Goal: Information Seeking & Learning: Find specific fact

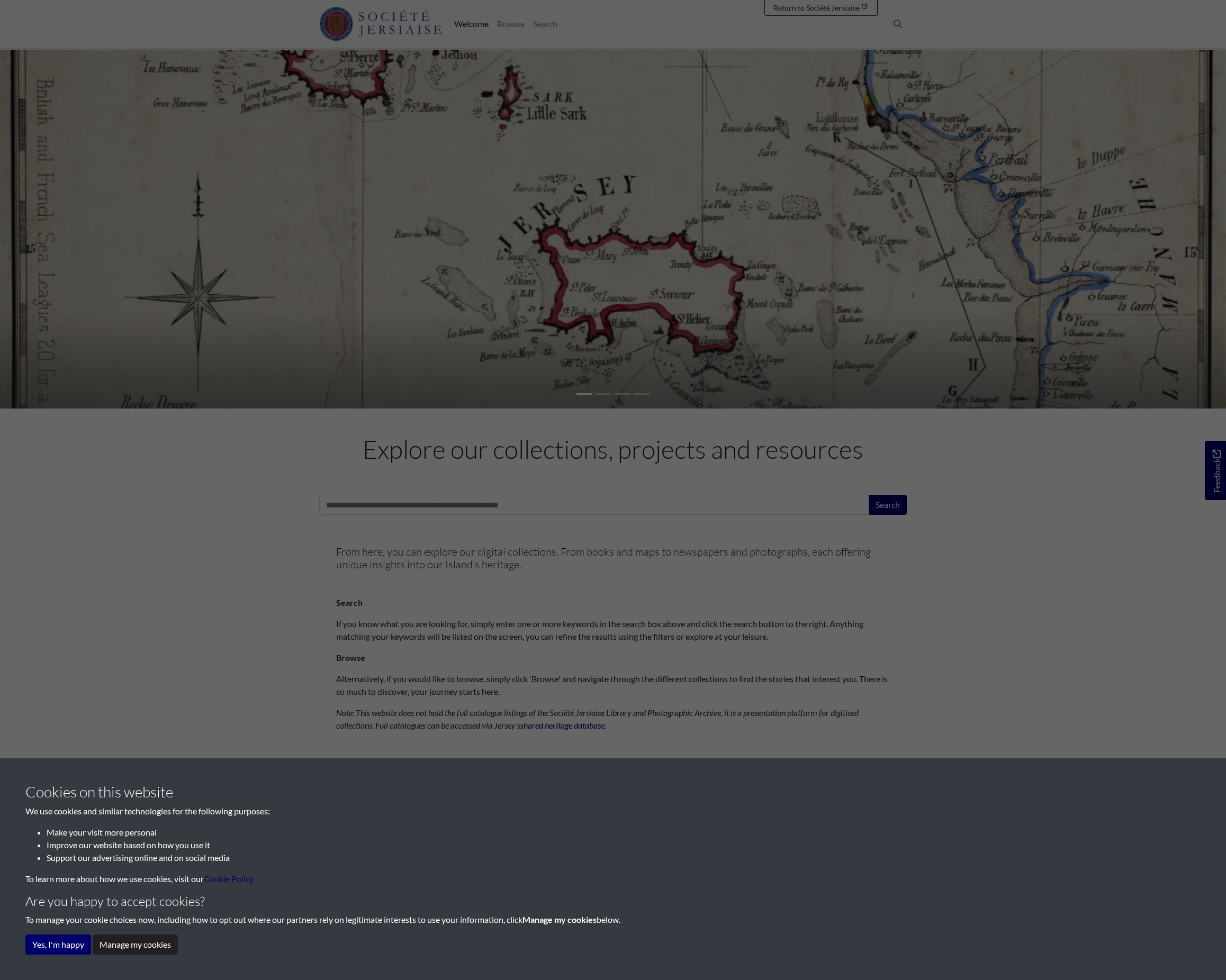
click at [328, 280] on div "Cookies on this website We use cookies and similar technologies for the followi…" at bounding box center [613, 490] width 1226 height 980
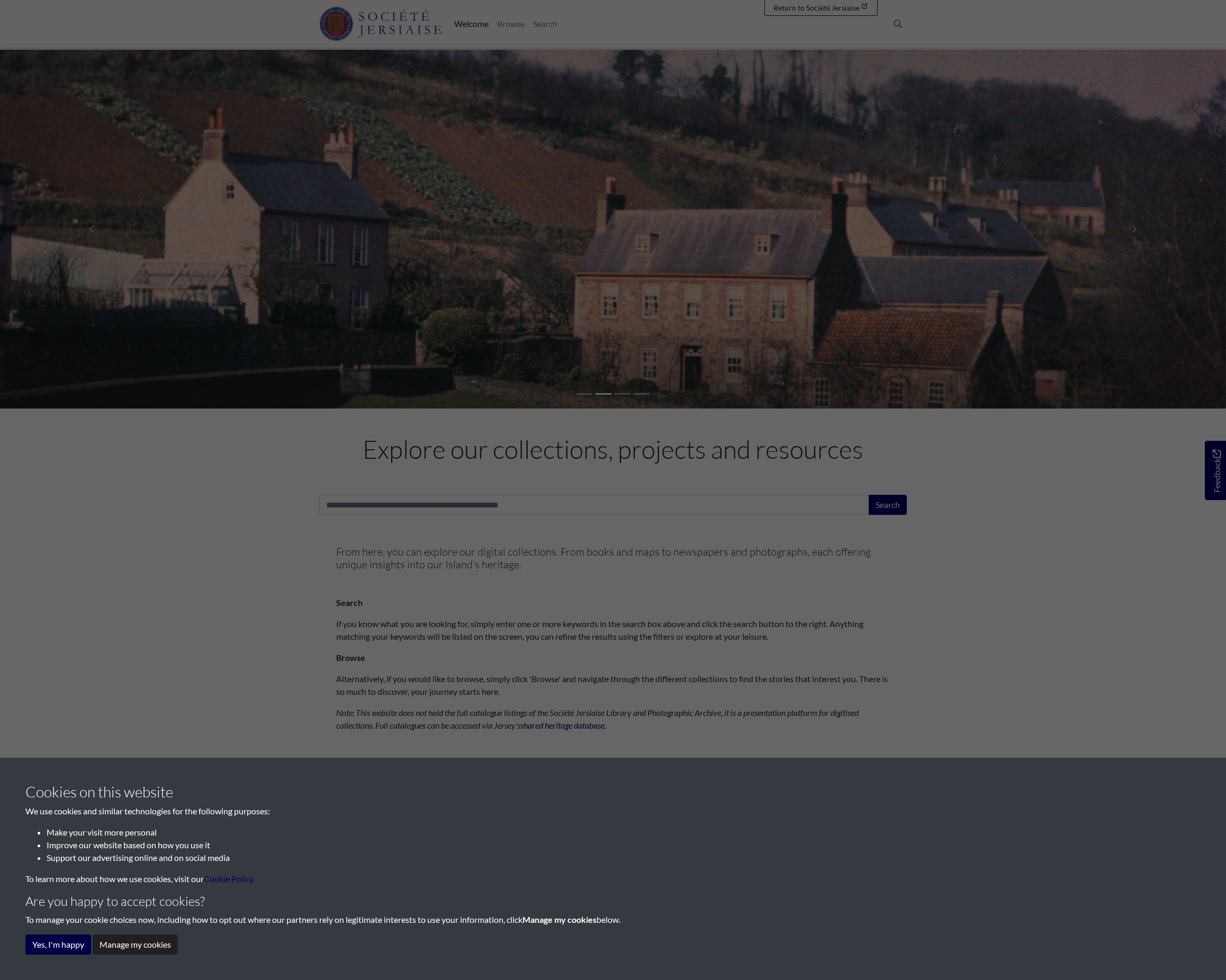
click at [58, 934] on button "Yes, I'm happy" at bounding box center [58, 944] width 66 height 20
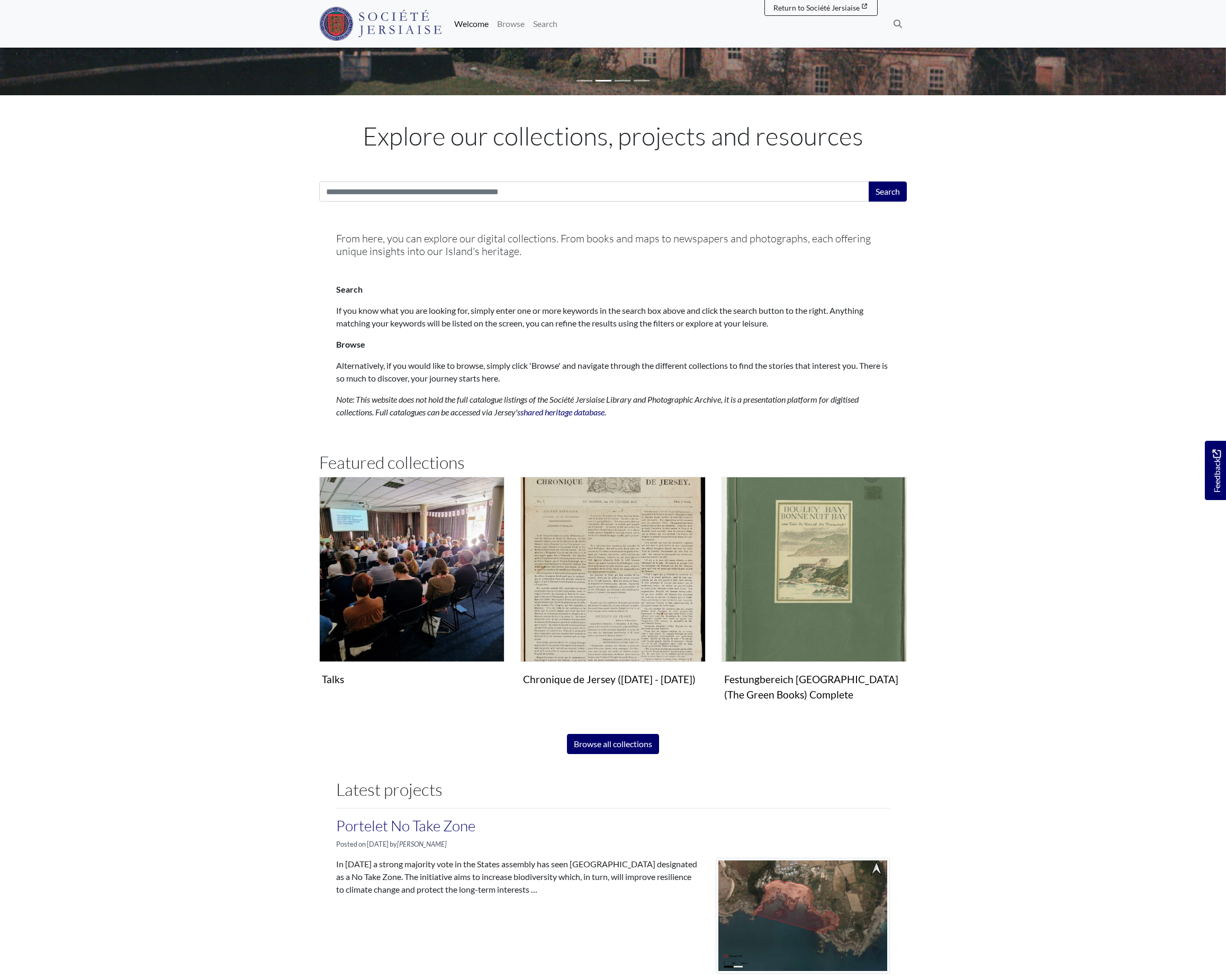
scroll to position [230, 0]
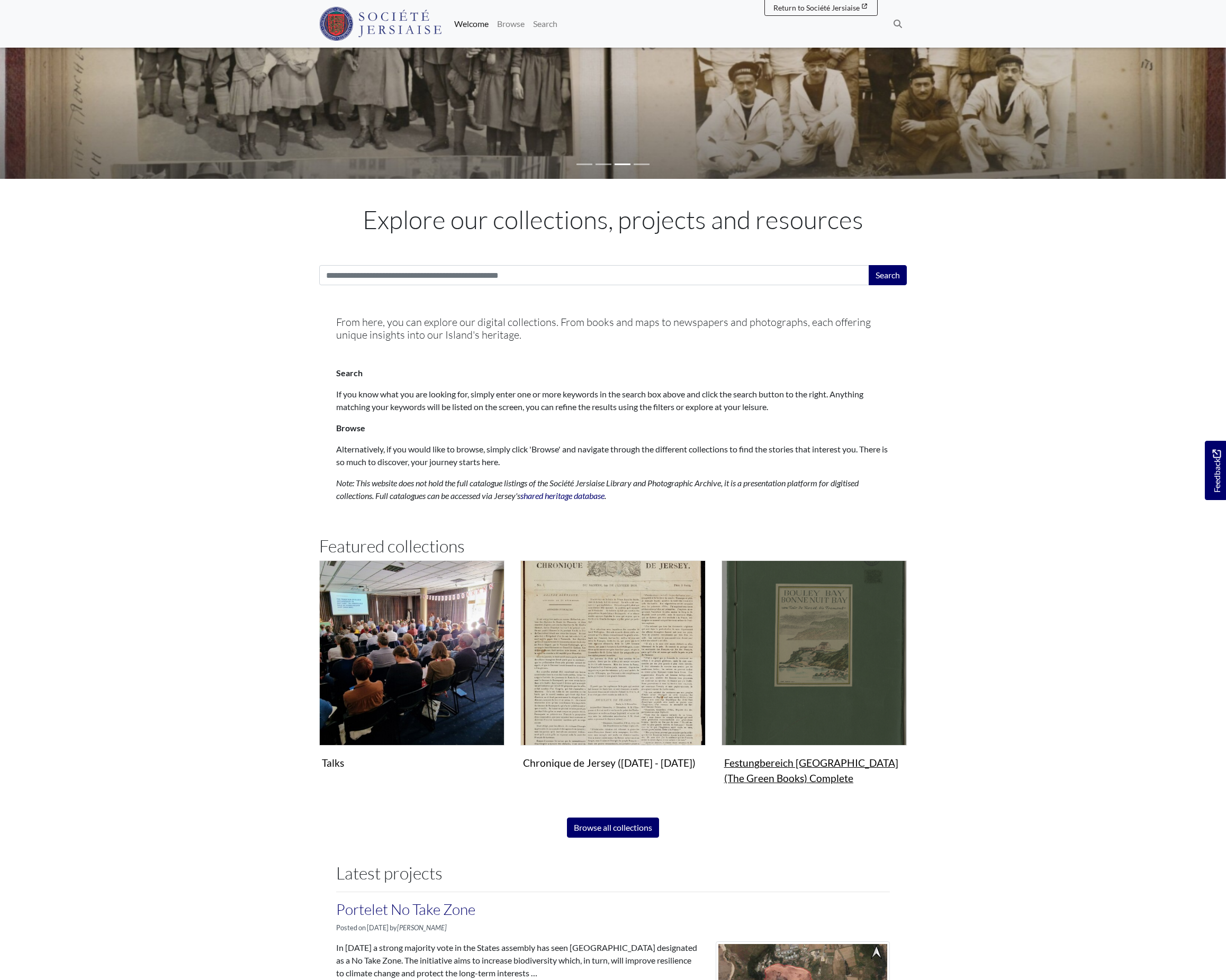
click at [724, 746] on img "Subcollection" at bounding box center [814, 653] width 185 height 185
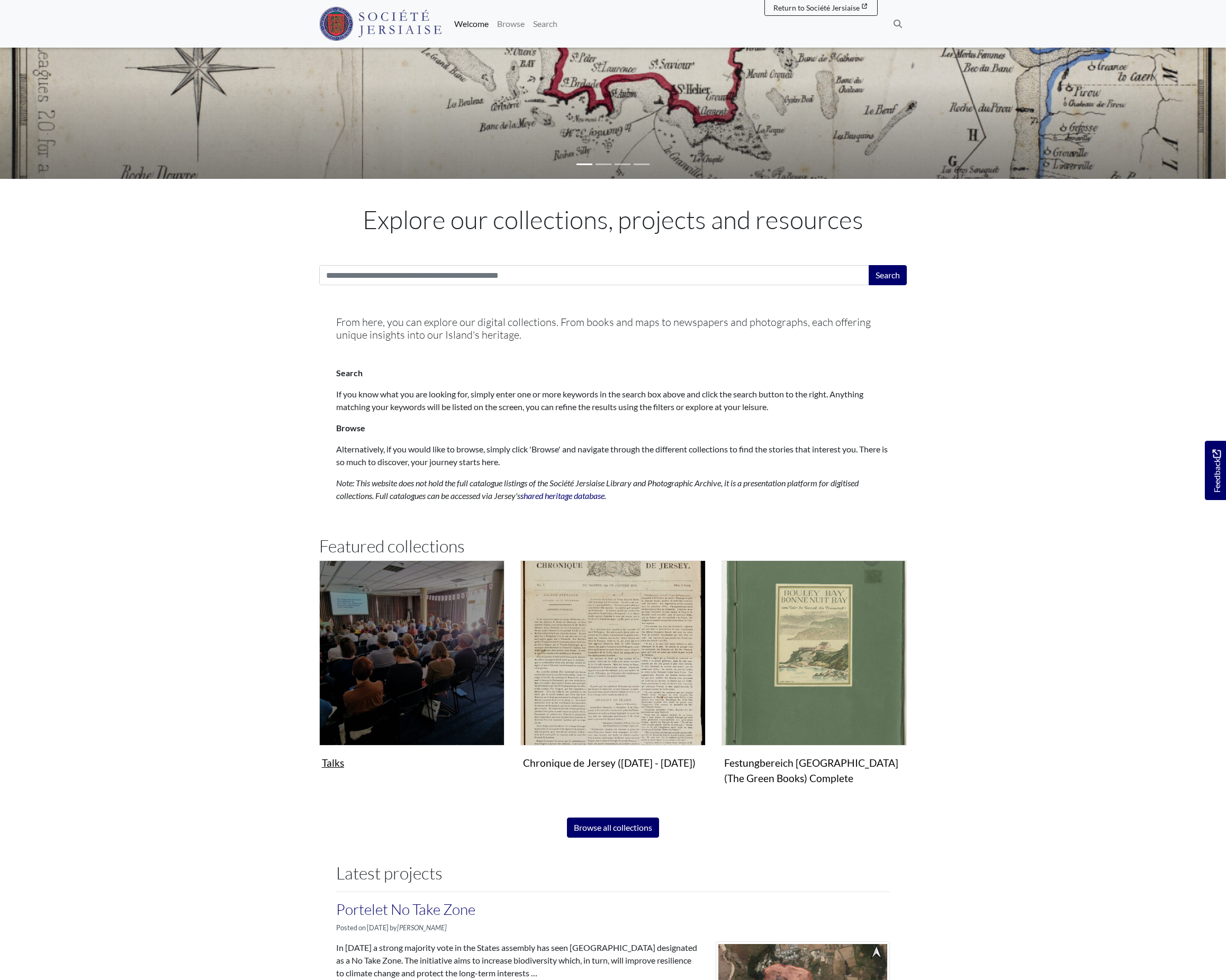
click at [425, 650] on img "Subcollection" at bounding box center [411, 653] width 185 height 185
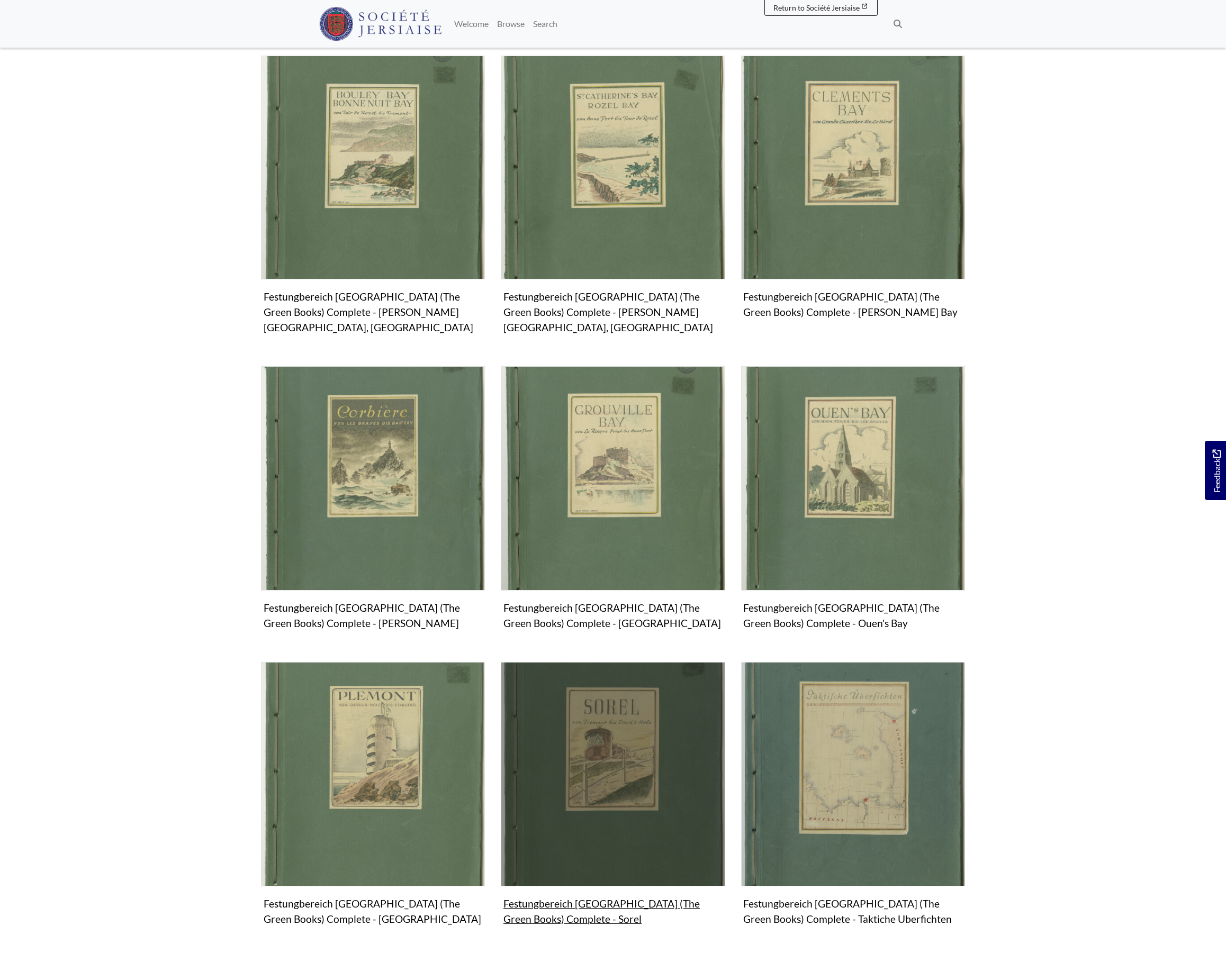
scroll to position [320, 0]
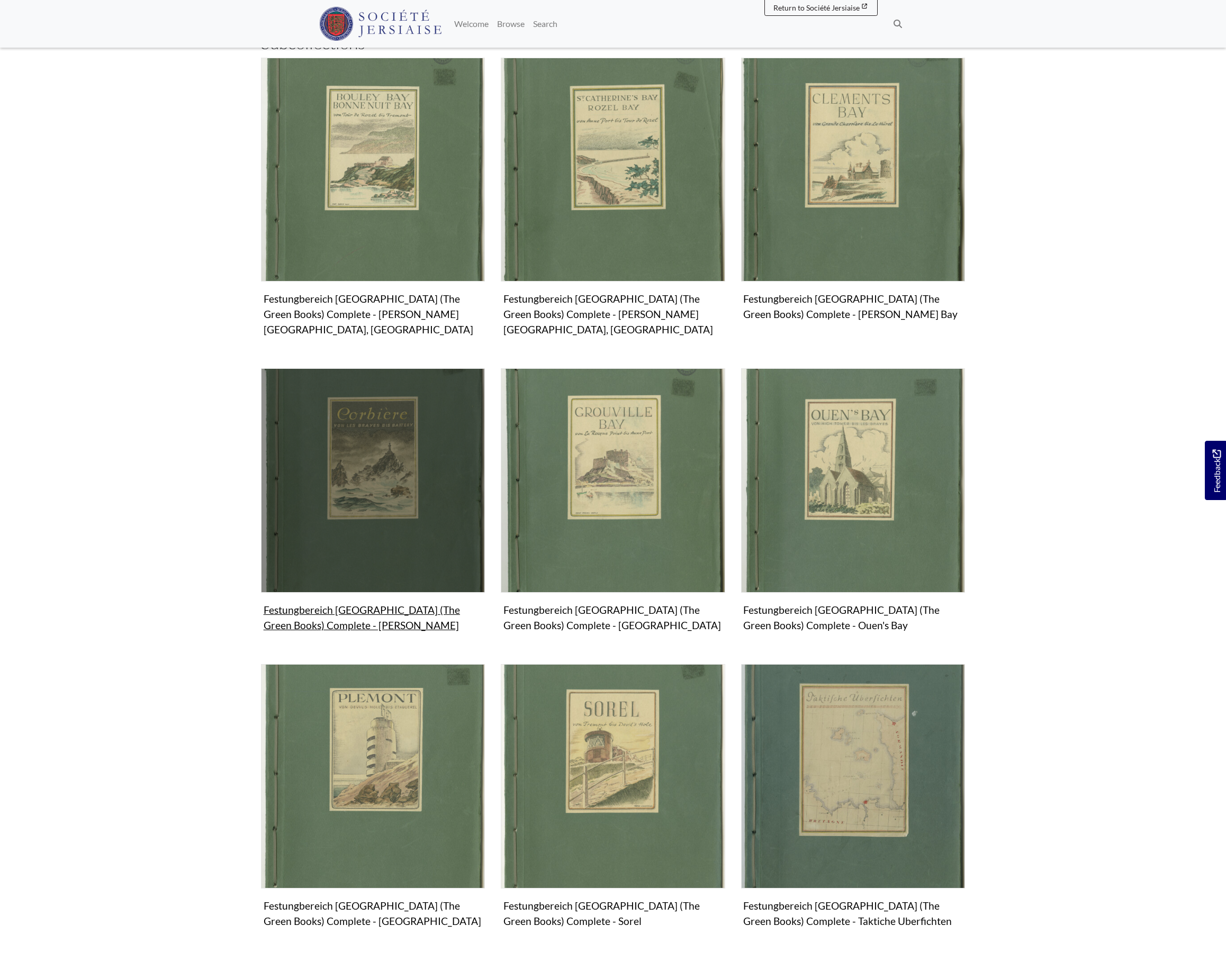
click at [422, 593] on img "Subcollection" at bounding box center [373, 479] width 224 height 224
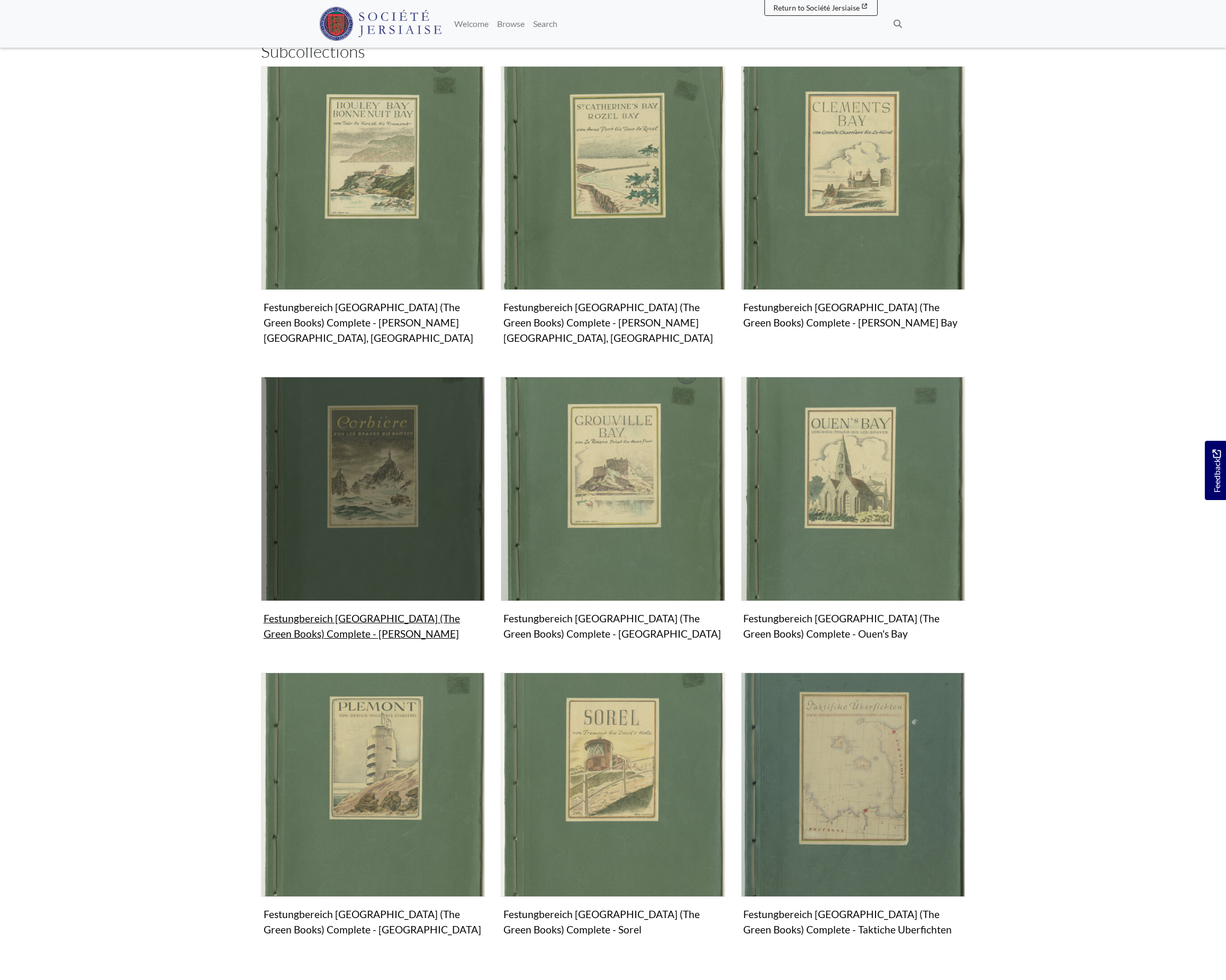
scroll to position [312, 0]
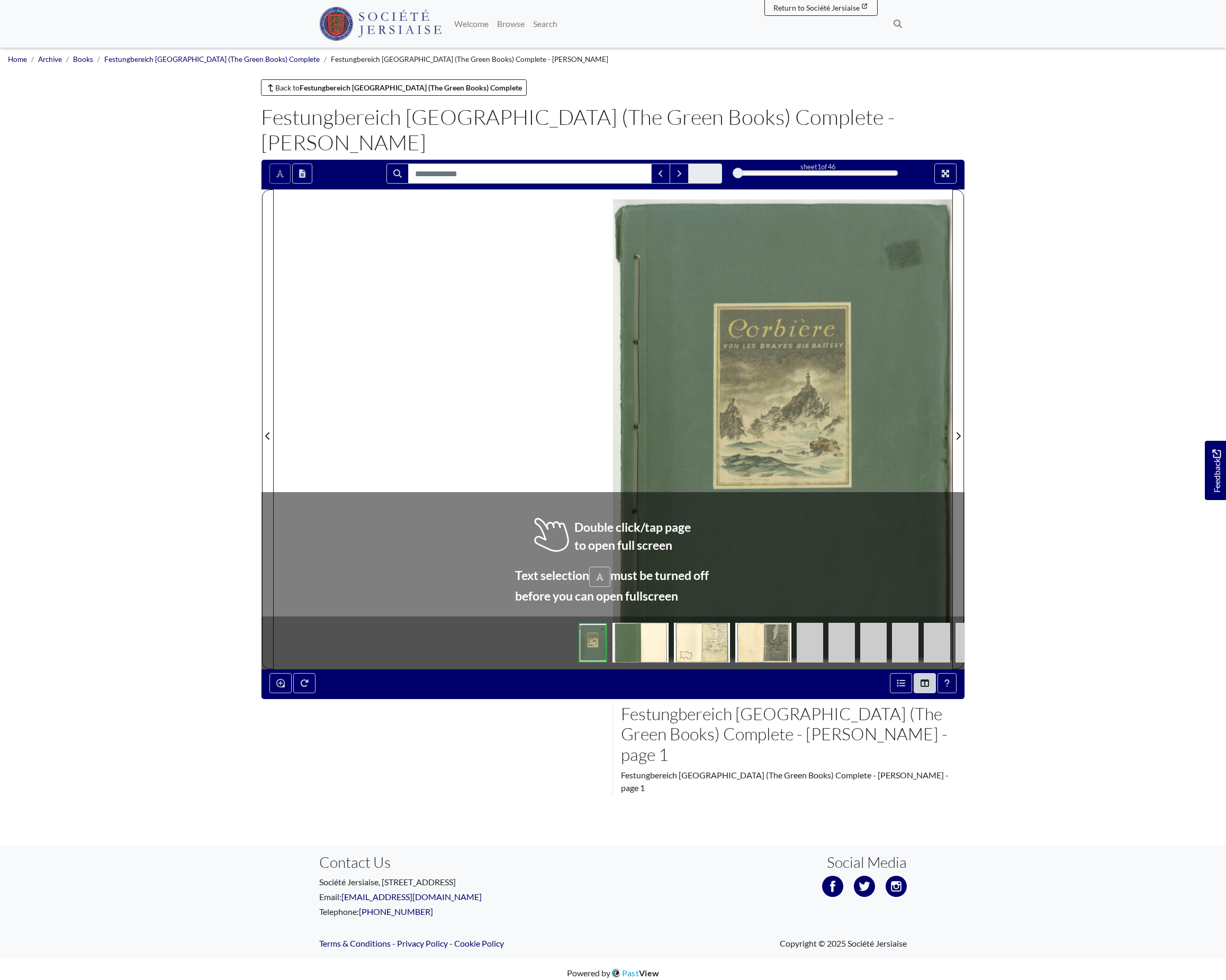
scroll to position [3, 0]
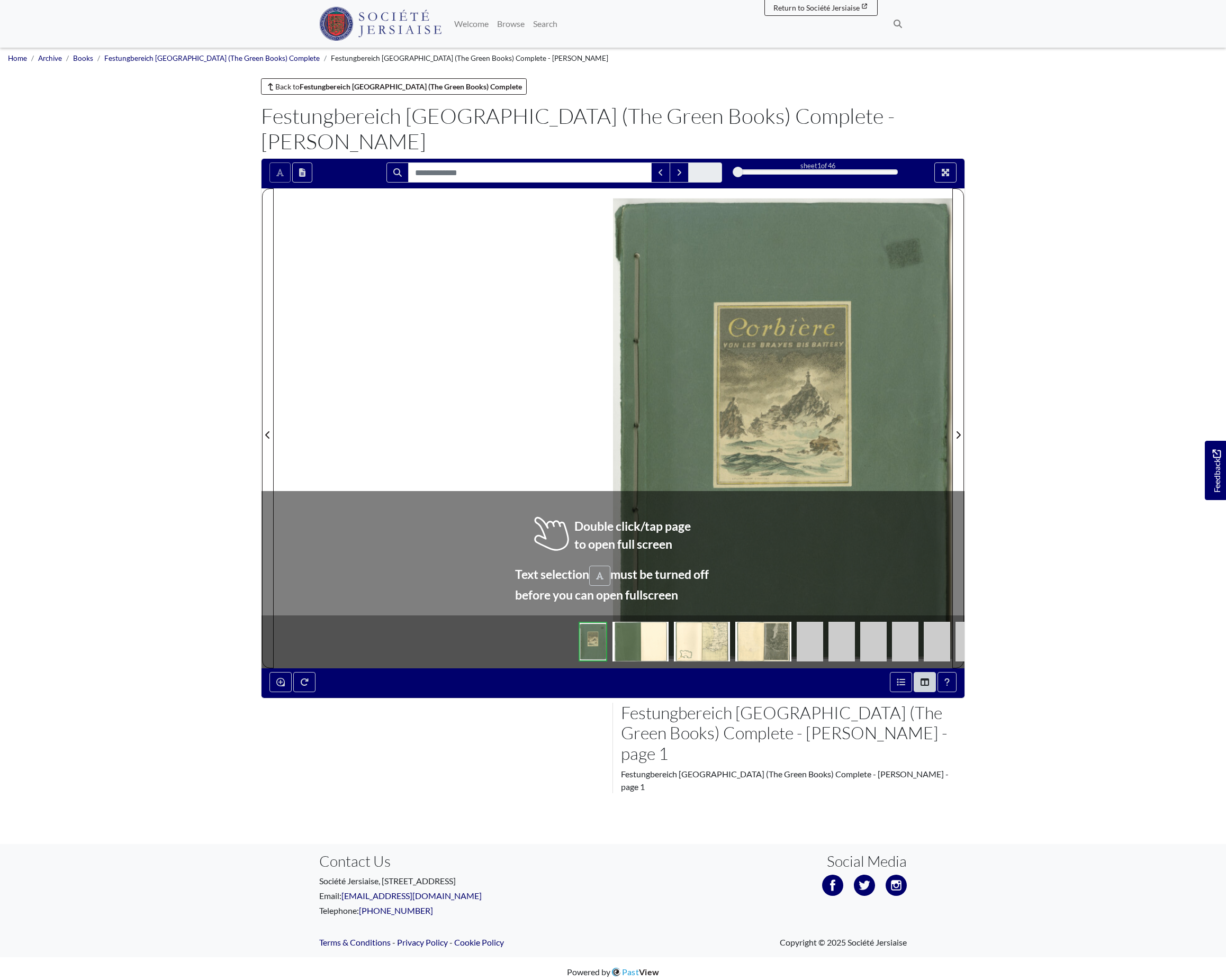
click at [346, 489] on div at bounding box center [613, 428] width 679 height 480
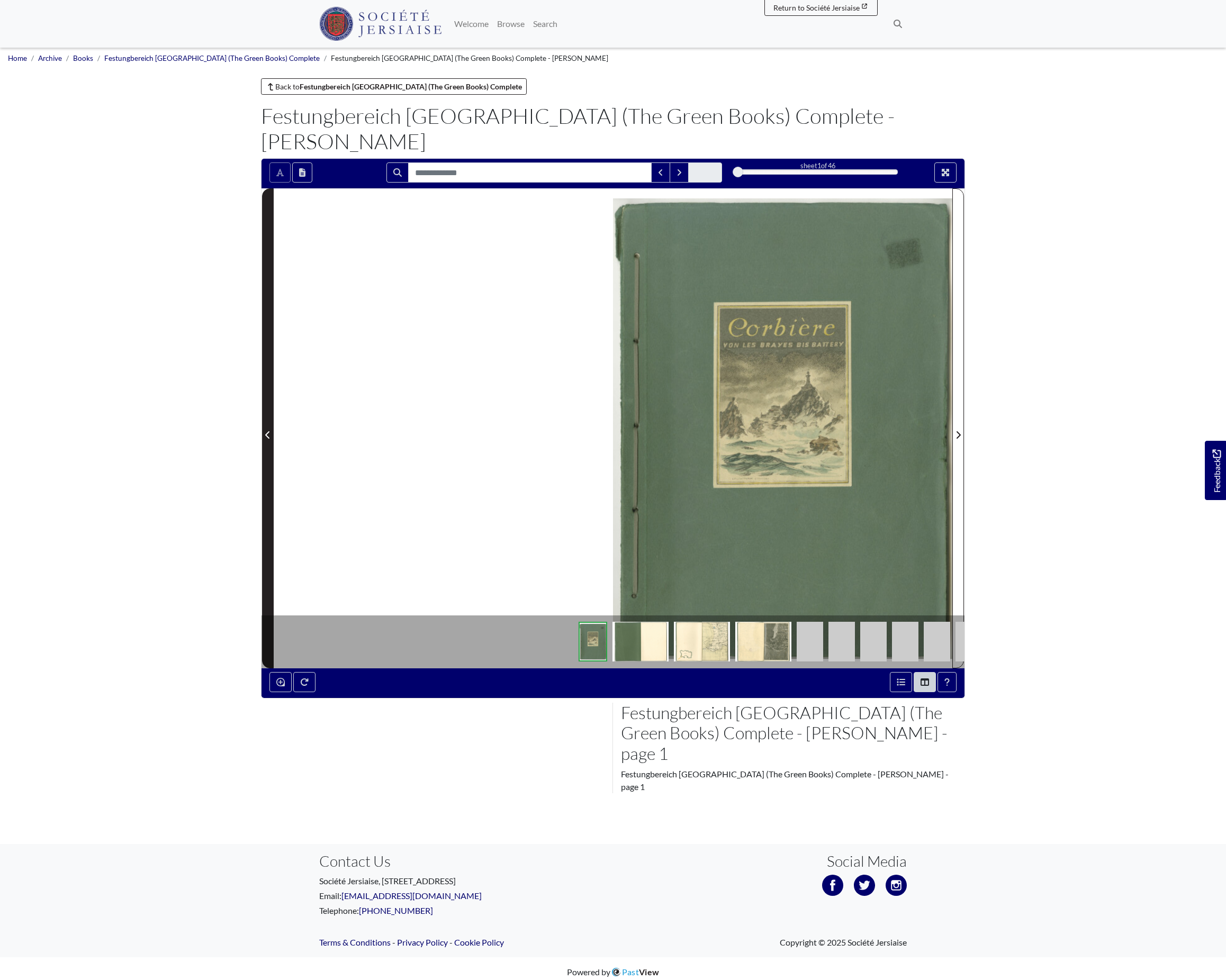
scroll to position [0, 0]
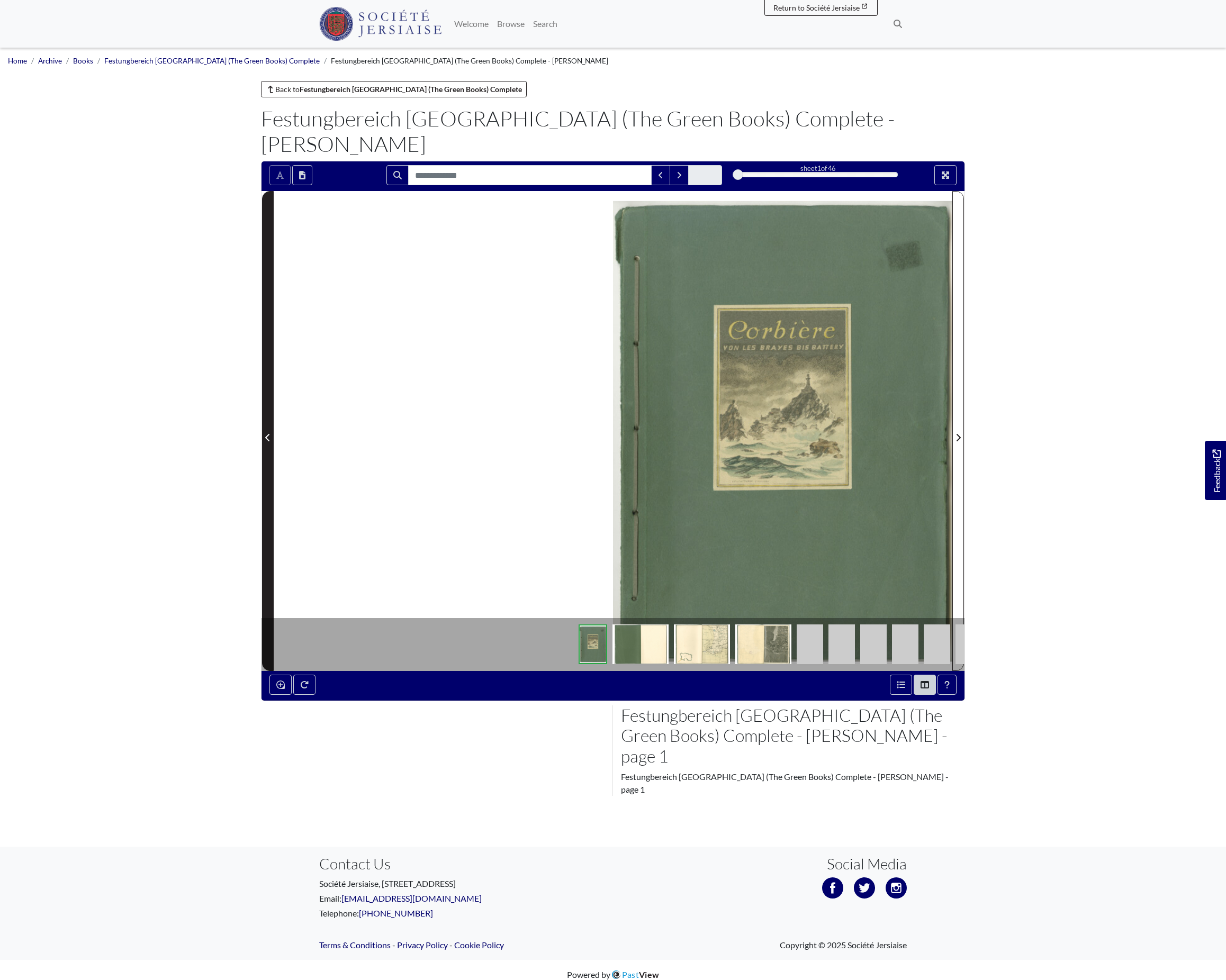
click at [269, 444] on span "Previous Page" at bounding box center [268, 437] width 11 height 13
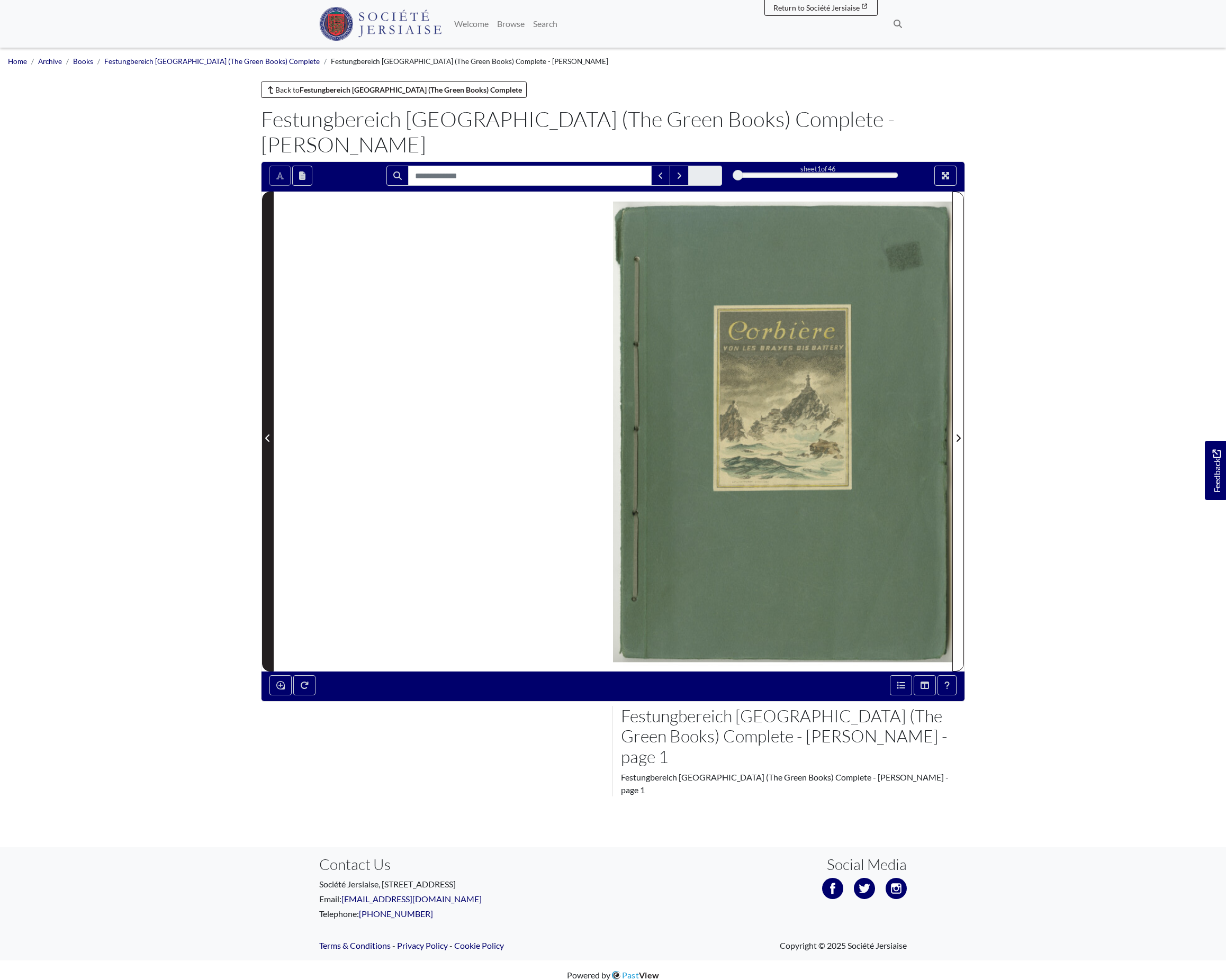
click at [269, 442] on icon "Previous Page" at bounding box center [267, 438] width 5 height 7
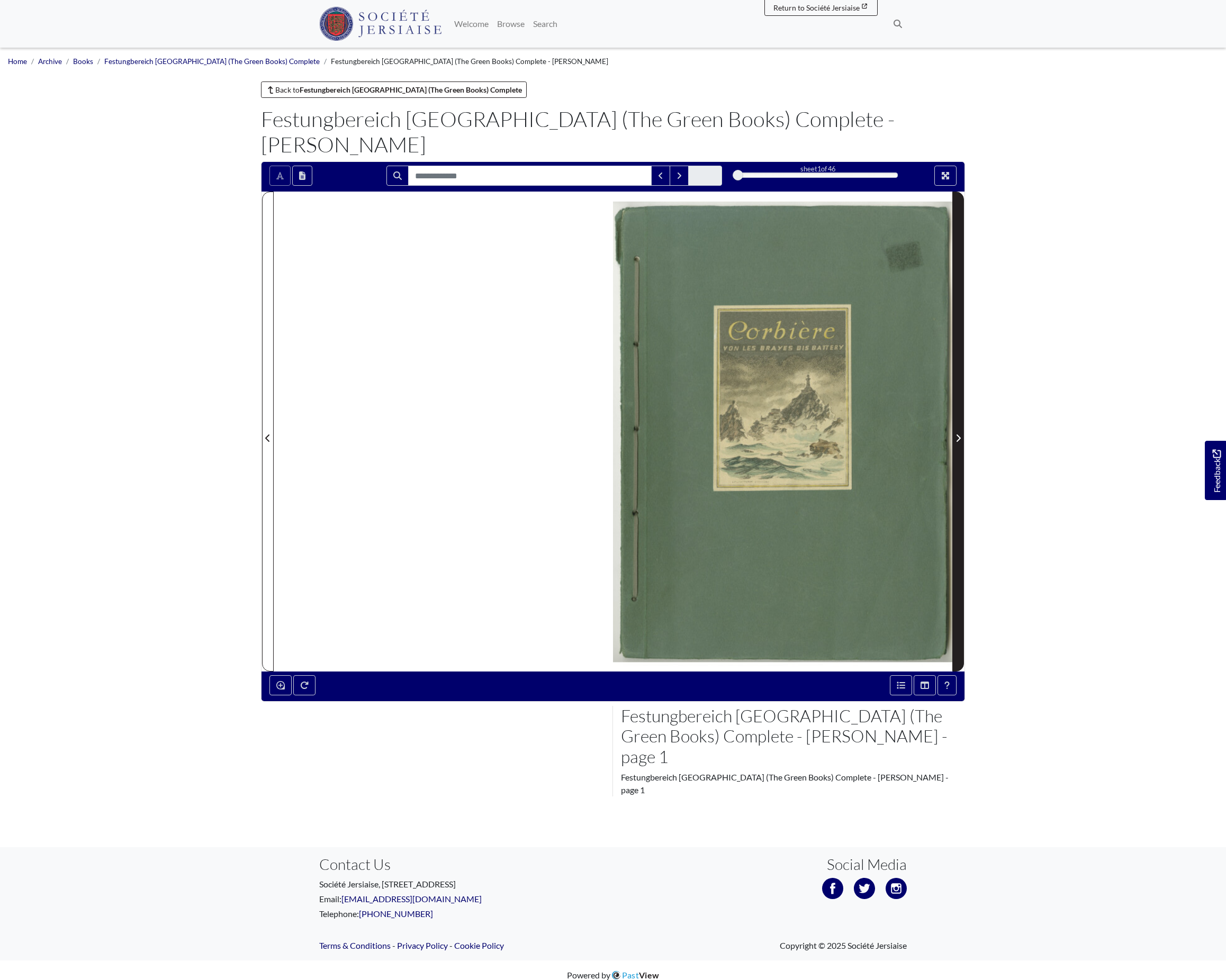
click at [956, 442] on icon "Next Page" at bounding box center [958, 437] width 5 height 8
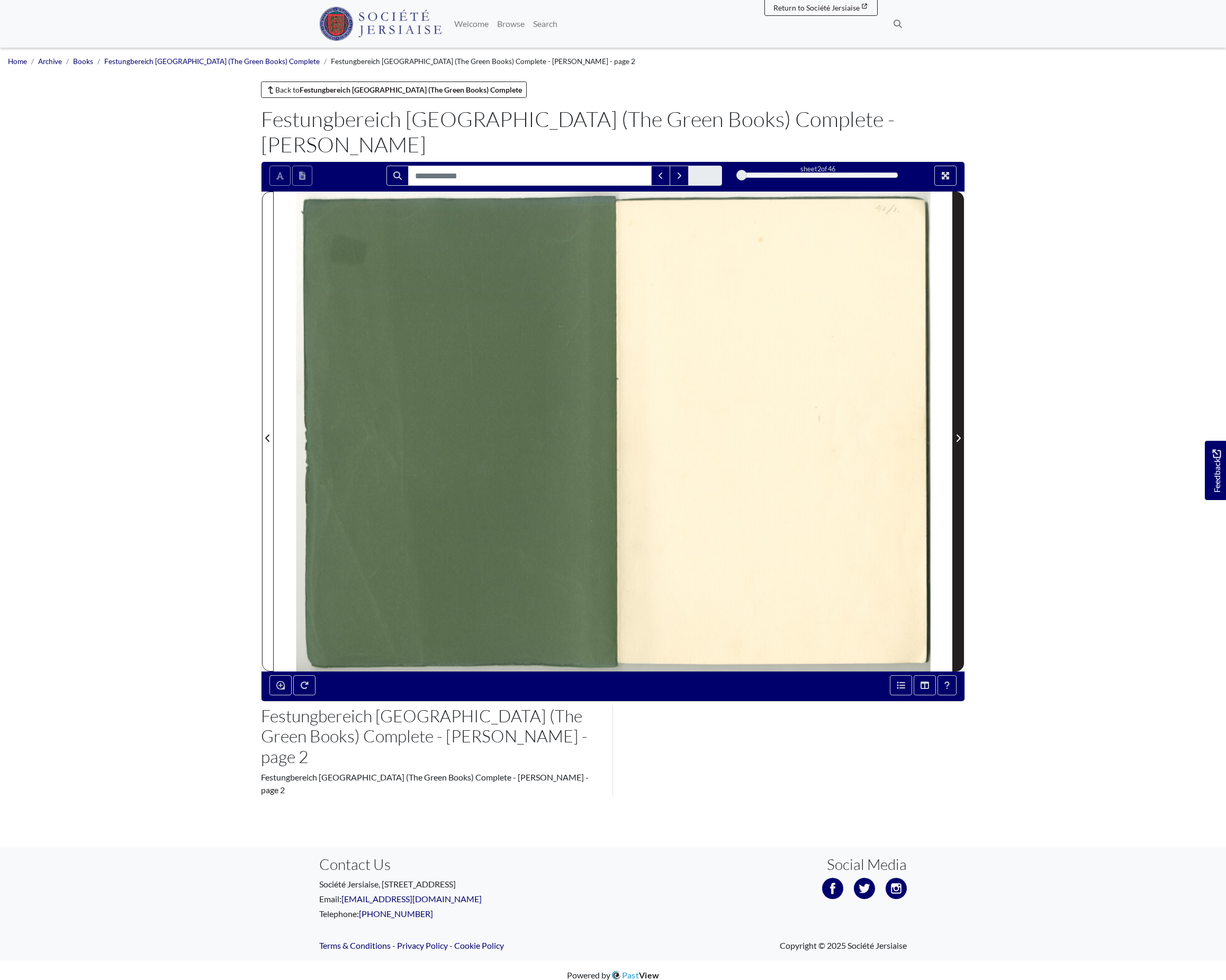
click at [956, 442] on icon "Next Page" at bounding box center [958, 437] width 5 height 8
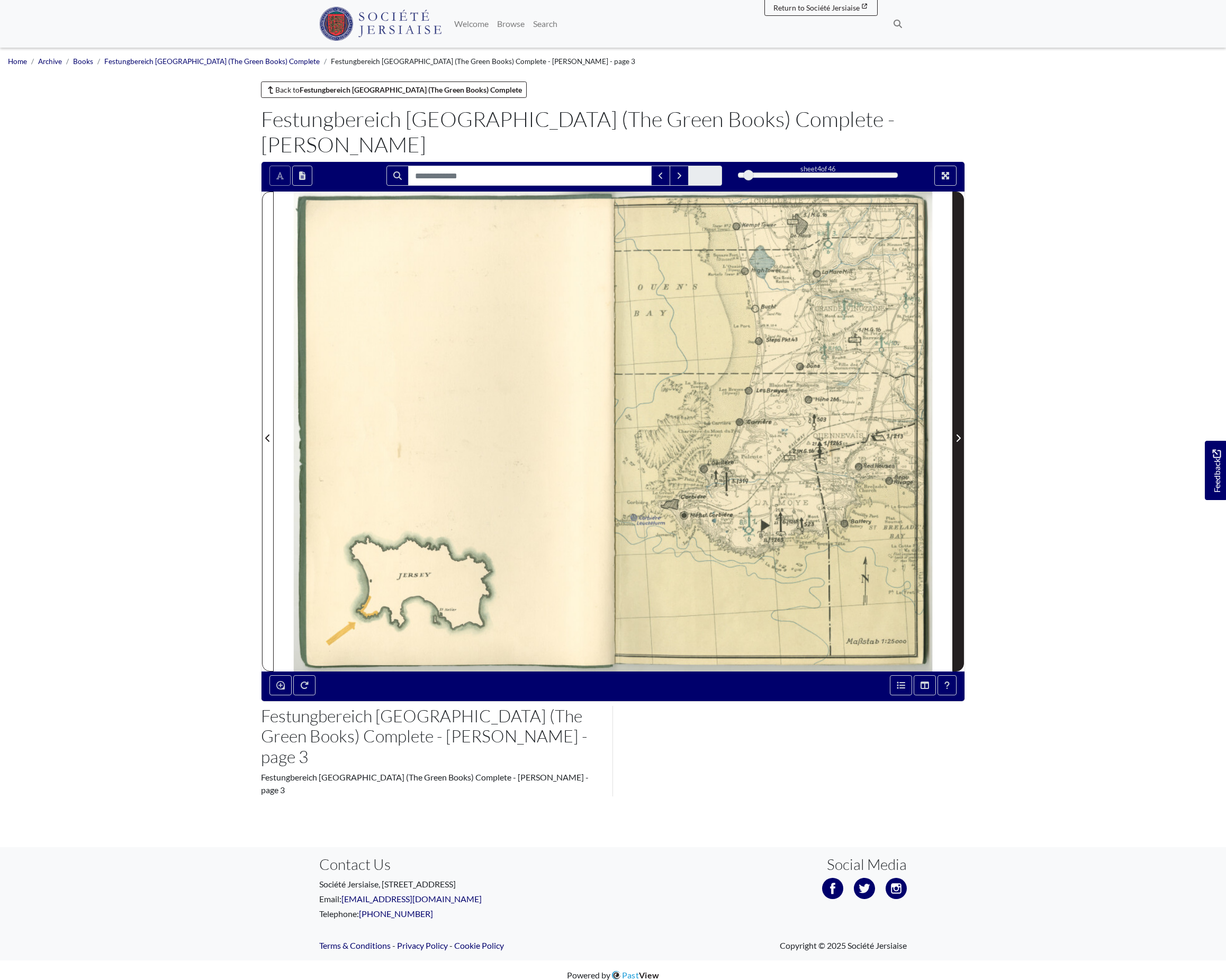
click at [956, 442] on icon "Next Page" at bounding box center [958, 437] width 5 height 8
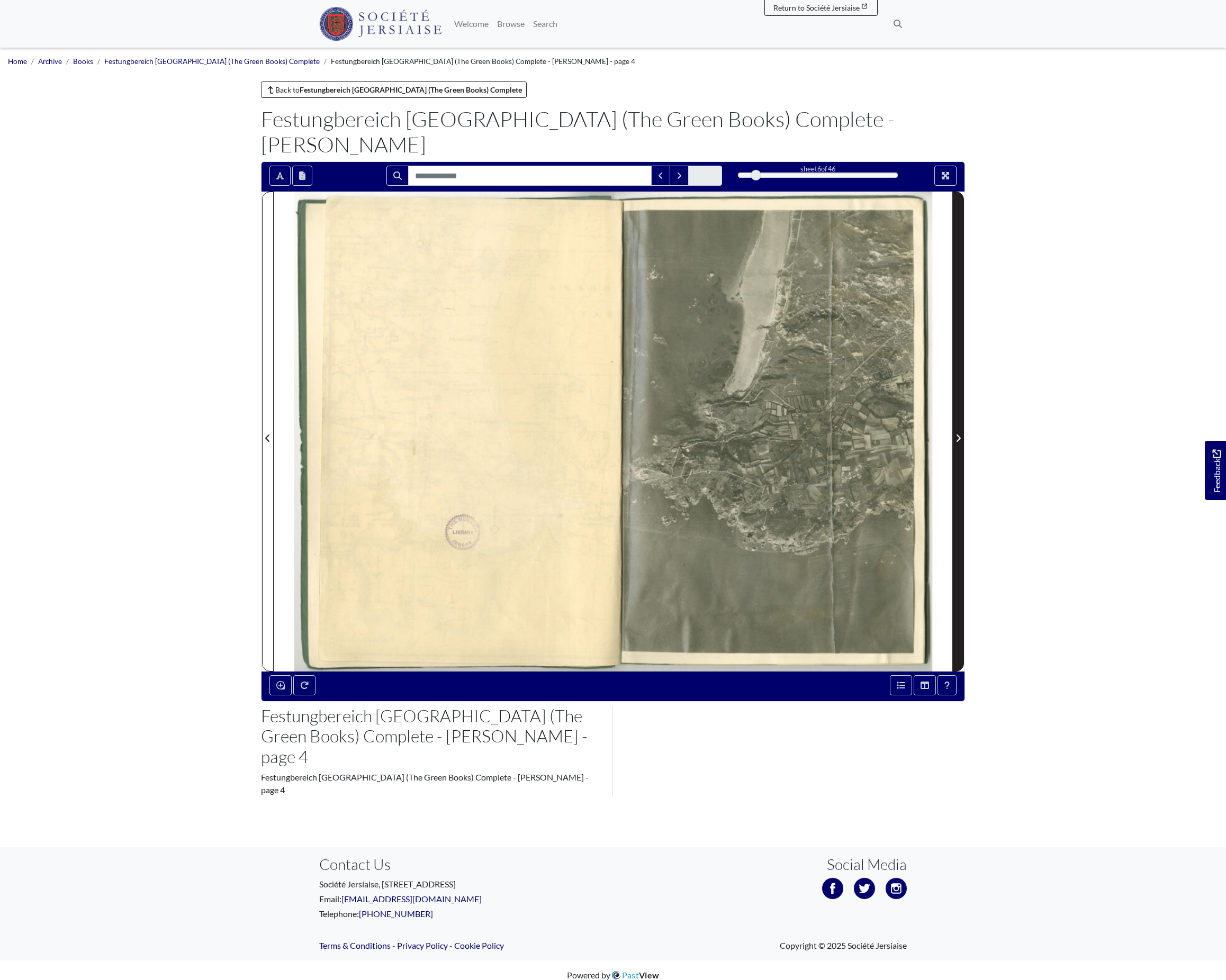
click at [956, 442] on icon "Next Page" at bounding box center [958, 437] width 5 height 8
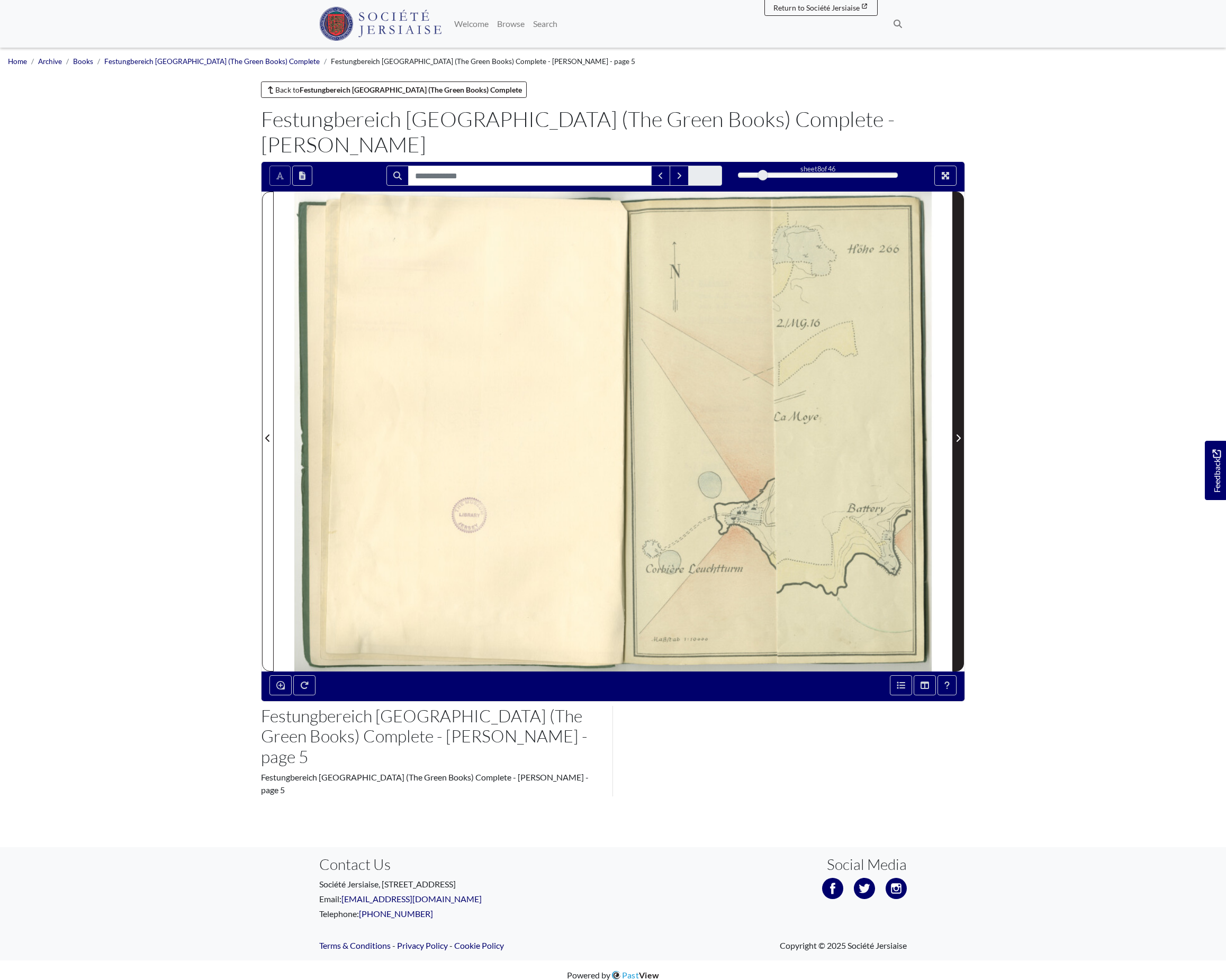
click at [956, 442] on icon "Next Page" at bounding box center [958, 437] width 5 height 8
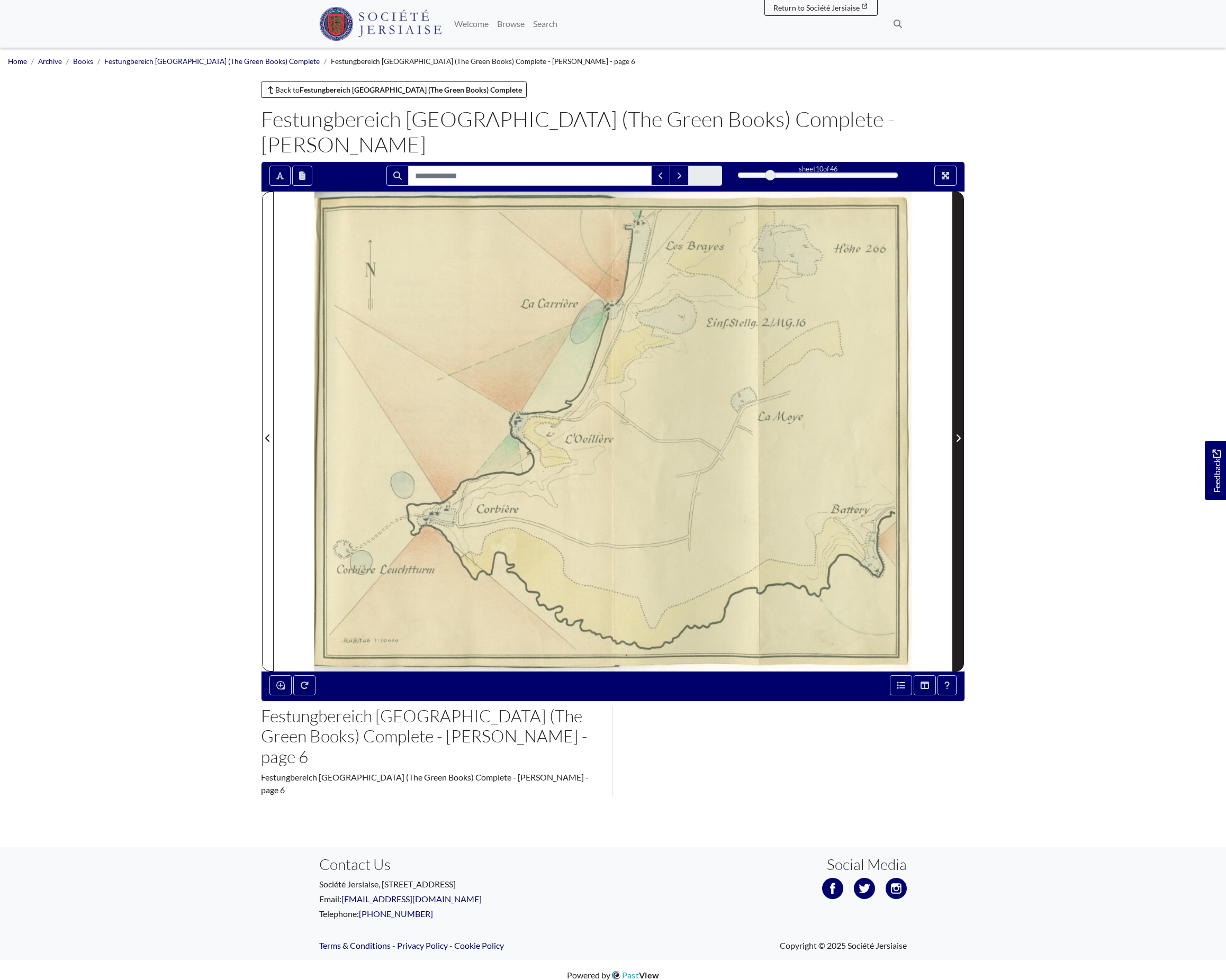
click at [956, 442] on icon "Next Page" at bounding box center [958, 437] width 5 height 8
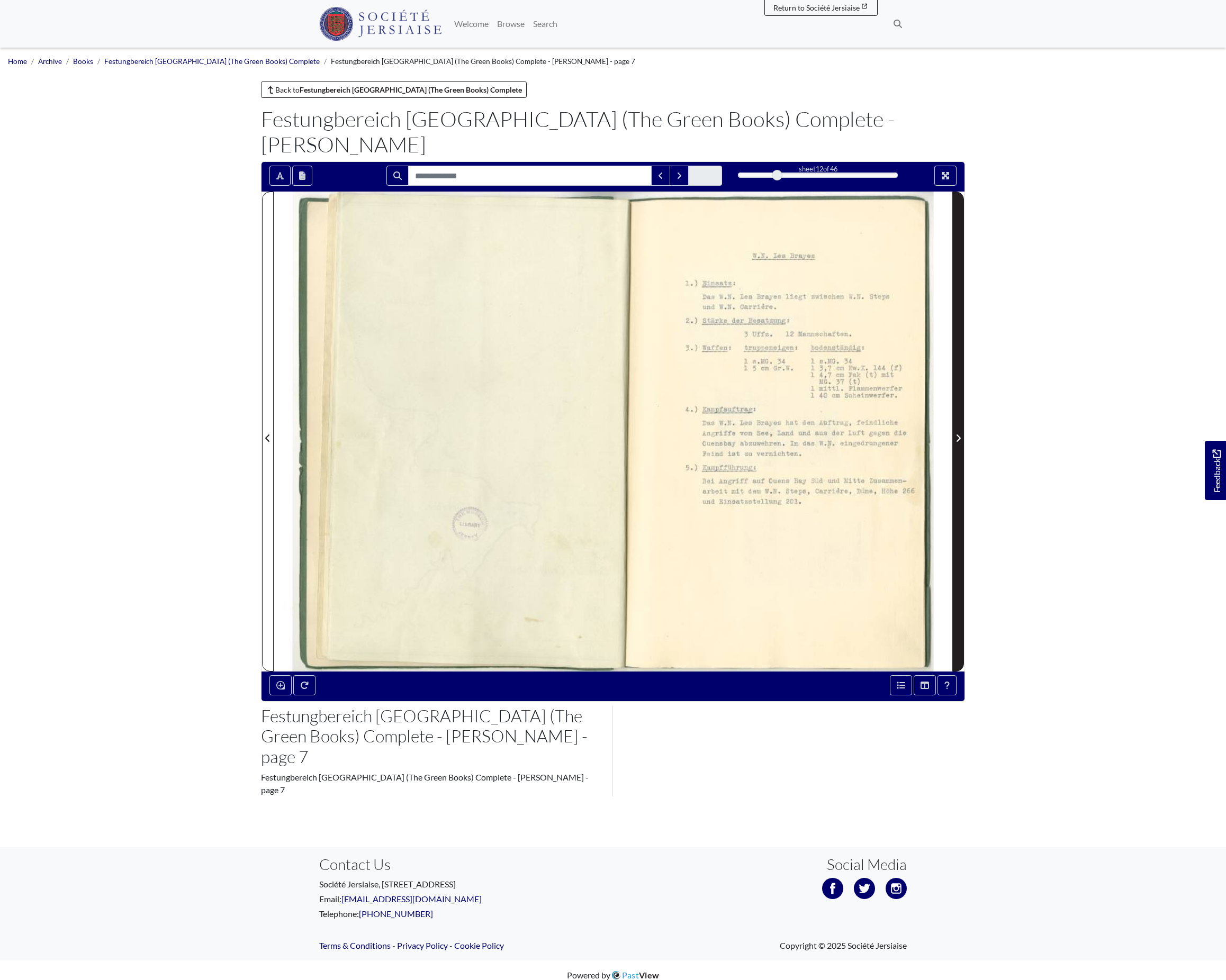
click at [956, 442] on icon "Next Page" at bounding box center [958, 437] width 5 height 8
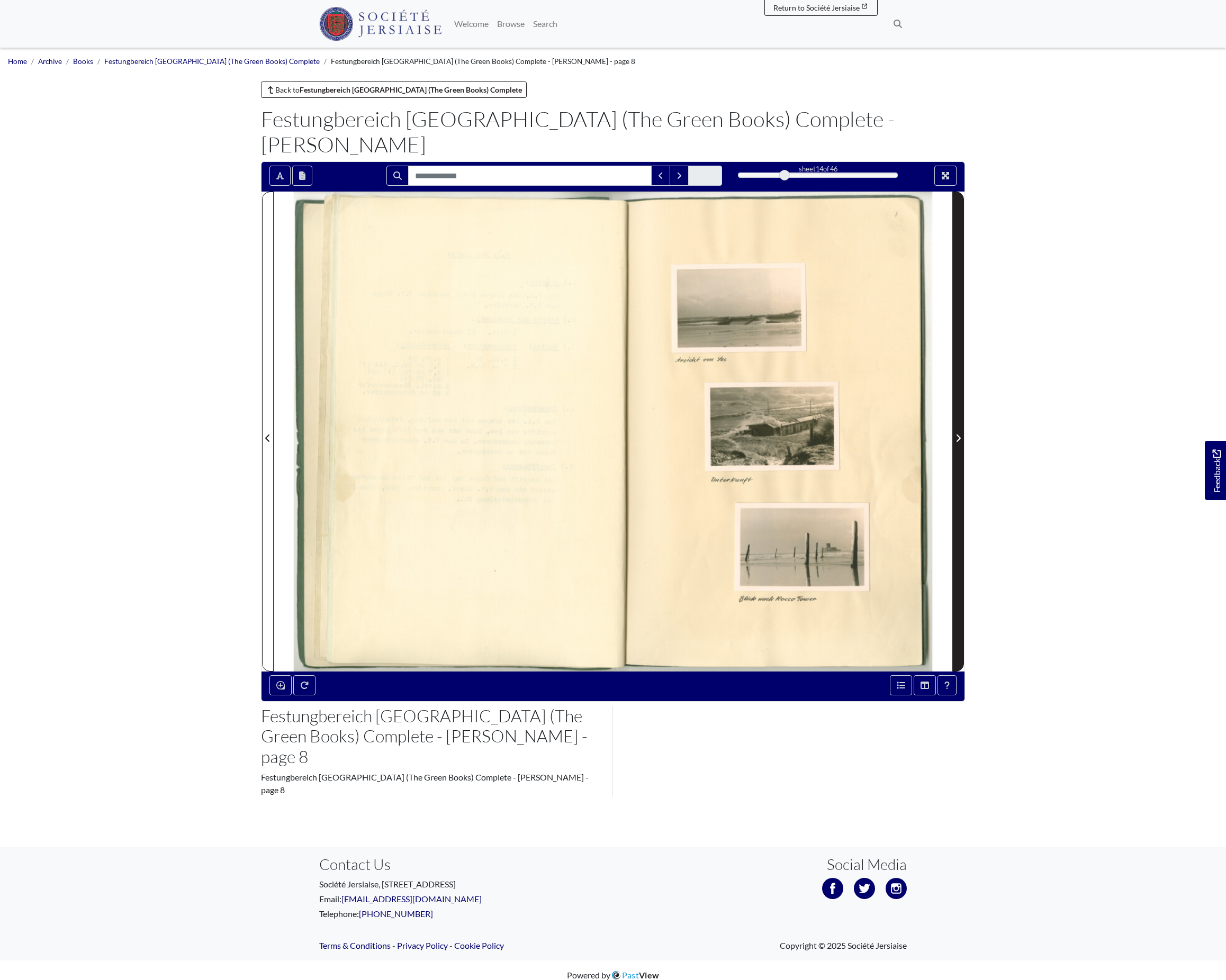
click at [956, 442] on icon "Next Page" at bounding box center [958, 437] width 5 height 8
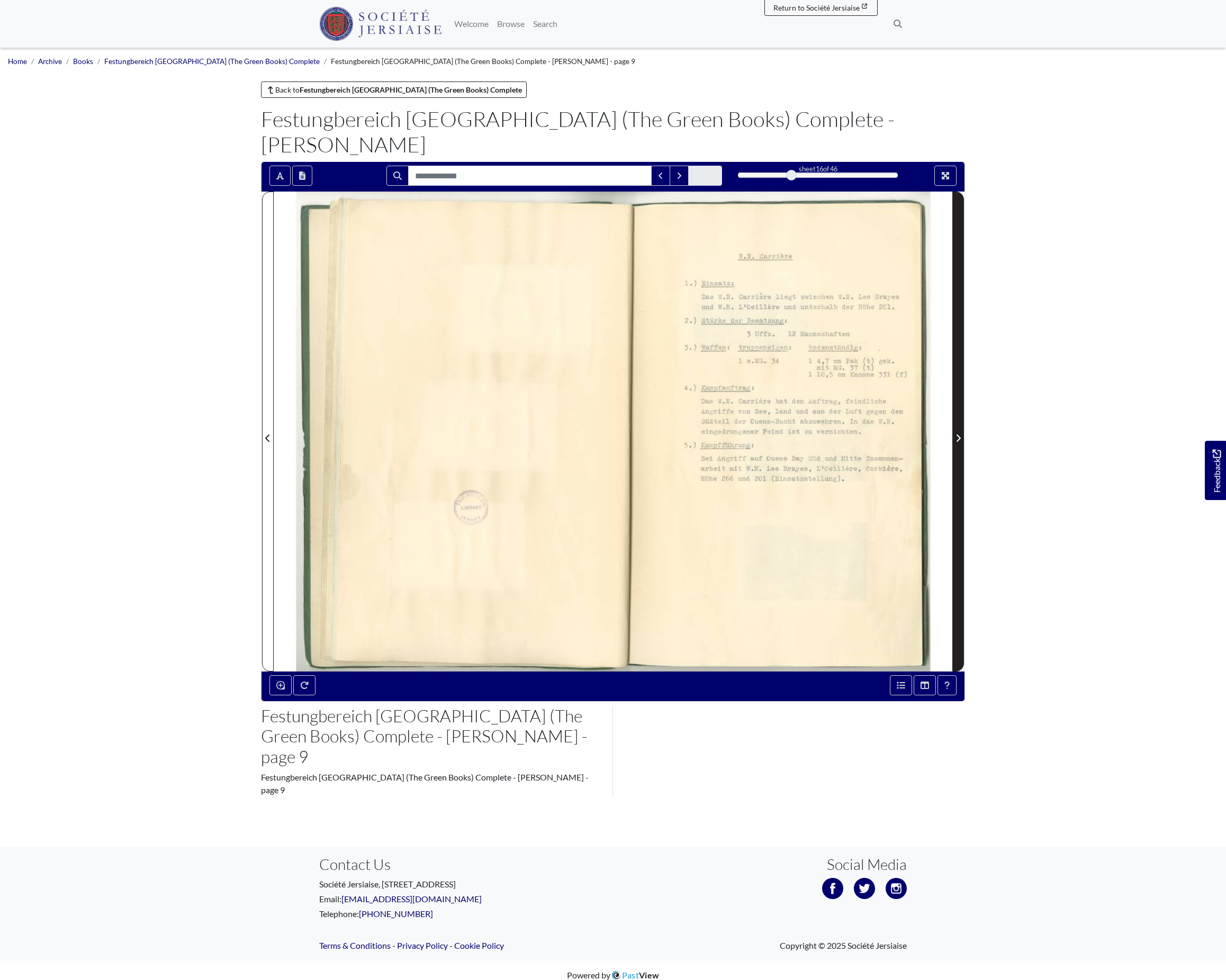
click at [956, 442] on icon "Next Page" at bounding box center [958, 437] width 5 height 8
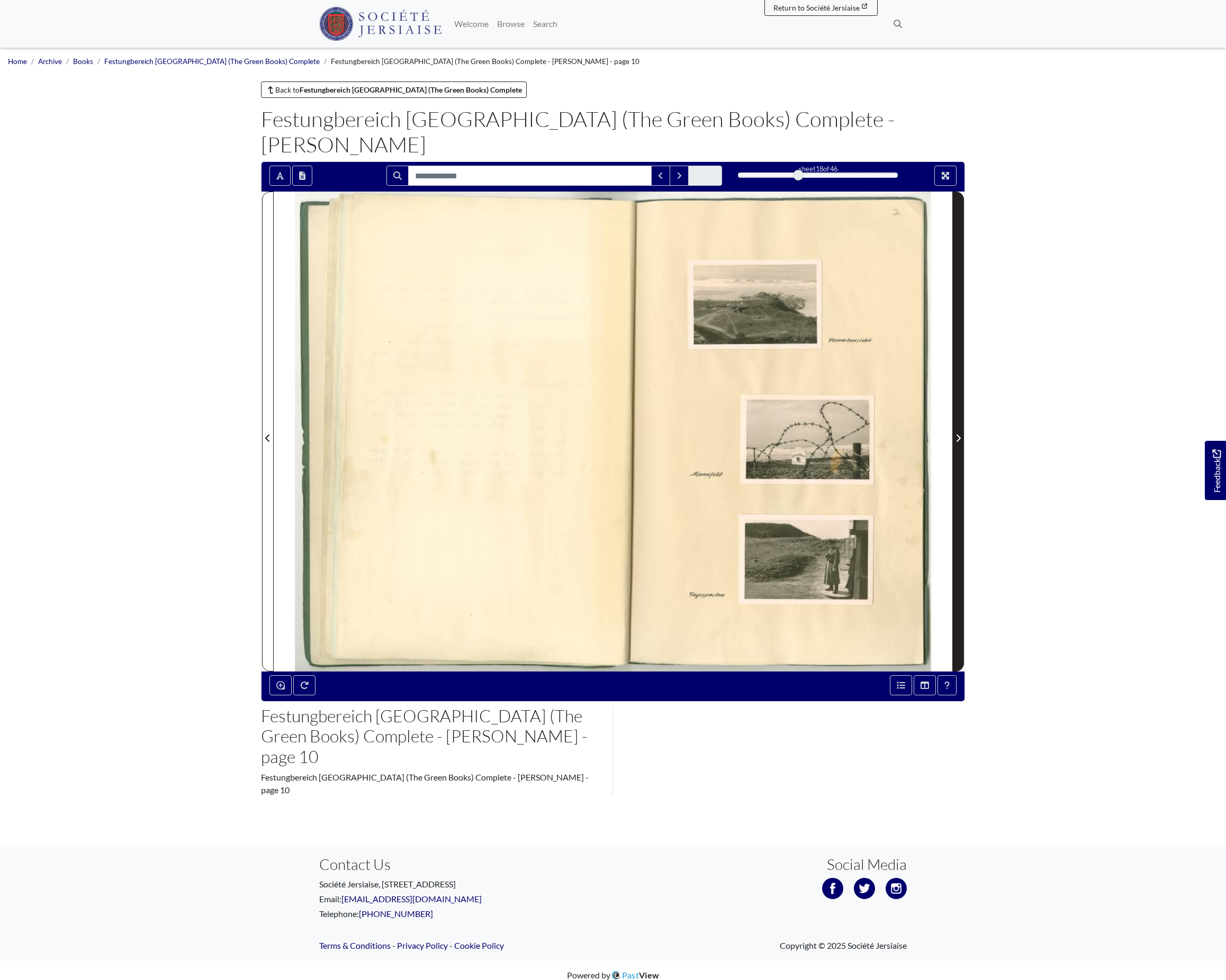
click at [956, 442] on icon "Next Page" at bounding box center [958, 437] width 5 height 8
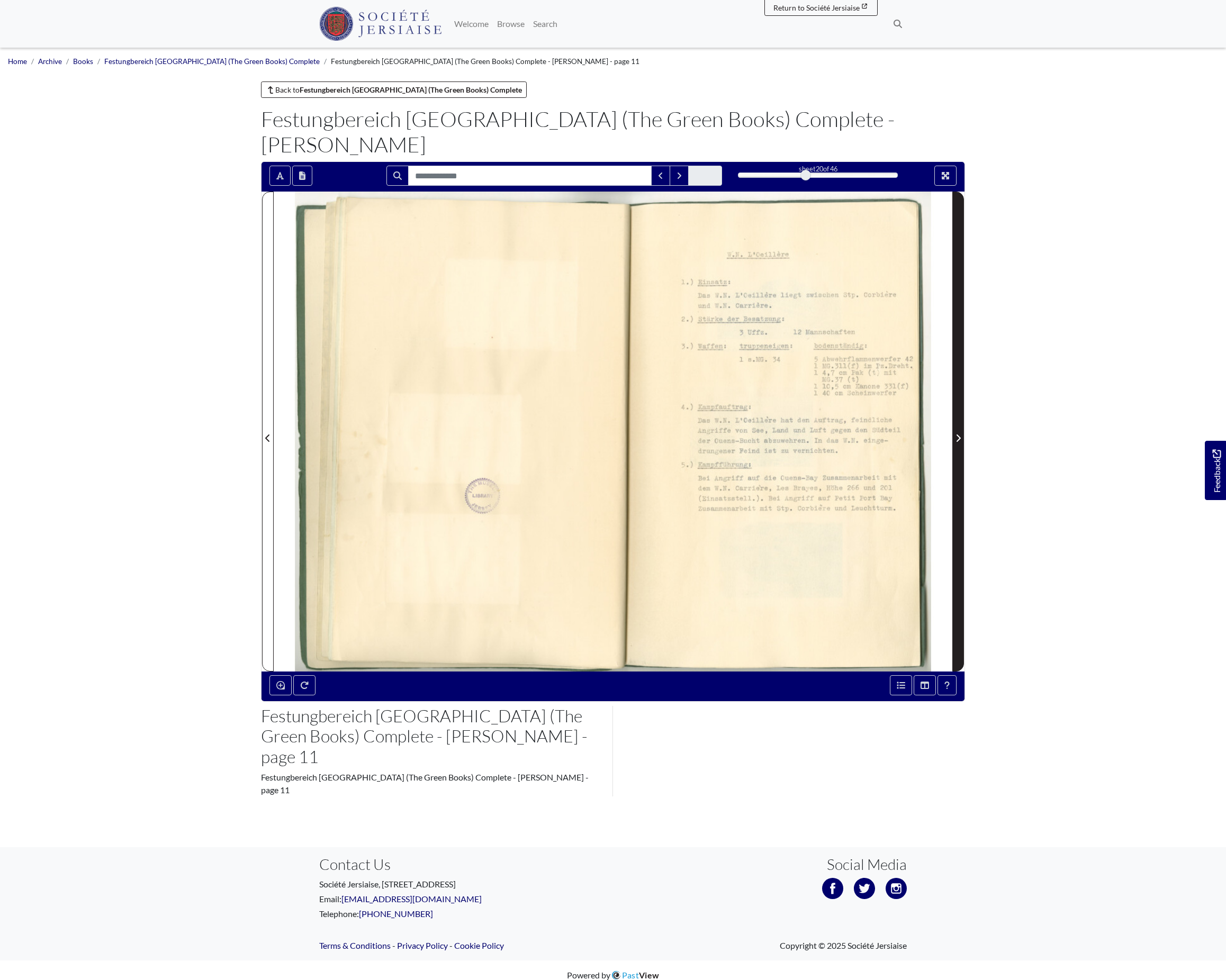
click at [956, 442] on icon "Next Page" at bounding box center [958, 437] width 5 height 8
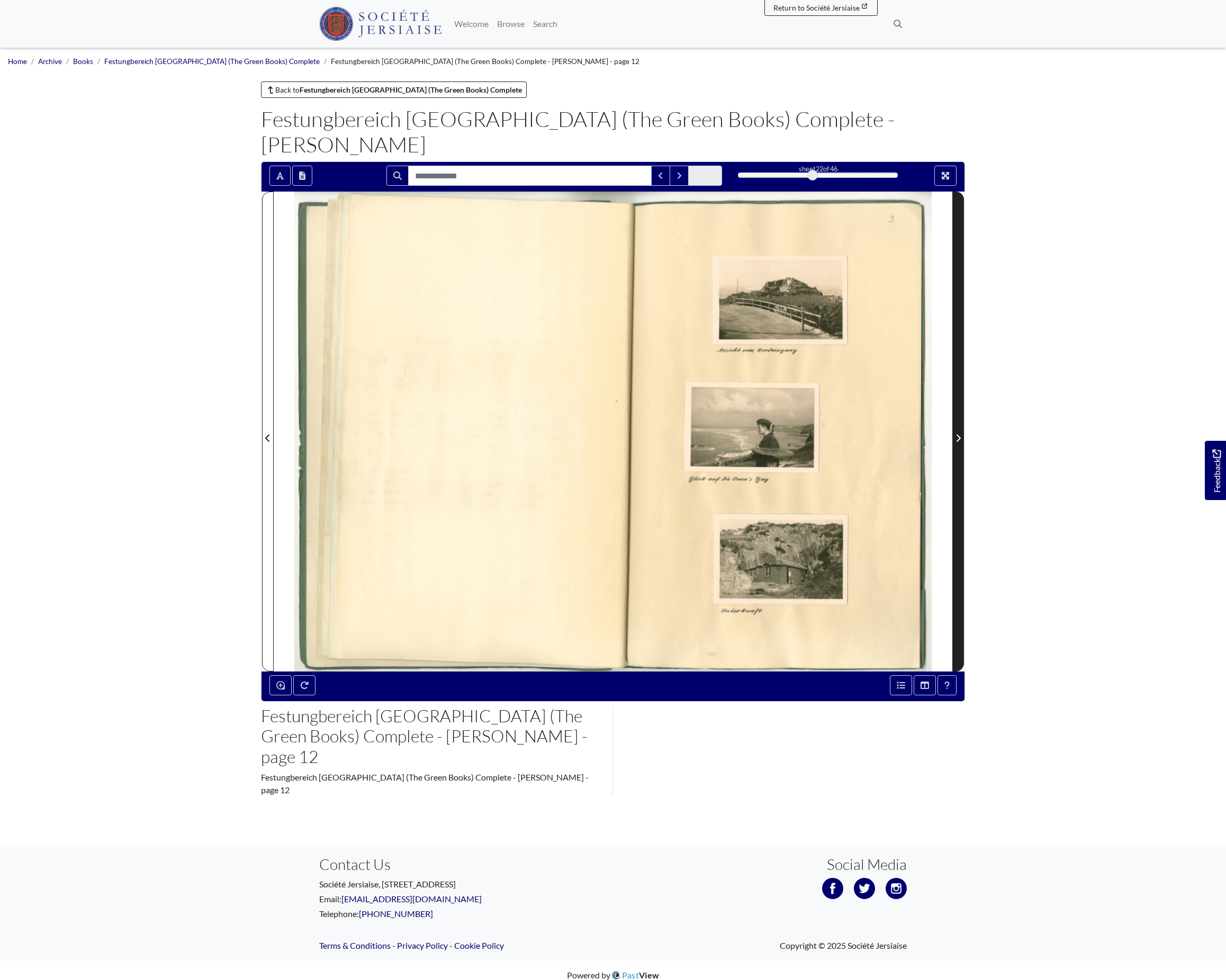
click at [956, 442] on icon "Next Page" at bounding box center [958, 437] width 5 height 8
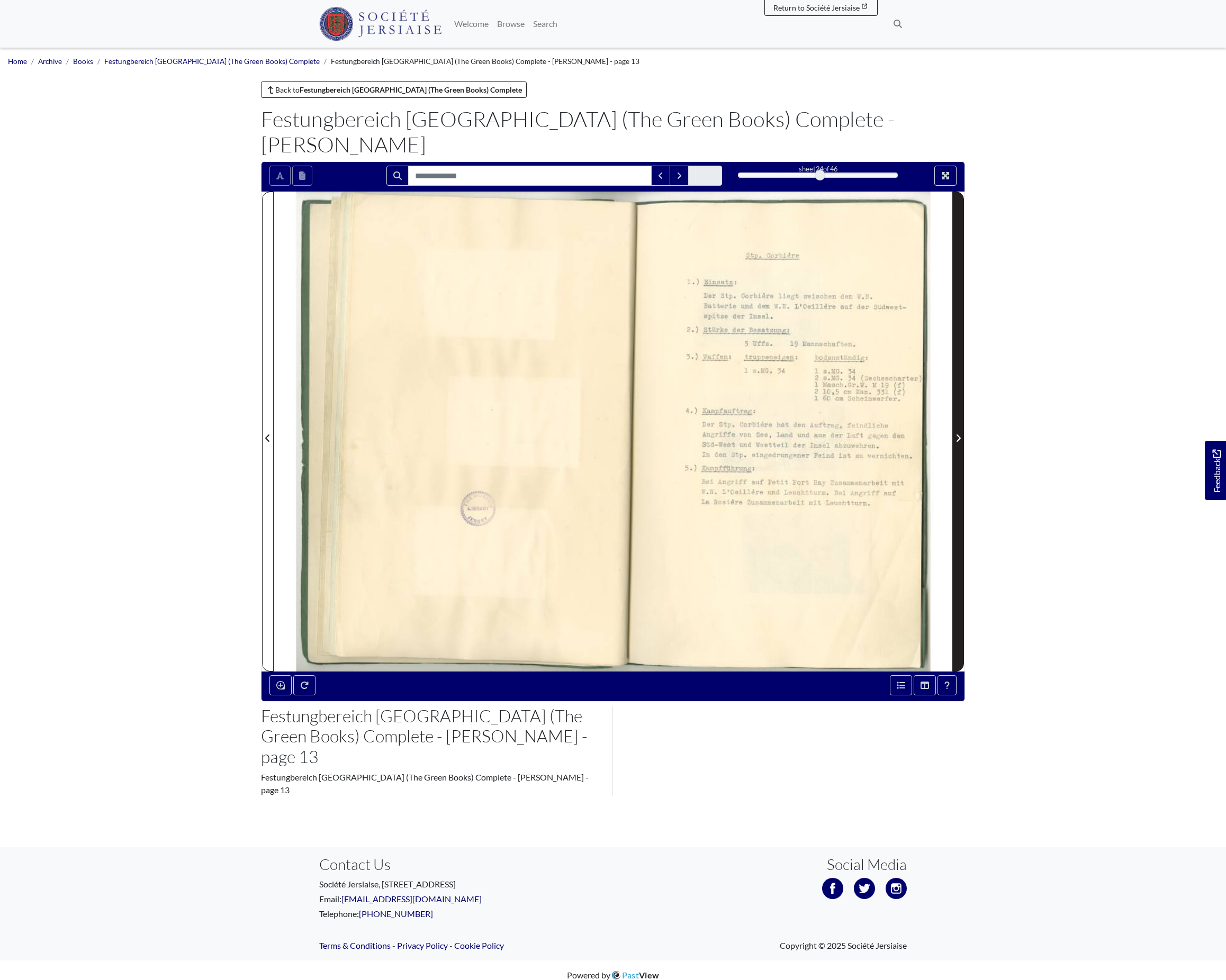
click at [956, 442] on icon "Next Page" at bounding box center [958, 437] width 5 height 8
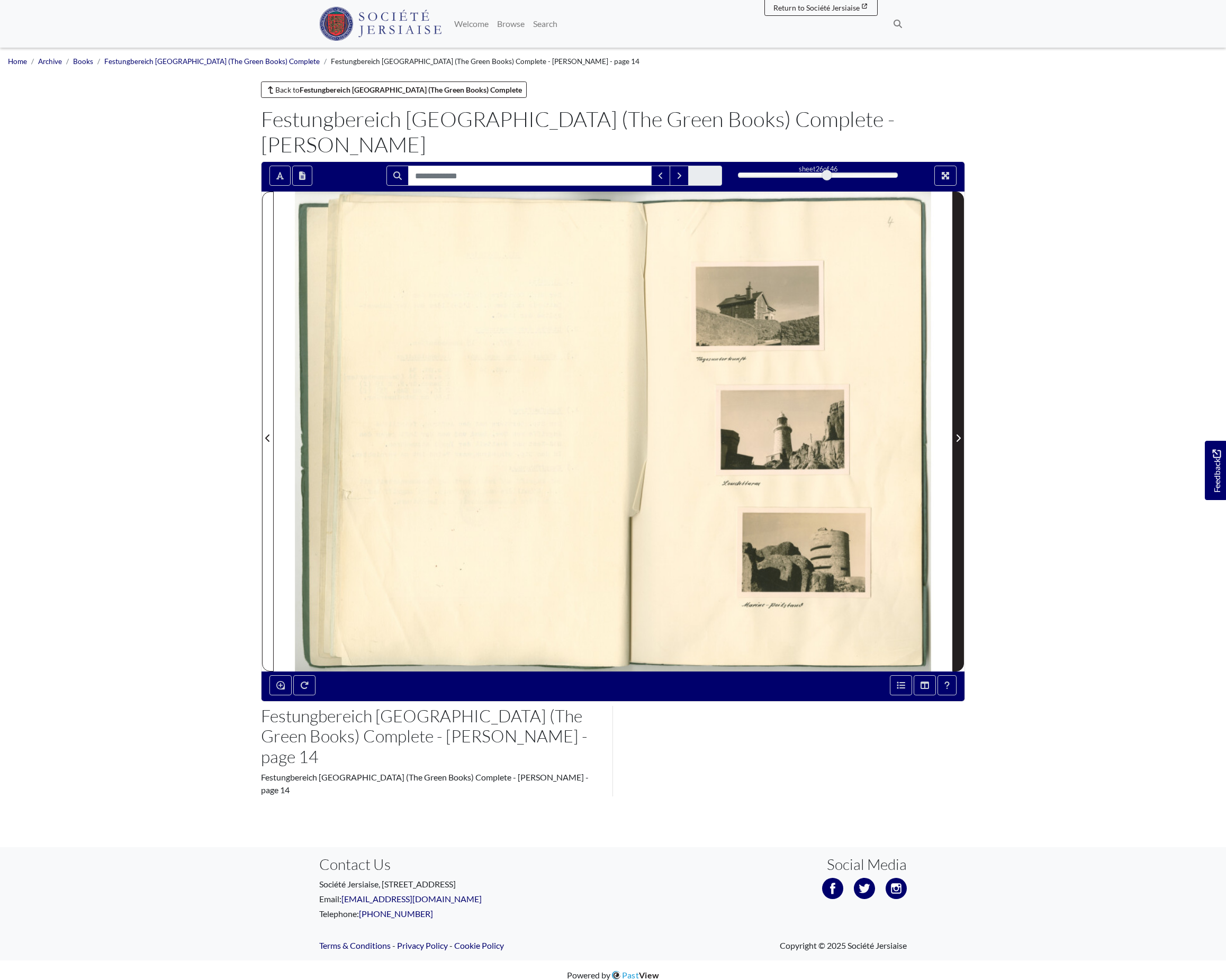
click at [956, 442] on icon "Next Page" at bounding box center [958, 437] width 5 height 8
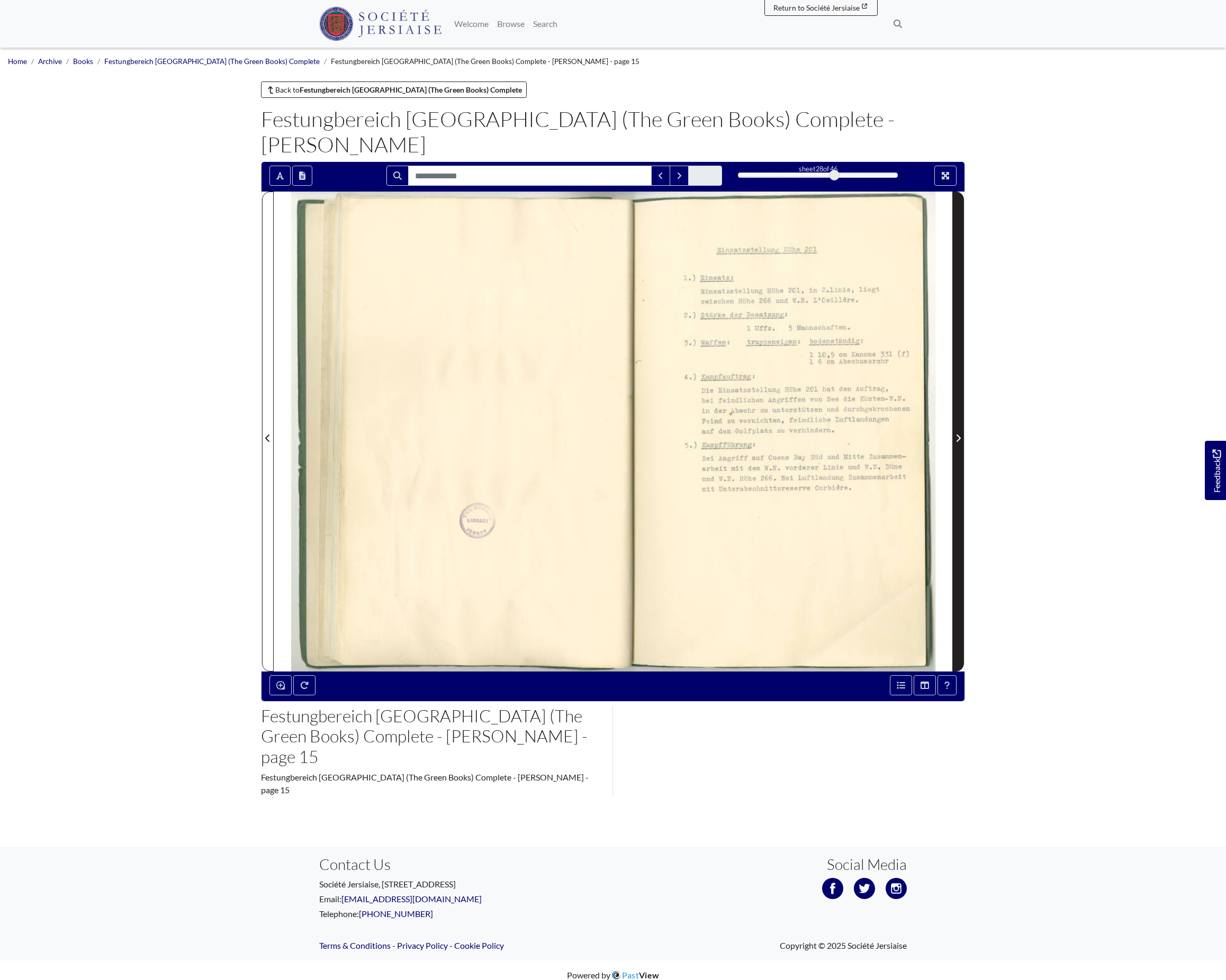
click at [956, 442] on icon "Next Page" at bounding box center [958, 437] width 5 height 8
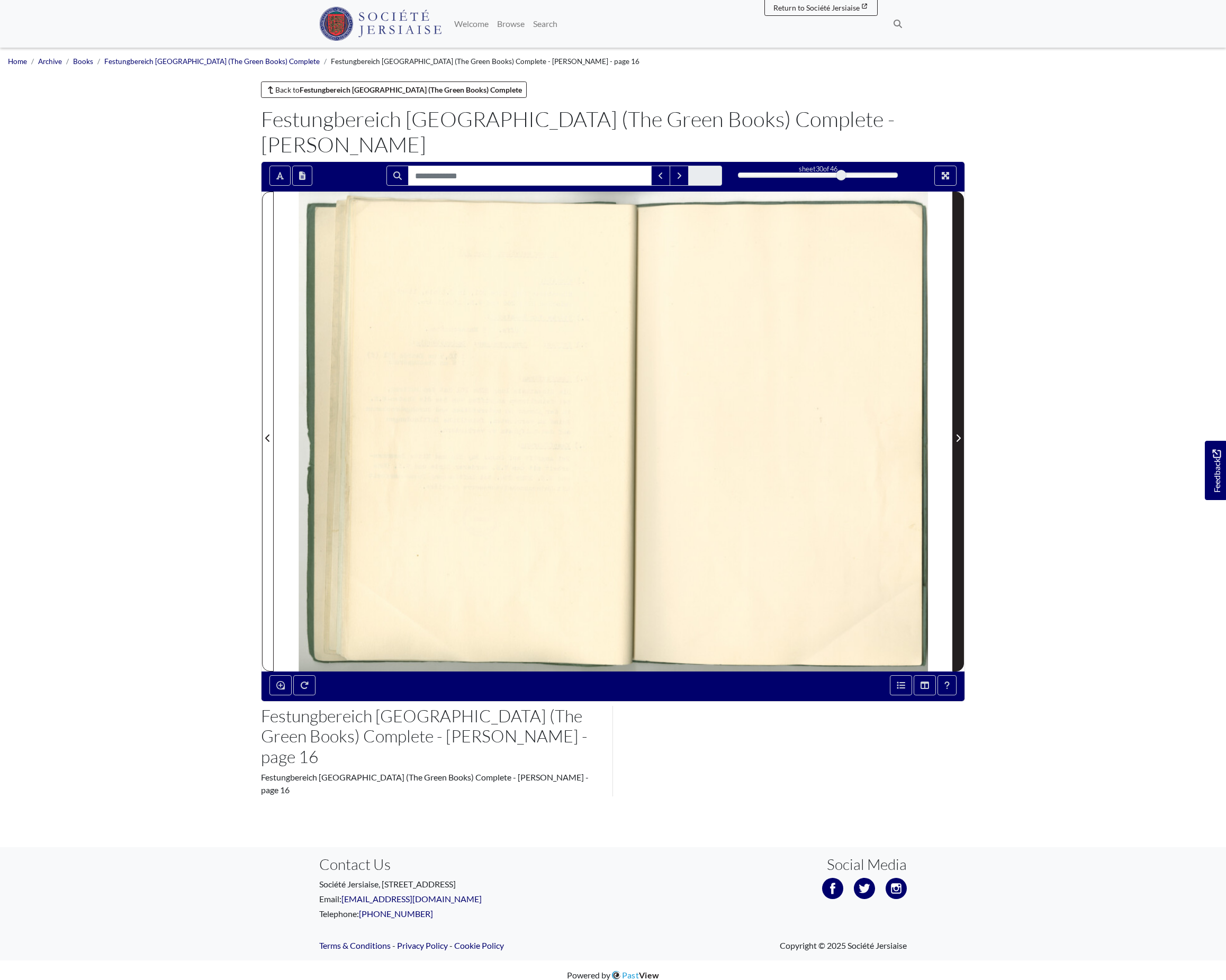
click at [956, 442] on icon "Next Page" at bounding box center [958, 437] width 5 height 8
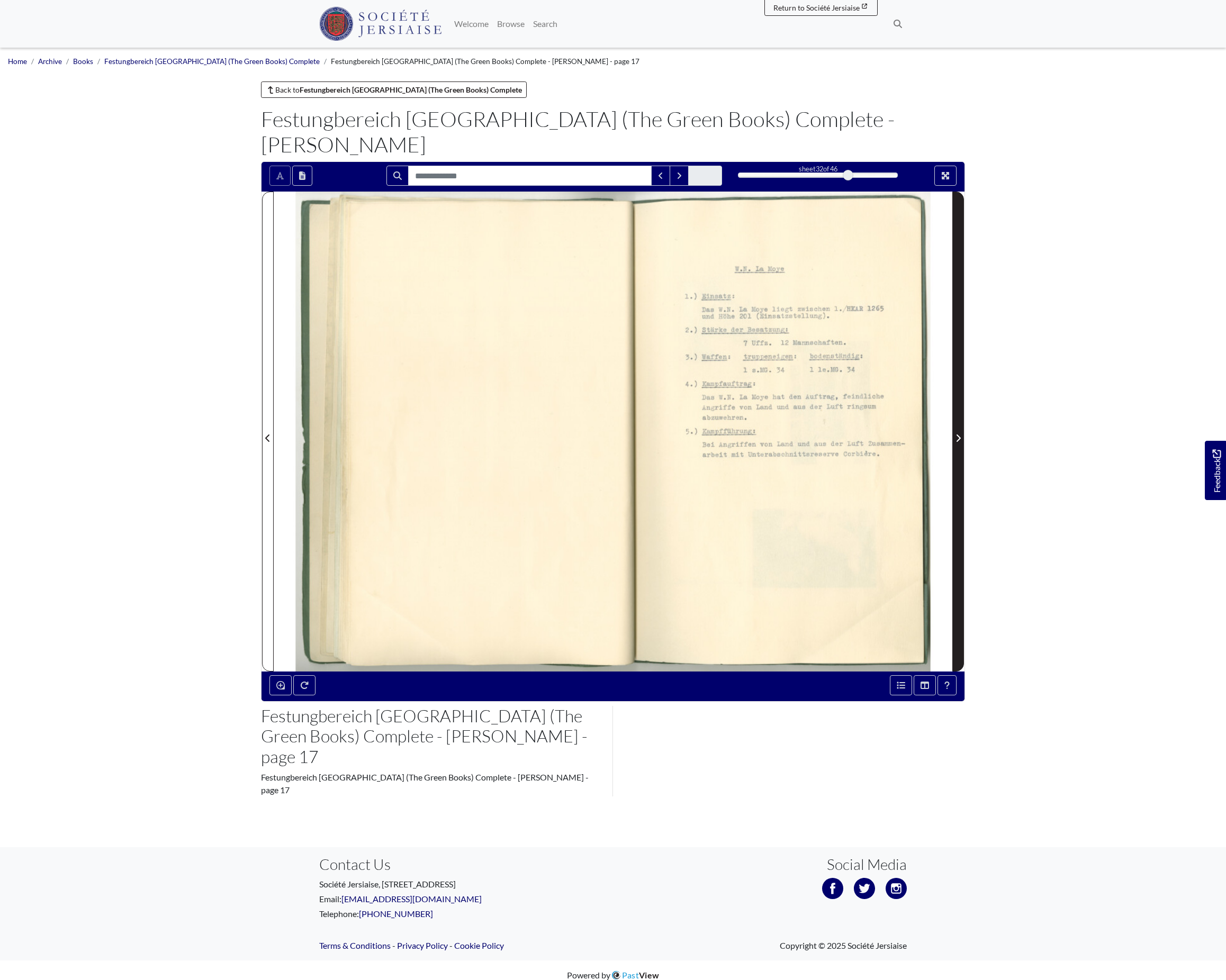
click at [956, 442] on icon "Next Page" at bounding box center [958, 437] width 5 height 8
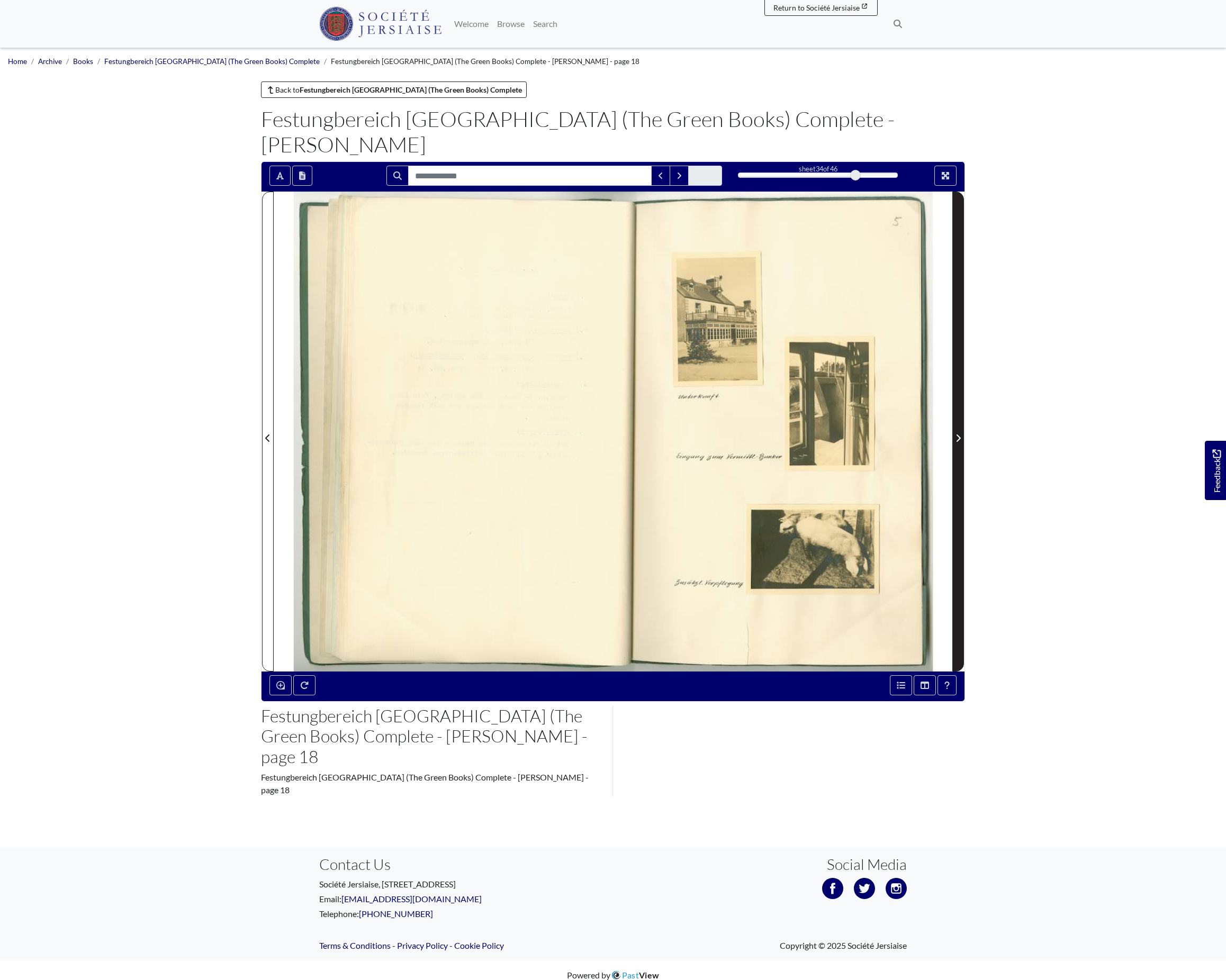
click at [956, 442] on icon "Next Page" at bounding box center [958, 437] width 5 height 8
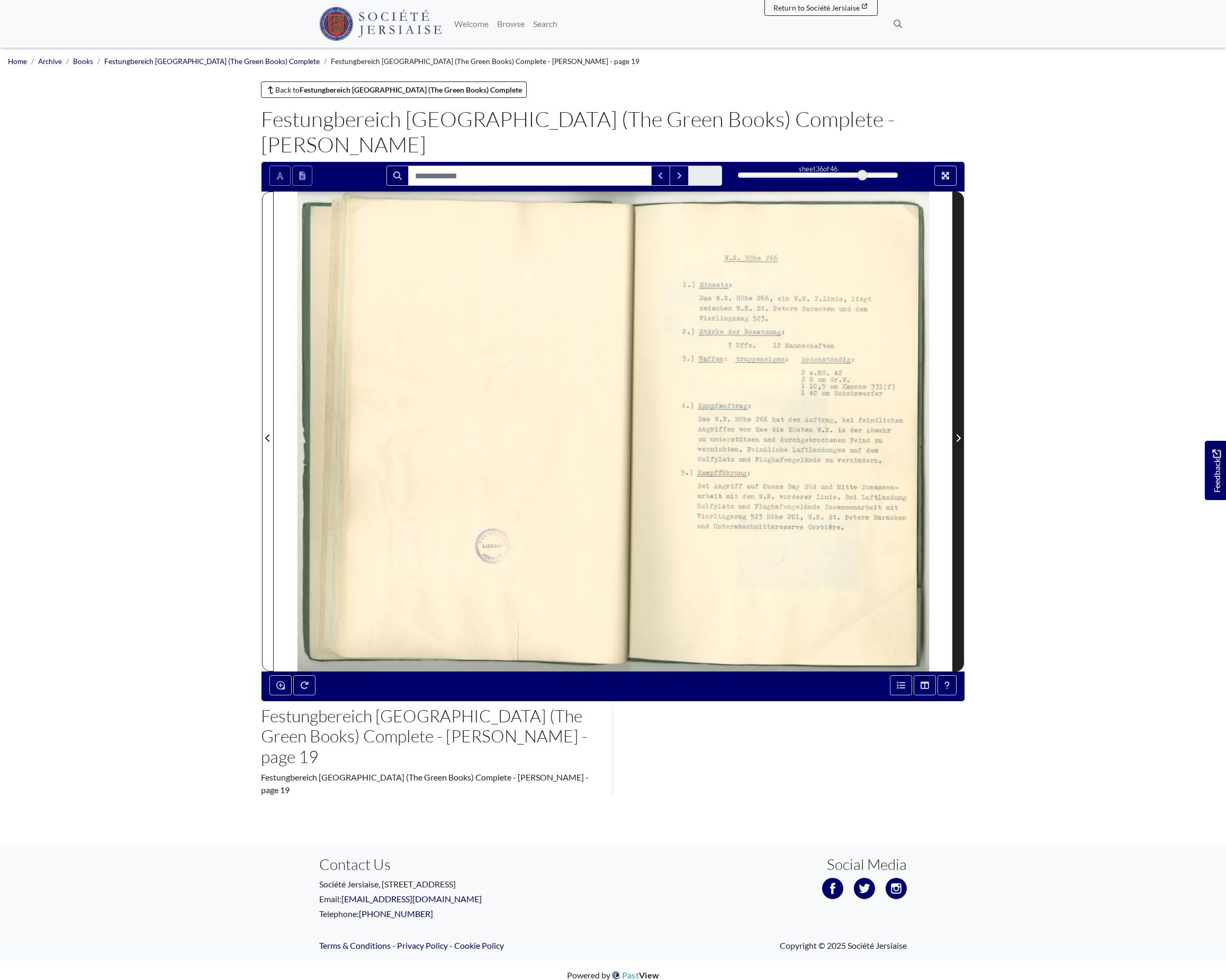
click at [956, 442] on icon "Next Page" at bounding box center [958, 437] width 5 height 8
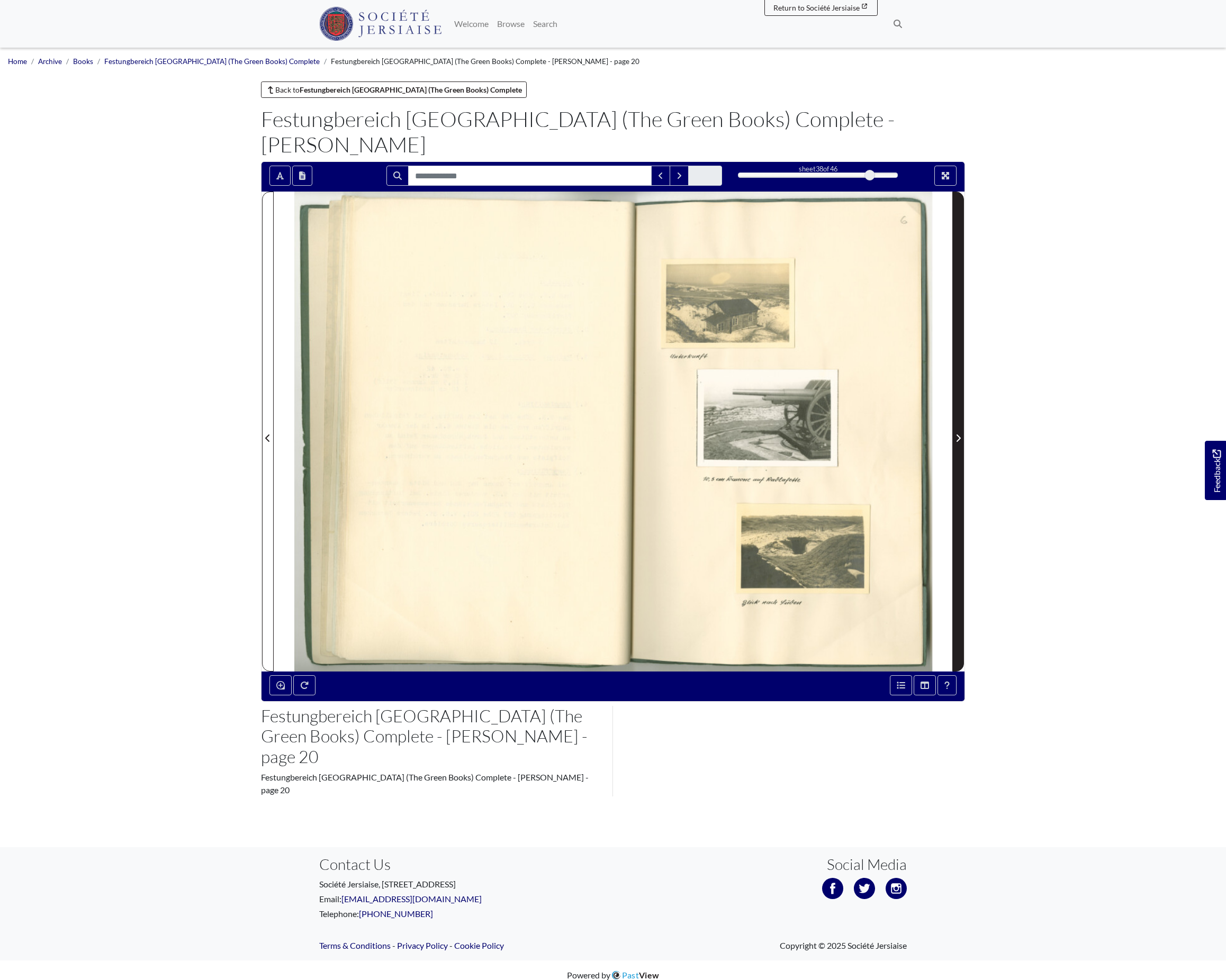
click at [956, 442] on icon "Next Page" at bounding box center [958, 437] width 5 height 8
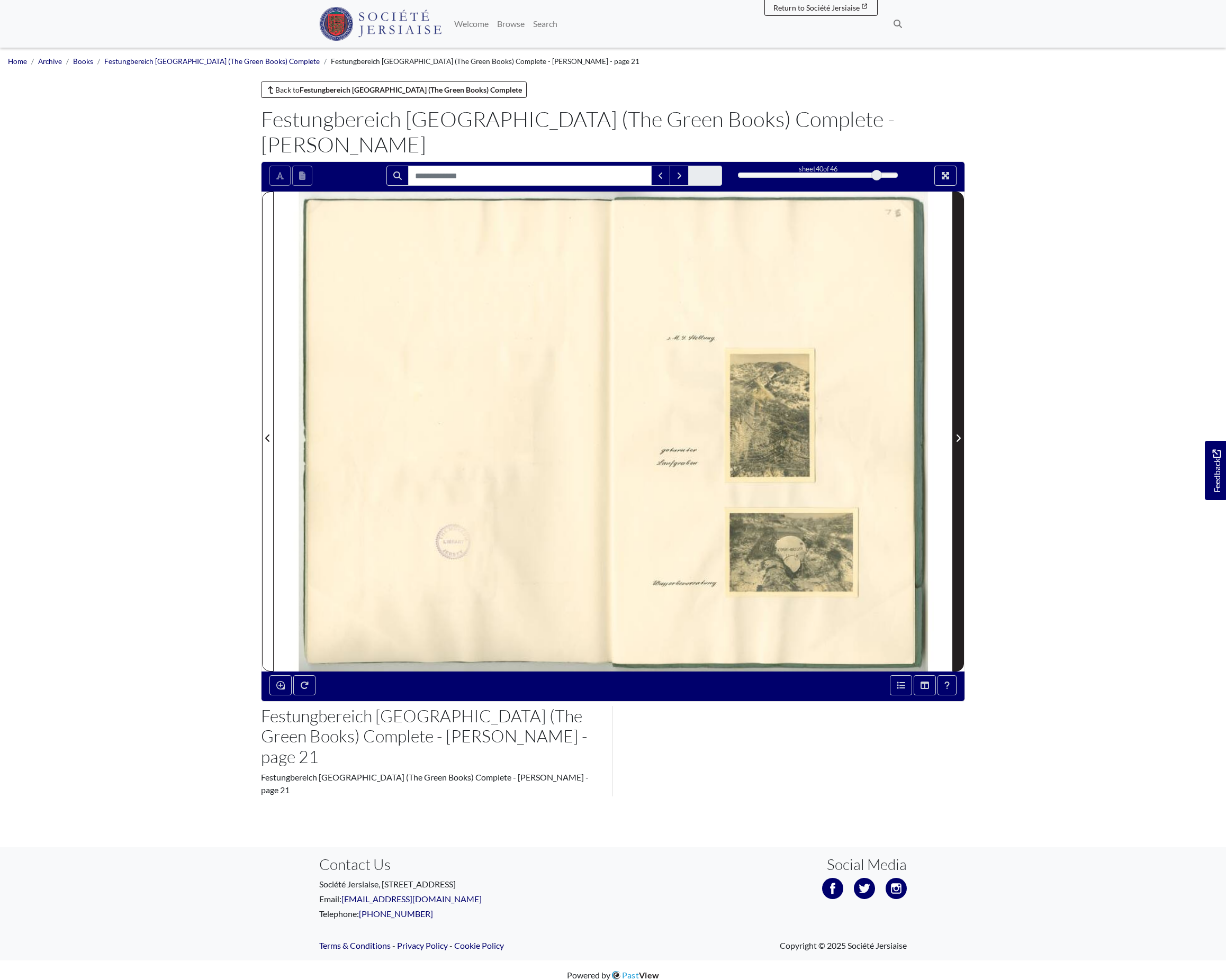
click at [956, 442] on icon "Next Page" at bounding box center [958, 437] width 5 height 8
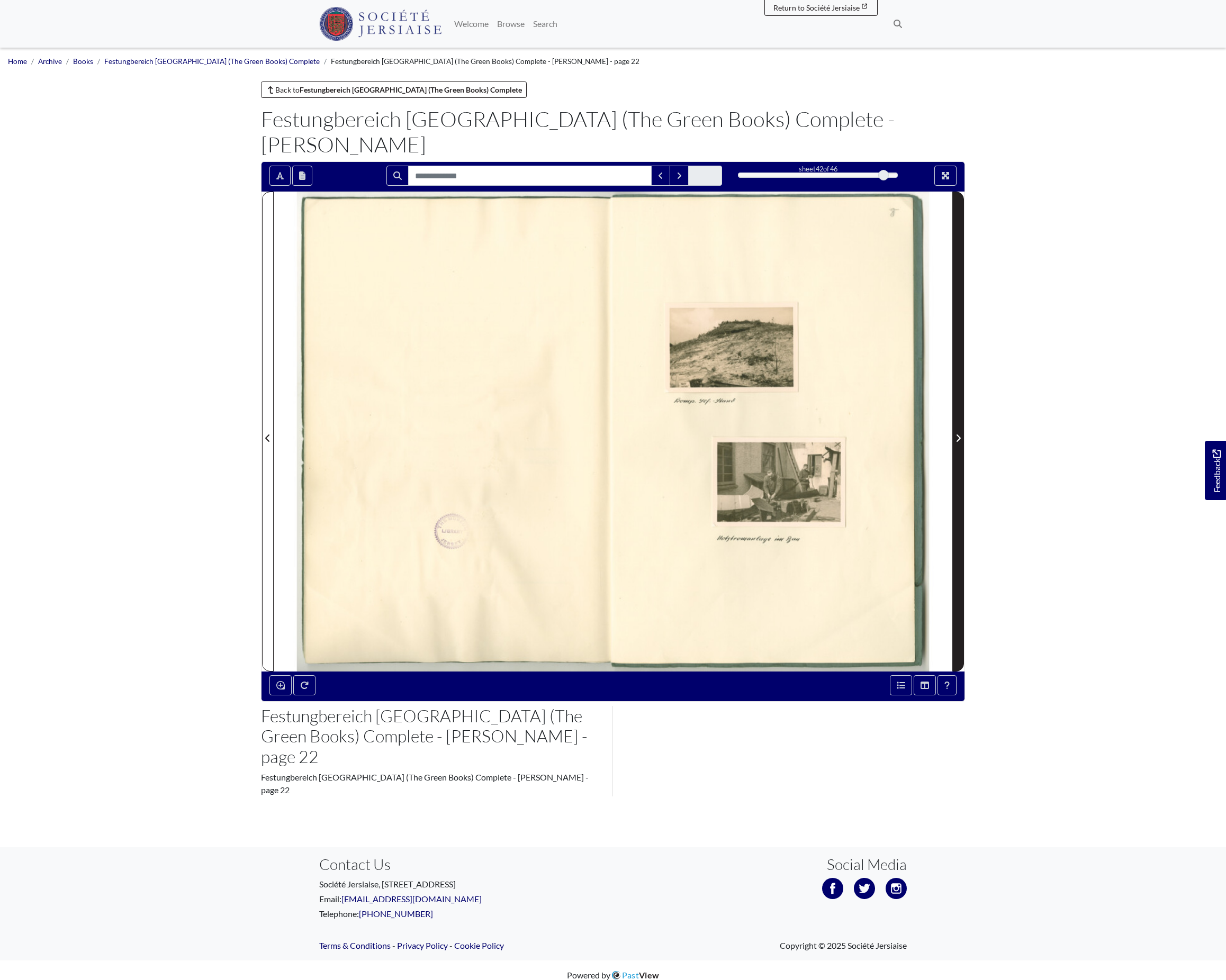
click at [956, 442] on icon "Next Page" at bounding box center [958, 437] width 5 height 8
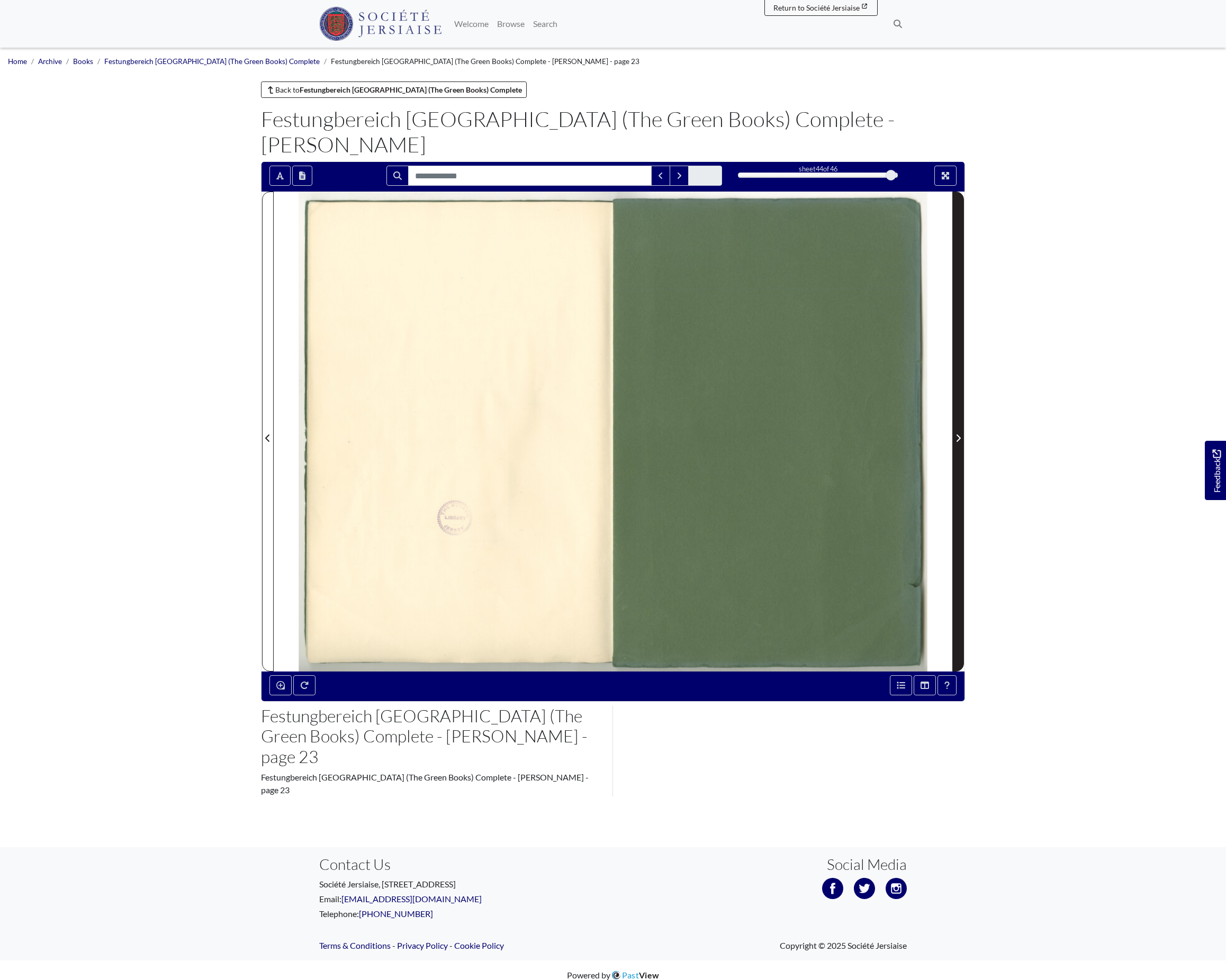
click at [956, 442] on icon "Next Page" at bounding box center [958, 437] width 5 height 8
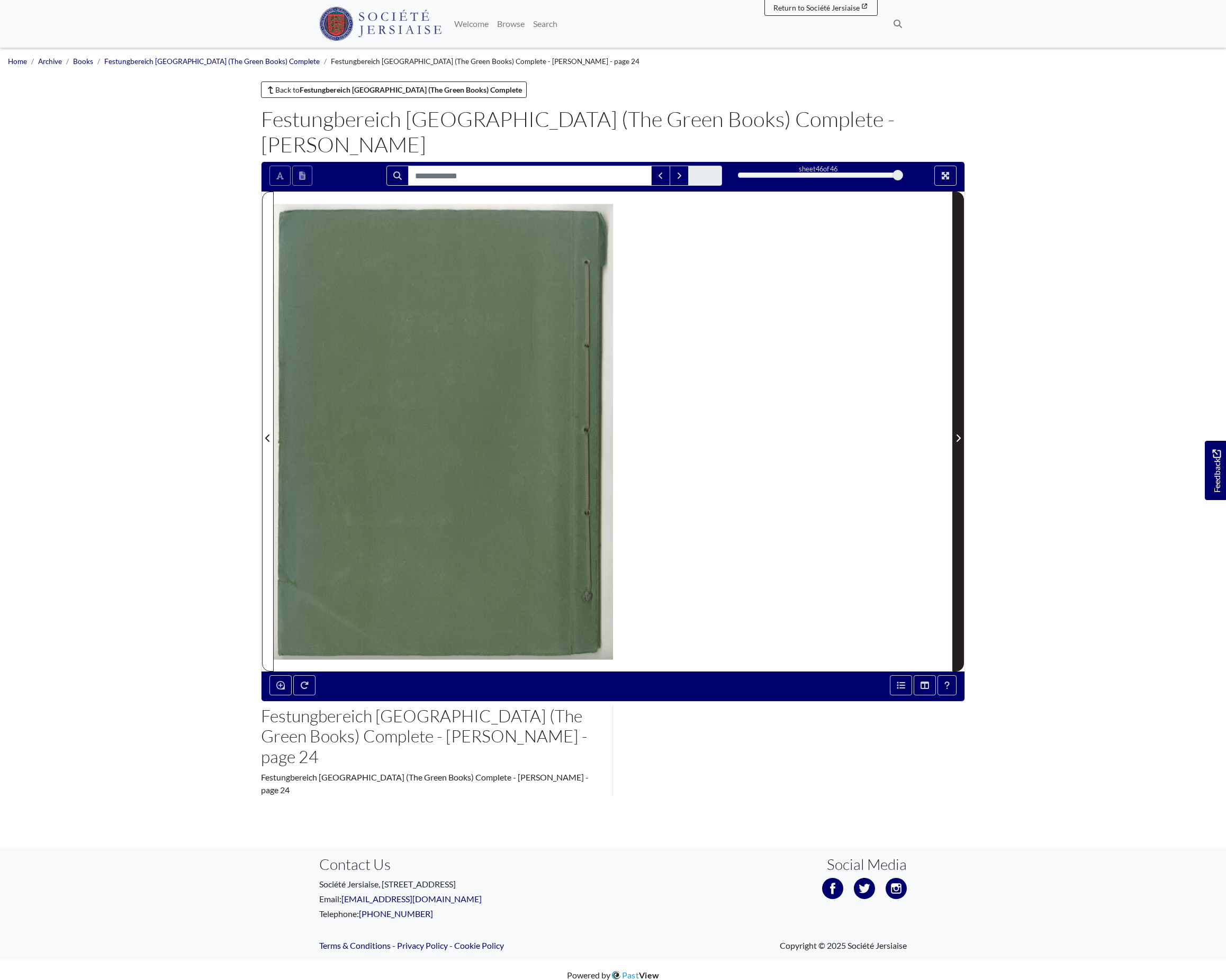
scroll to position [0, 1]
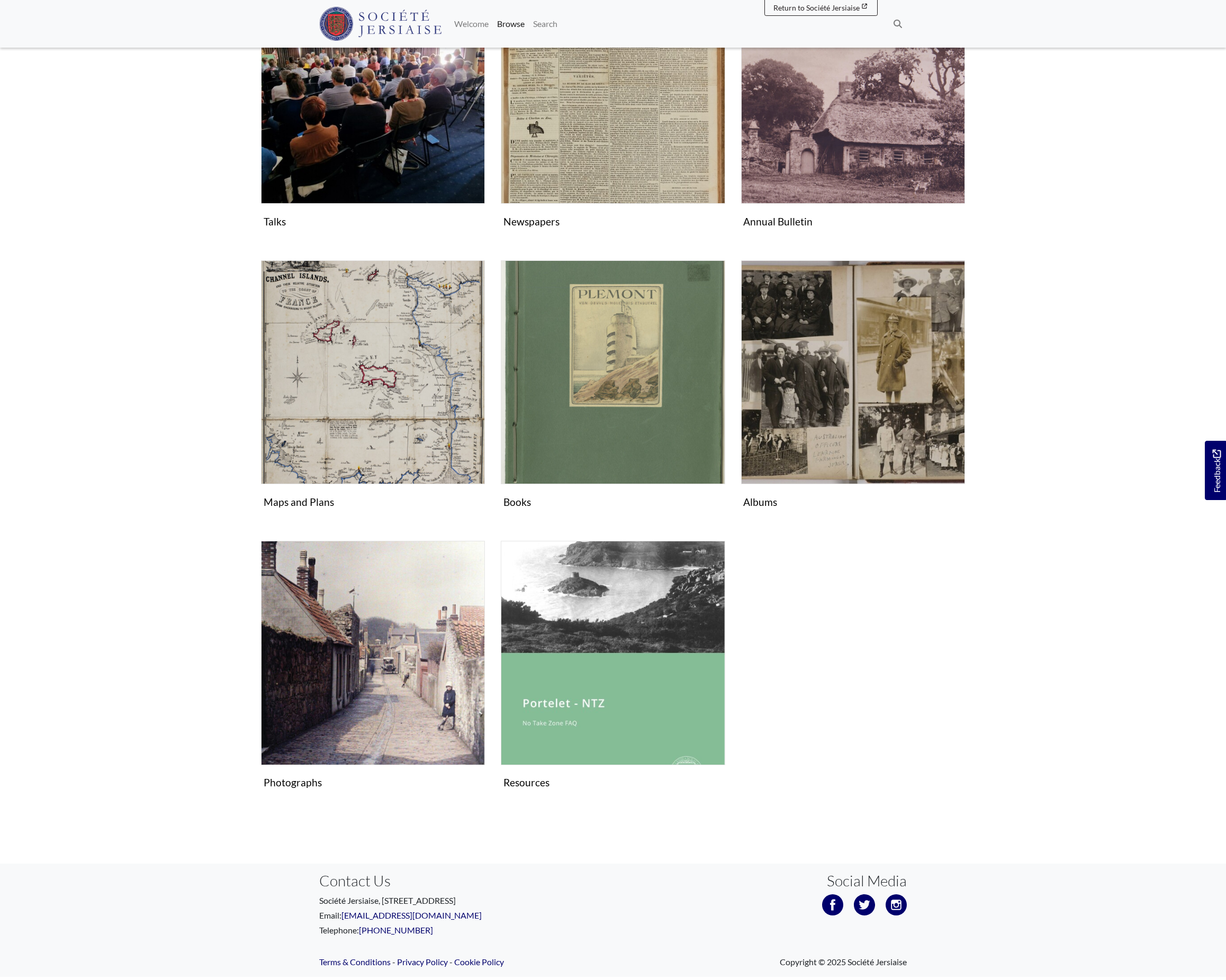
scroll to position [266, 0]
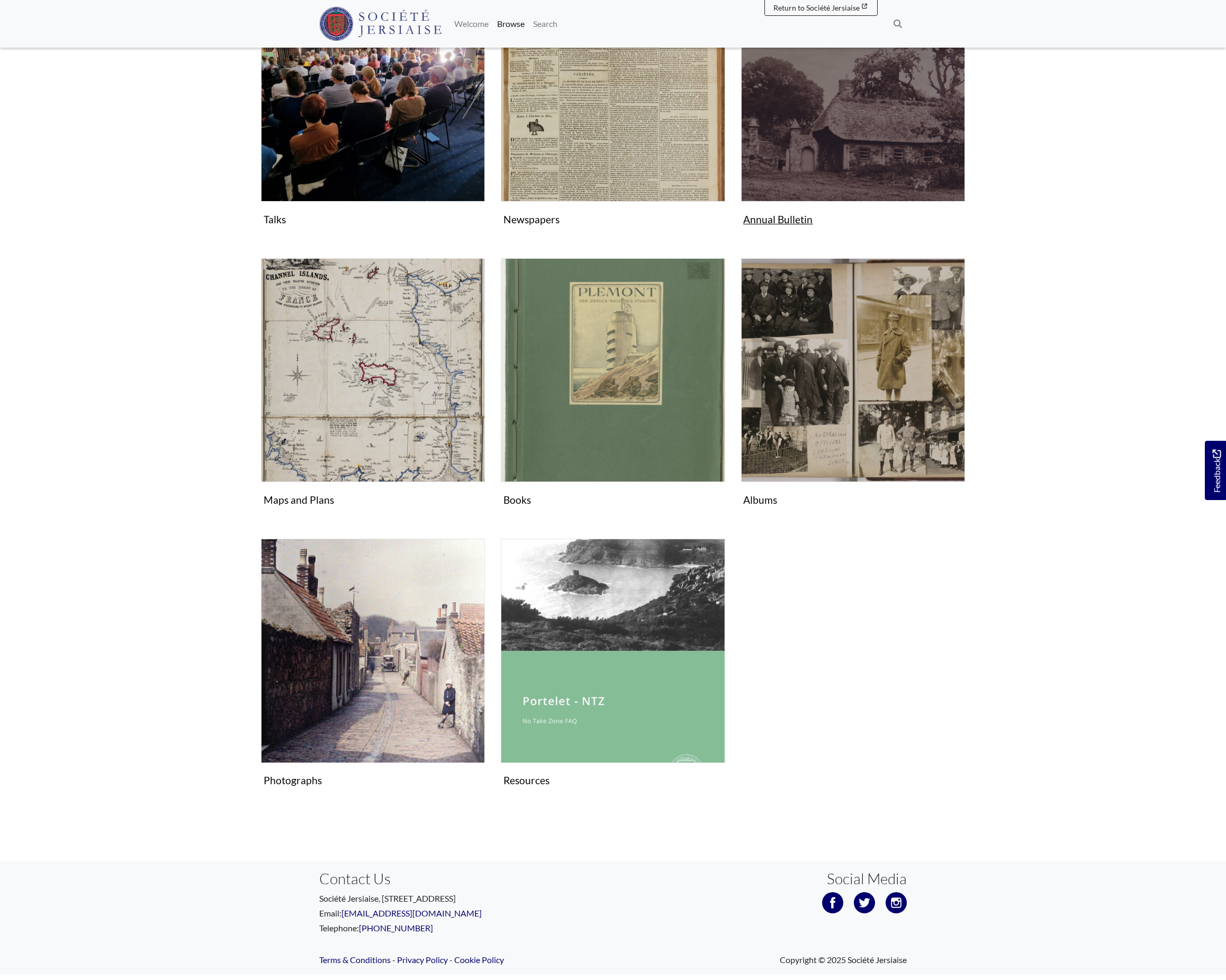
click at [745, 202] on img "Subcollection" at bounding box center [852, 90] width 224 height 224
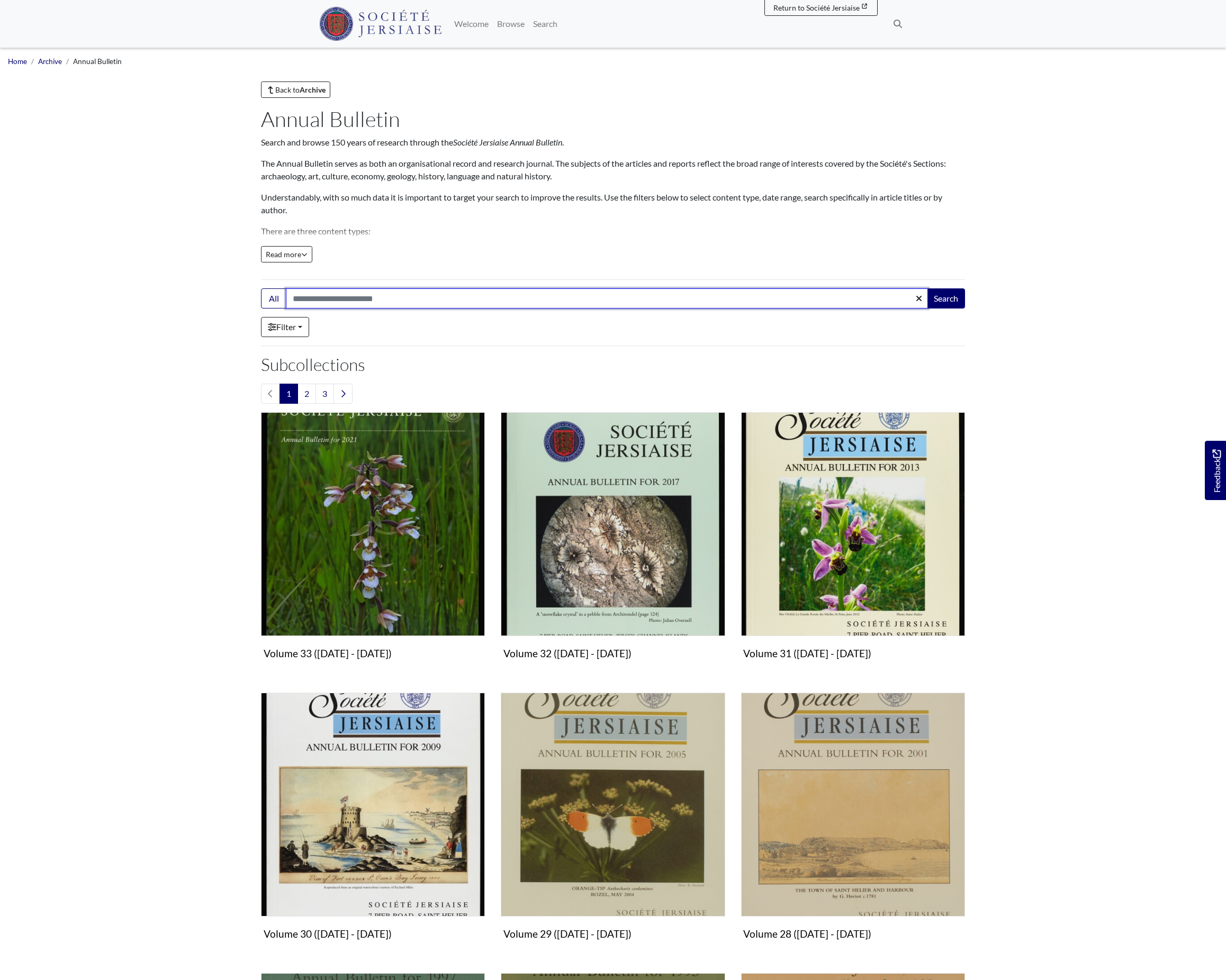
click at [704, 309] on input "Search:" at bounding box center [607, 299] width 642 height 20
type input "**********"
click at [943, 309] on button "Search" at bounding box center [946, 299] width 38 height 20
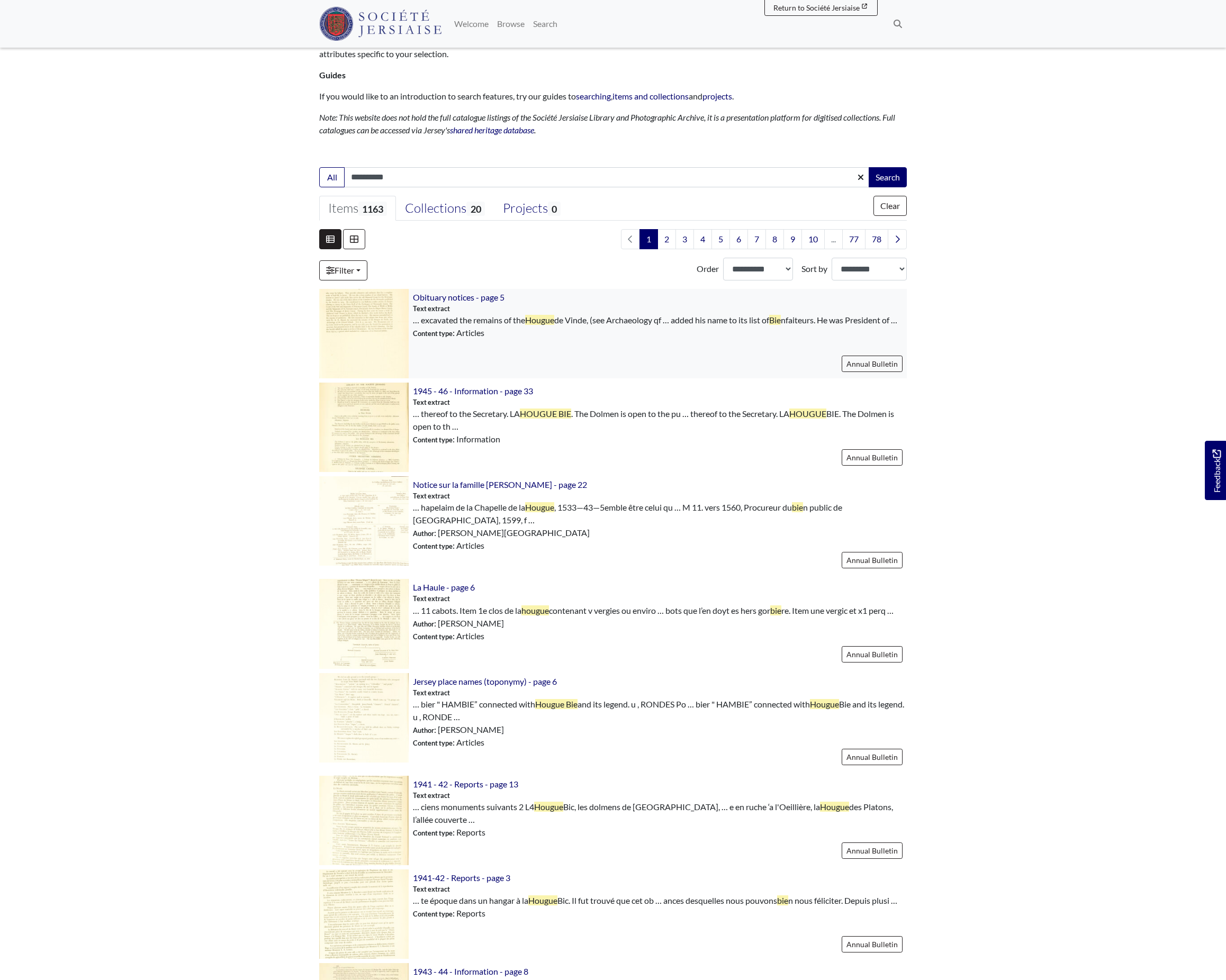
scroll to position [120, 0]
click at [619, 187] on input "**********" at bounding box center [607, 177] width 525 height 20
type input "*"
type input "*******"
click at [884, 187] on button "Search" at bounding box center [888, 177] width 38 height 20
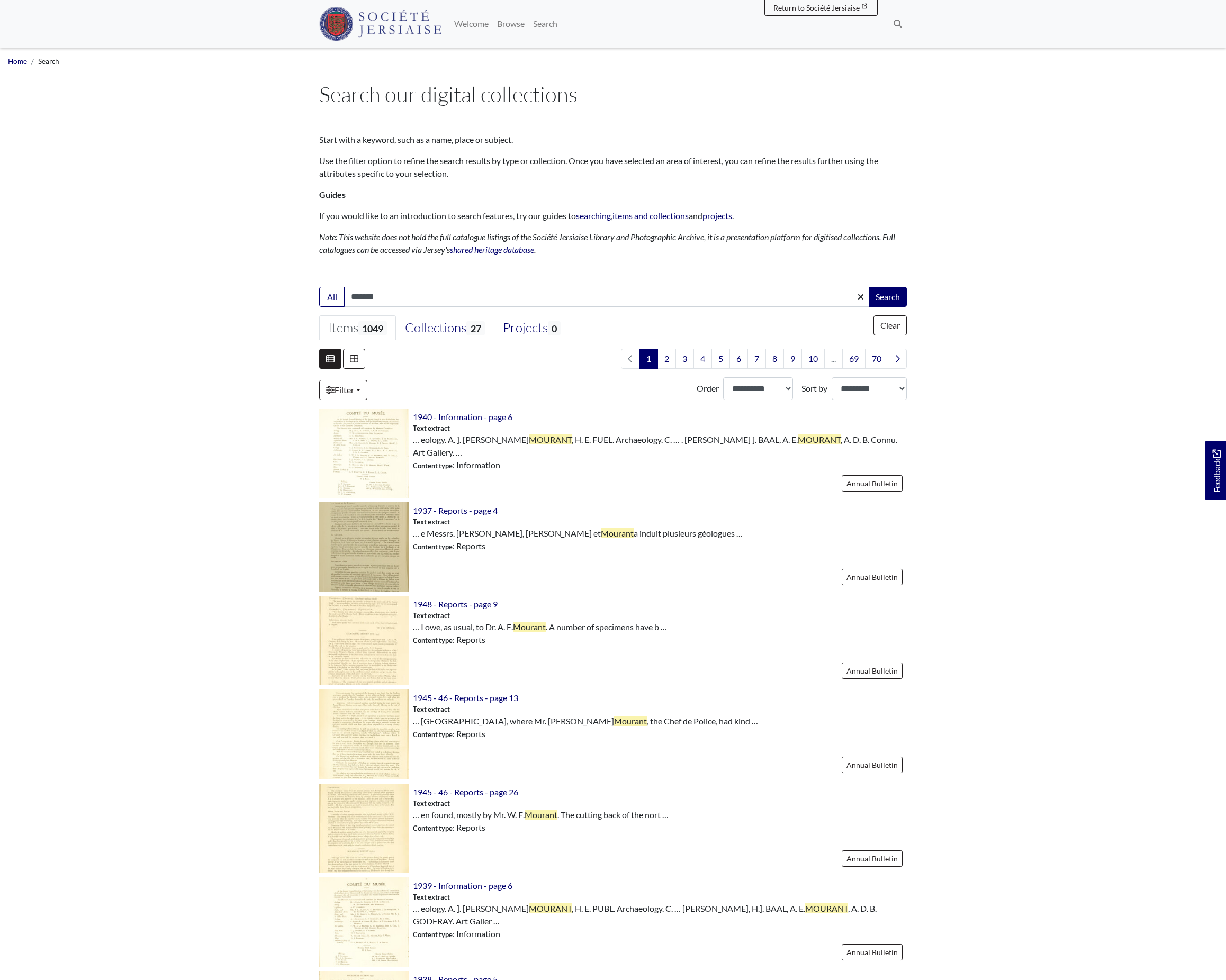
click at [483, 307] on input "*******" at bounding box center [607, 297] width 525 height 20
click at [472, 307] on input "*******" at bounding box center [607, 297] width 525 height 20
type input "**********"
click at [884, 307] on button "Search" at bounding box center [888, 297] width 38 height 20
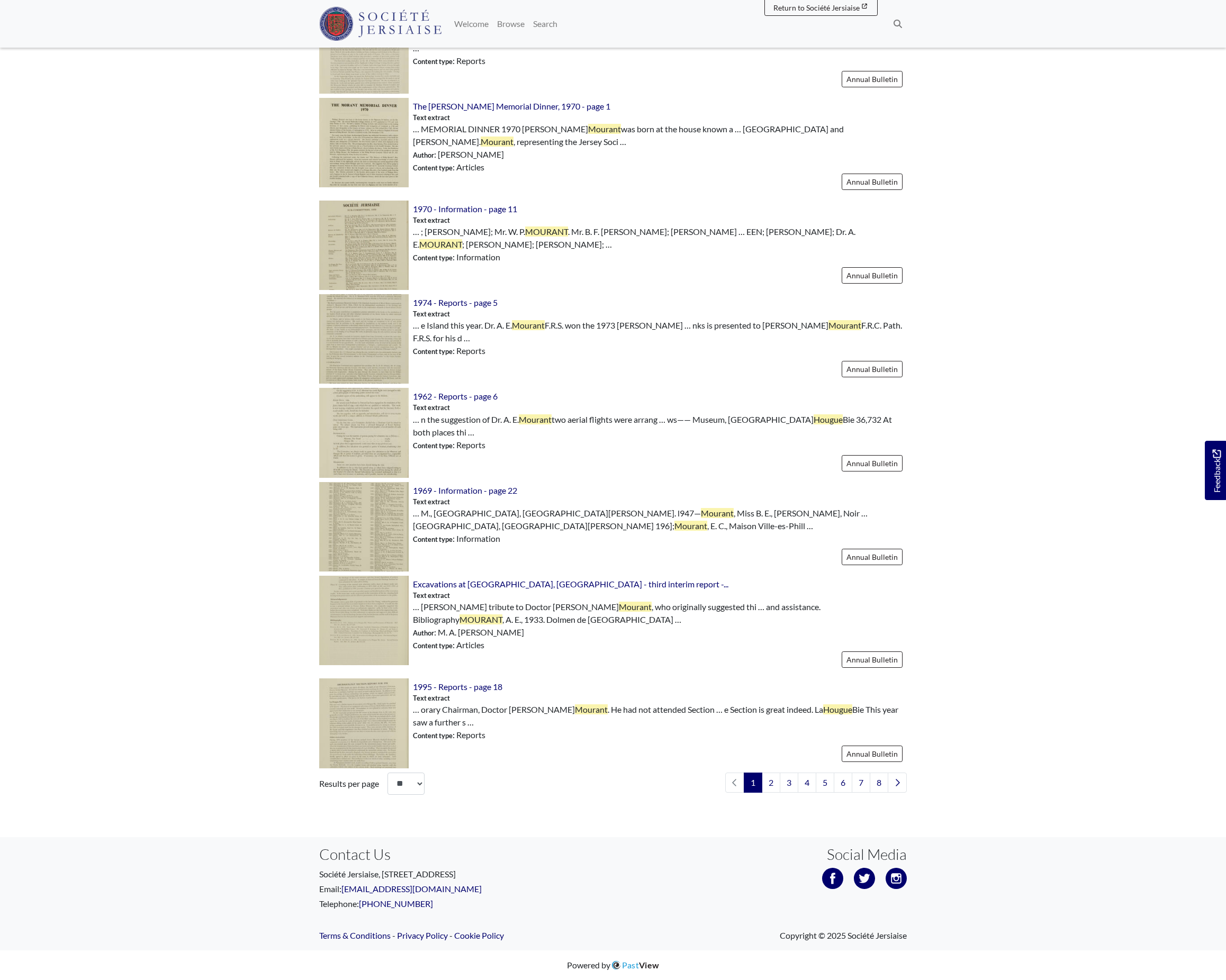
scroll to position [1192, 1]
click at [763, 793] on li "2" at bounding box center [772, 783] width 18 height 20
click at [762, 793] on link "2" at bounding box center [771, 783] width 18 height 20
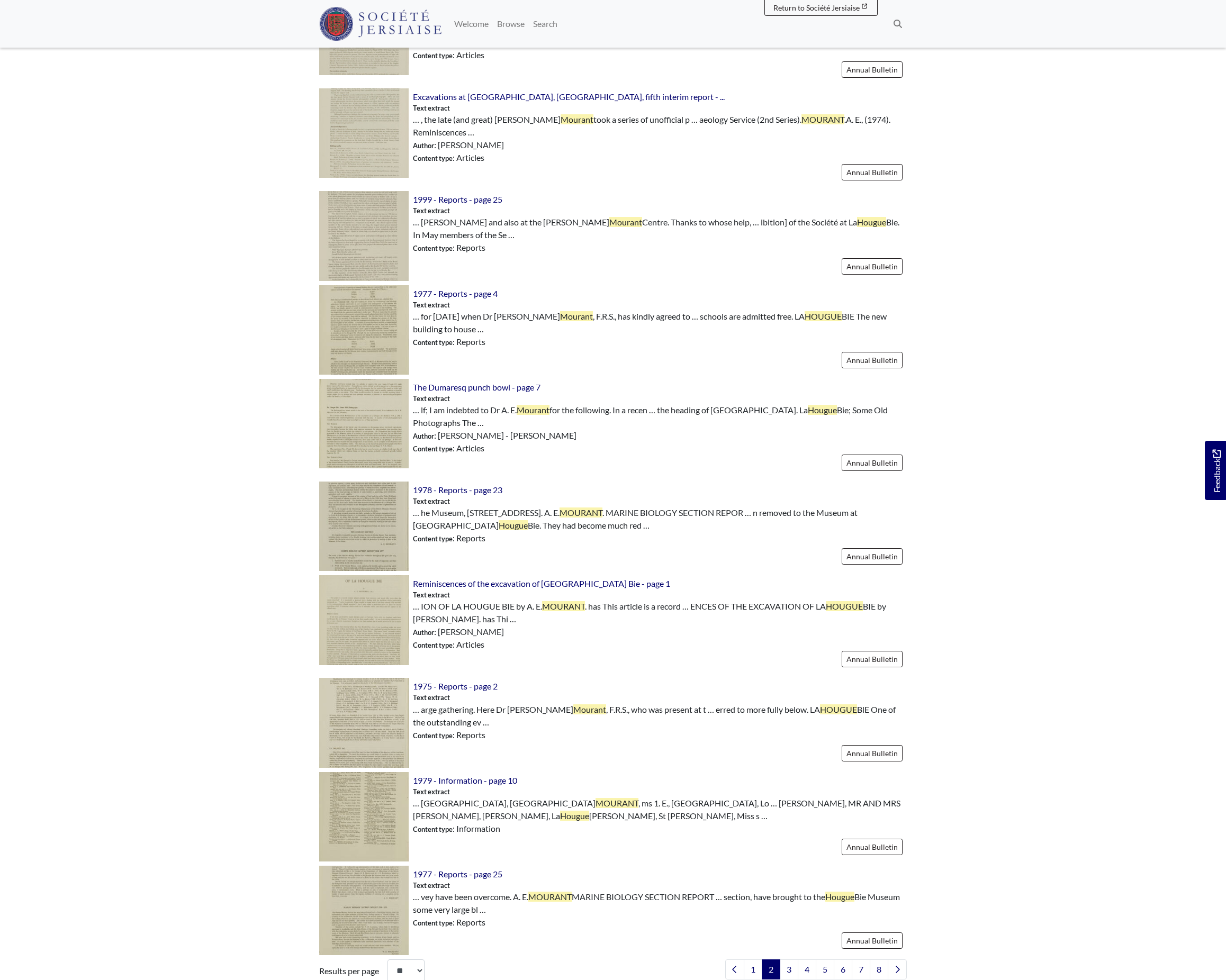
scroll to position [906, 0]
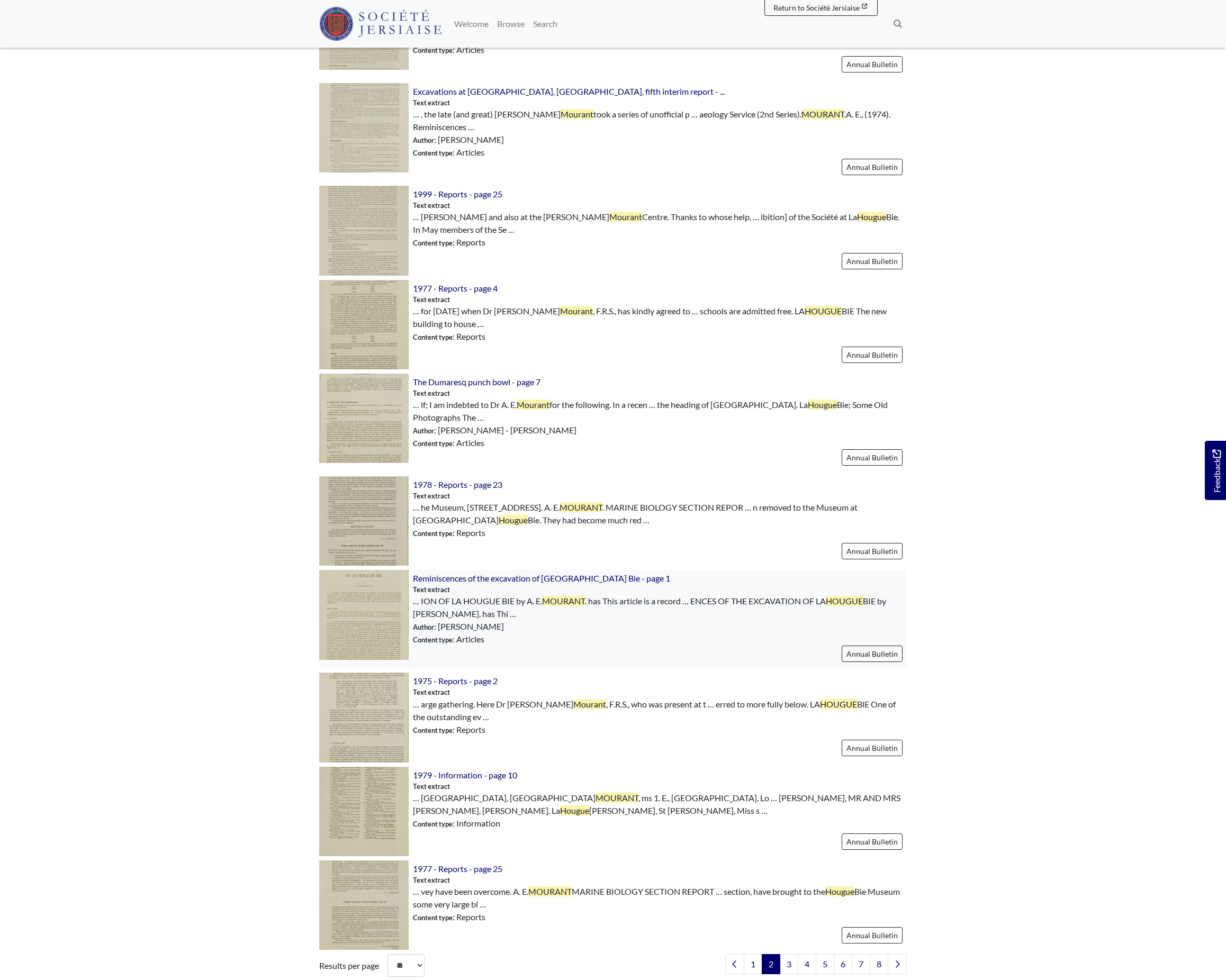
click at [400, 659] on img at bounding box center [364, 615] width 90 height 90
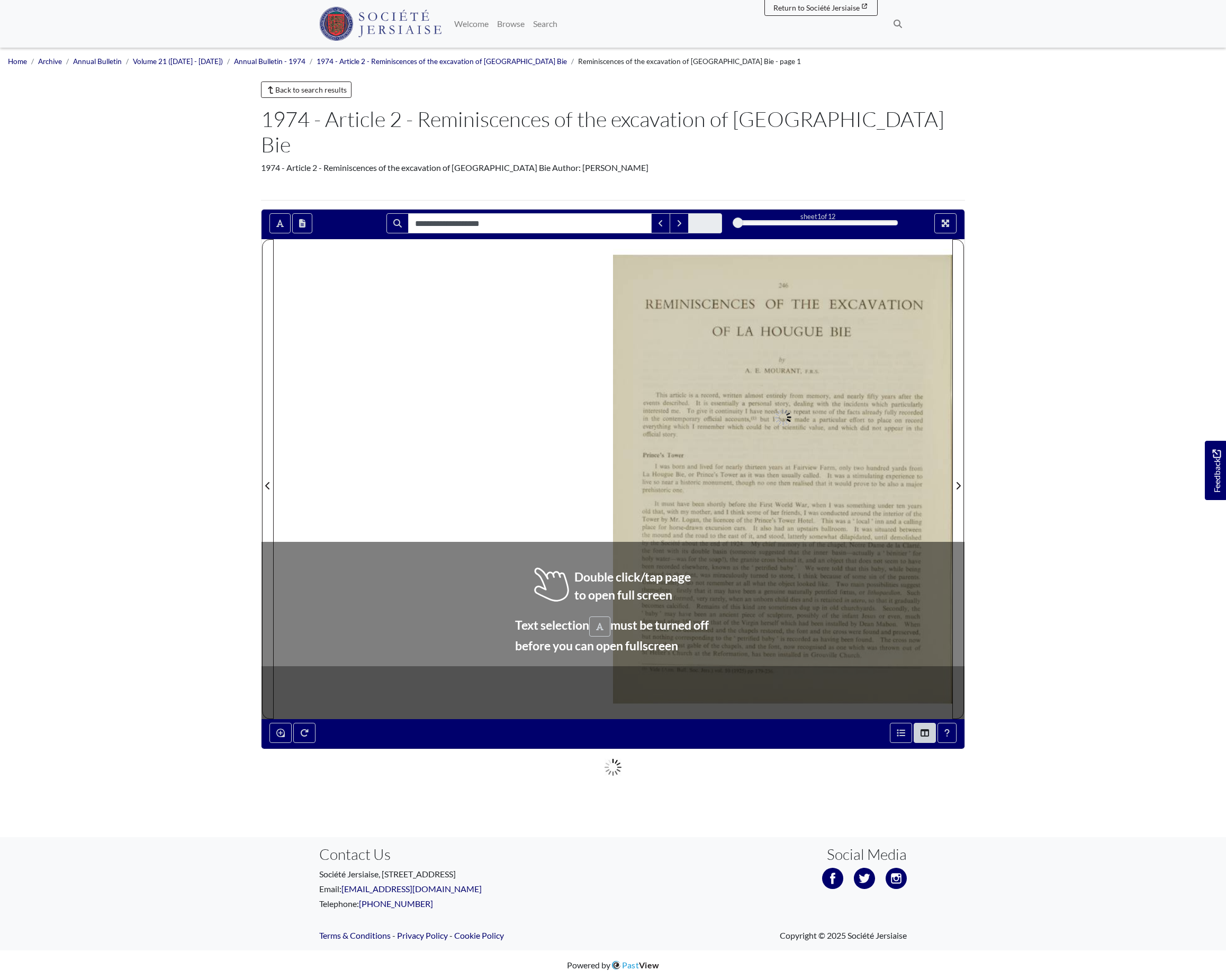
type input "**********"
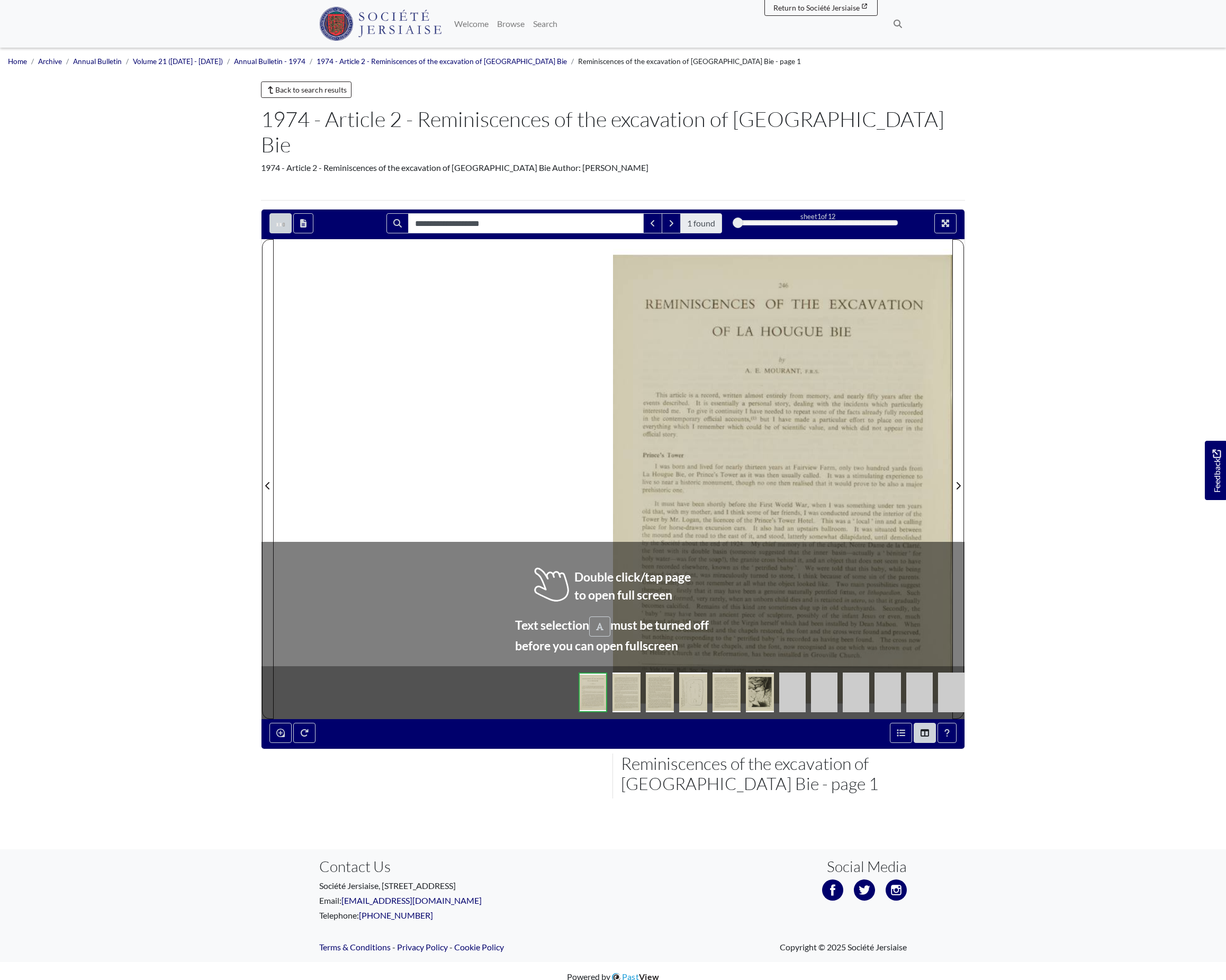
click at [491, 632] on div at bounding box center [613, 479] width 679 height 480
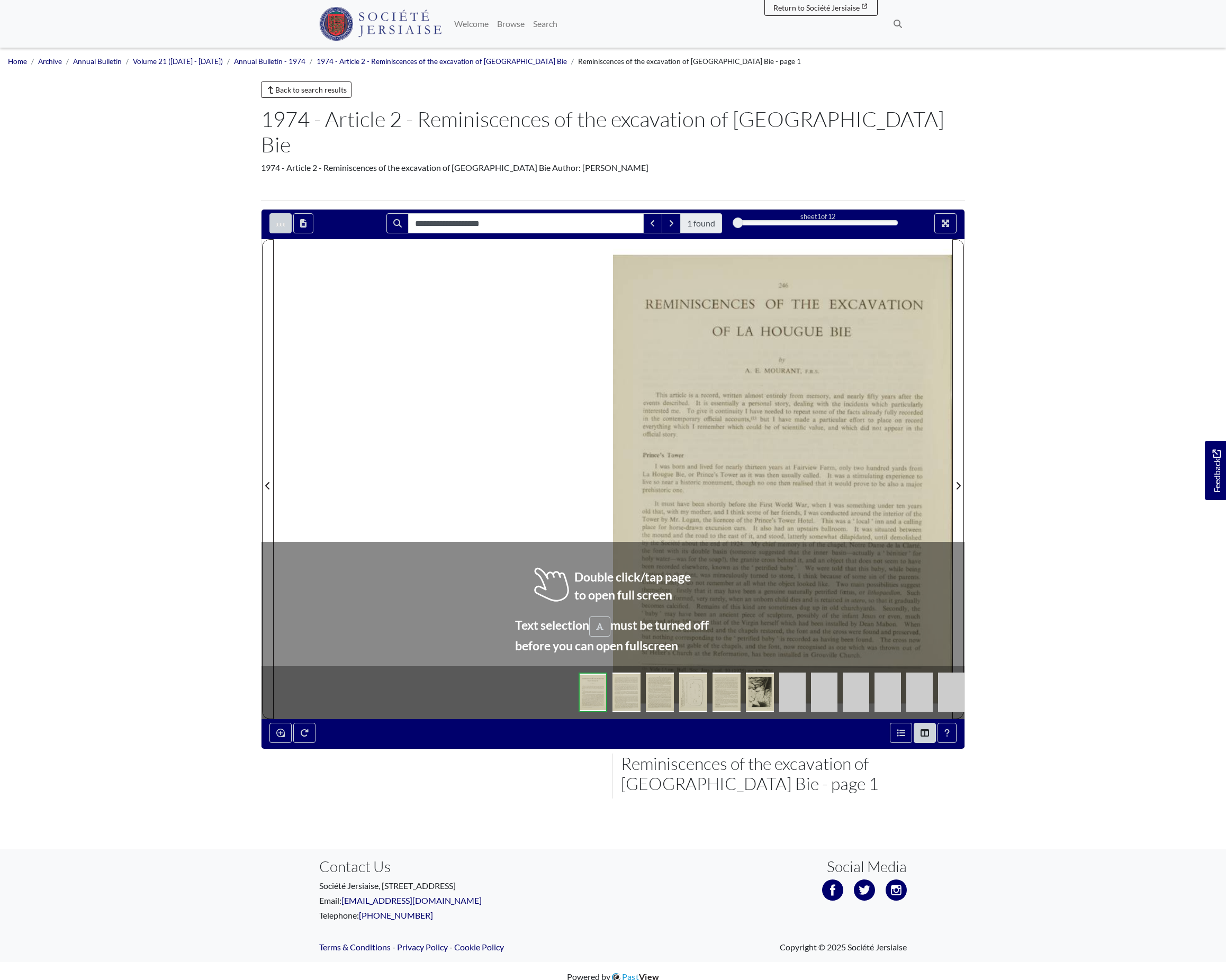
click at [491, 632] on div at bounding box center [613, 479] width 679 height 480
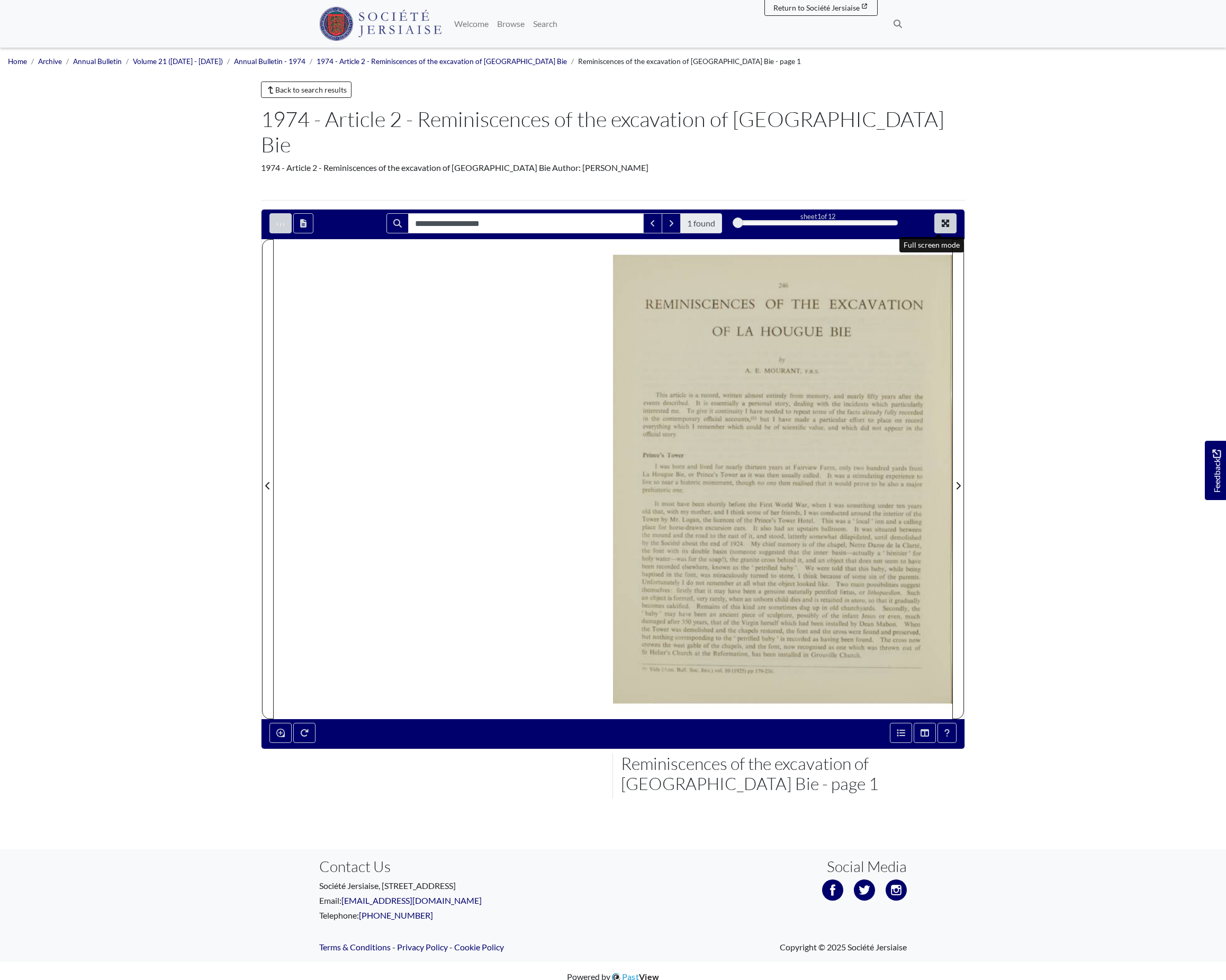
click at [935, 228] on button "Full screen mode" at bounding box center [946, 224] width 22 height 20
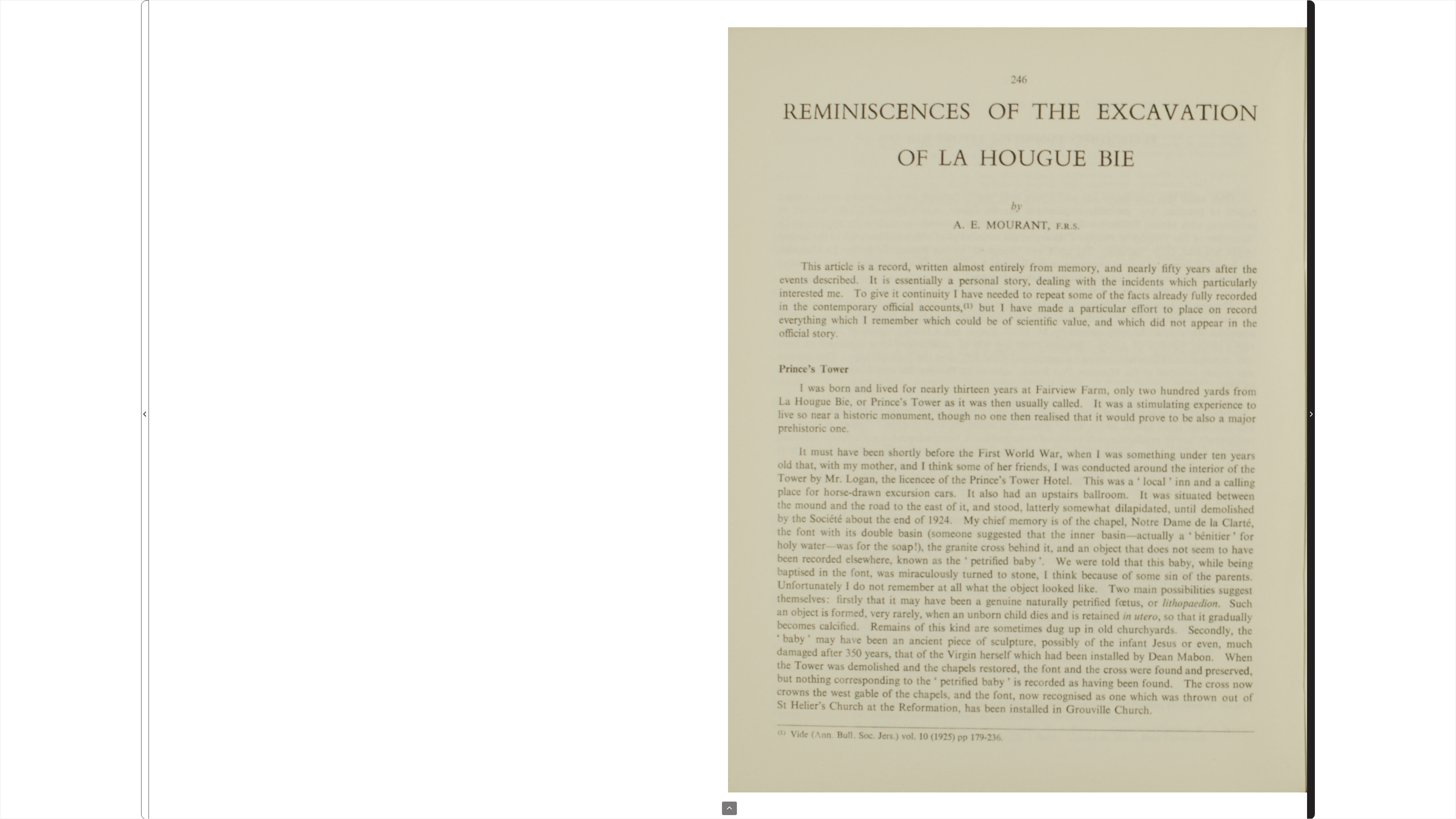
click at [823, 417] on icon "Next Page" at bounding box center [1311, 414] width 4 height 6
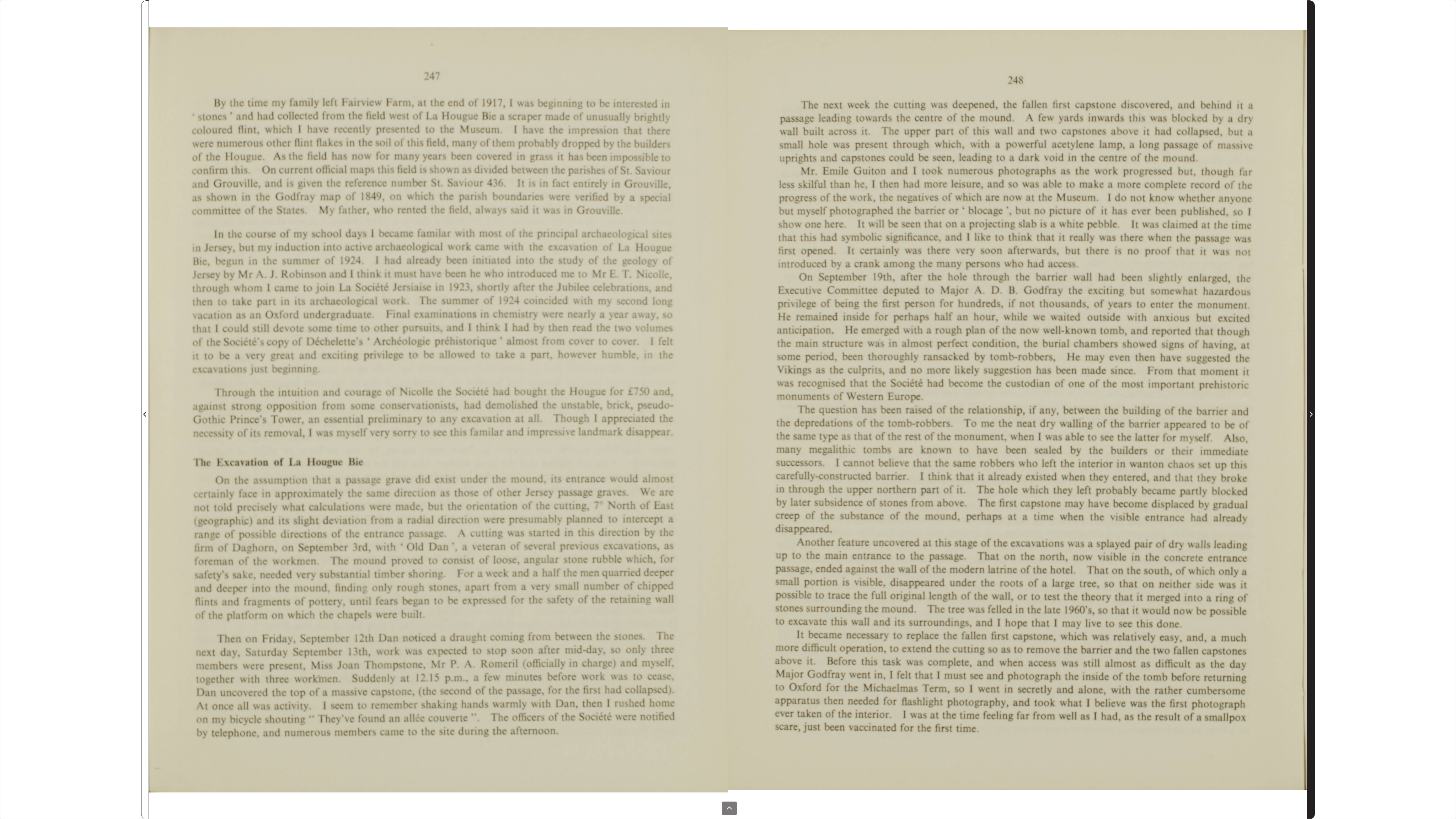
click at [823, 417] on icon "Next Page" at bounding box center [1311, 414] width 4 height 6
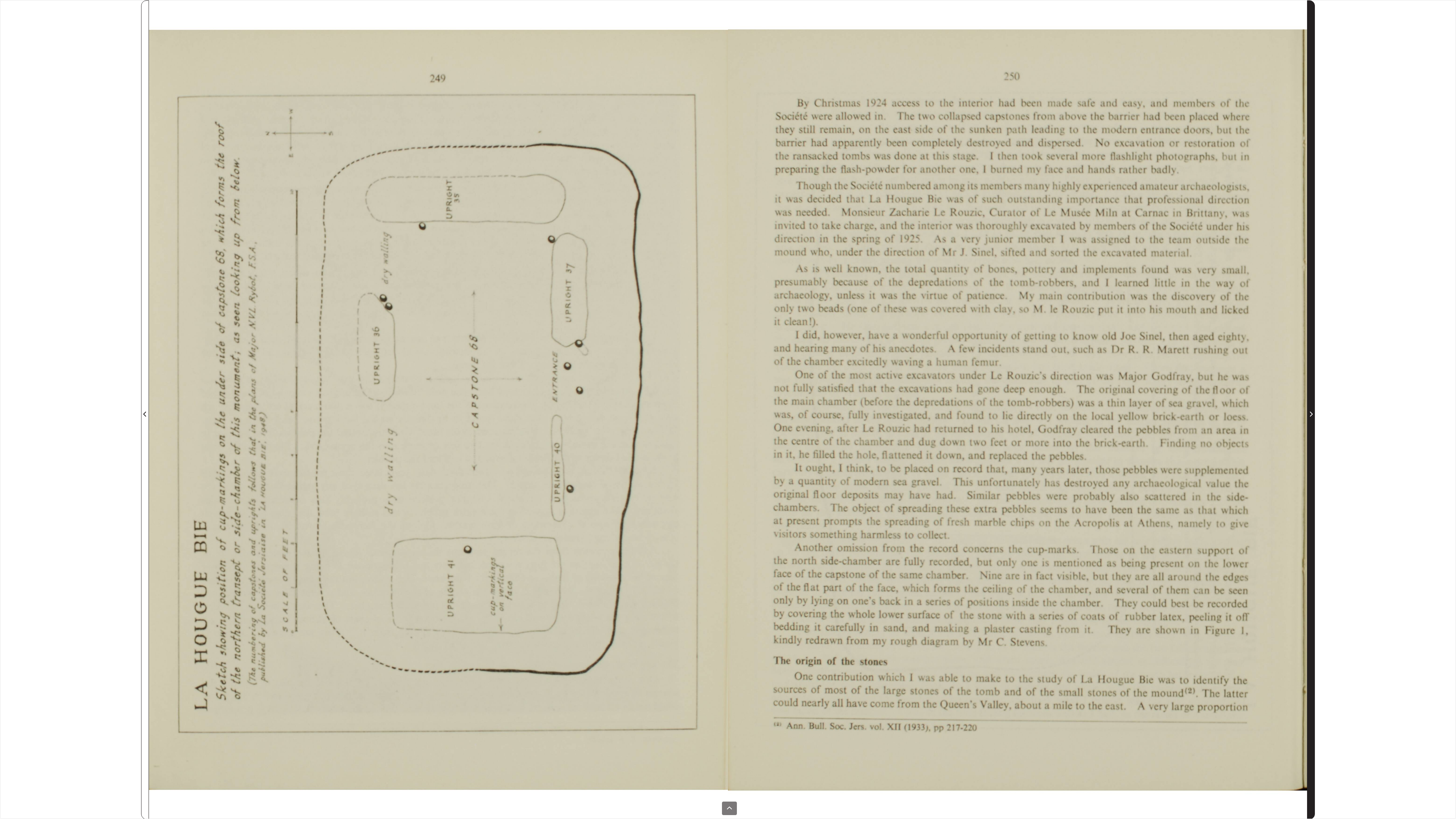
click at [823, 417] on icon "Next Page" at bounding box center [1311, 414] width 4 height 6
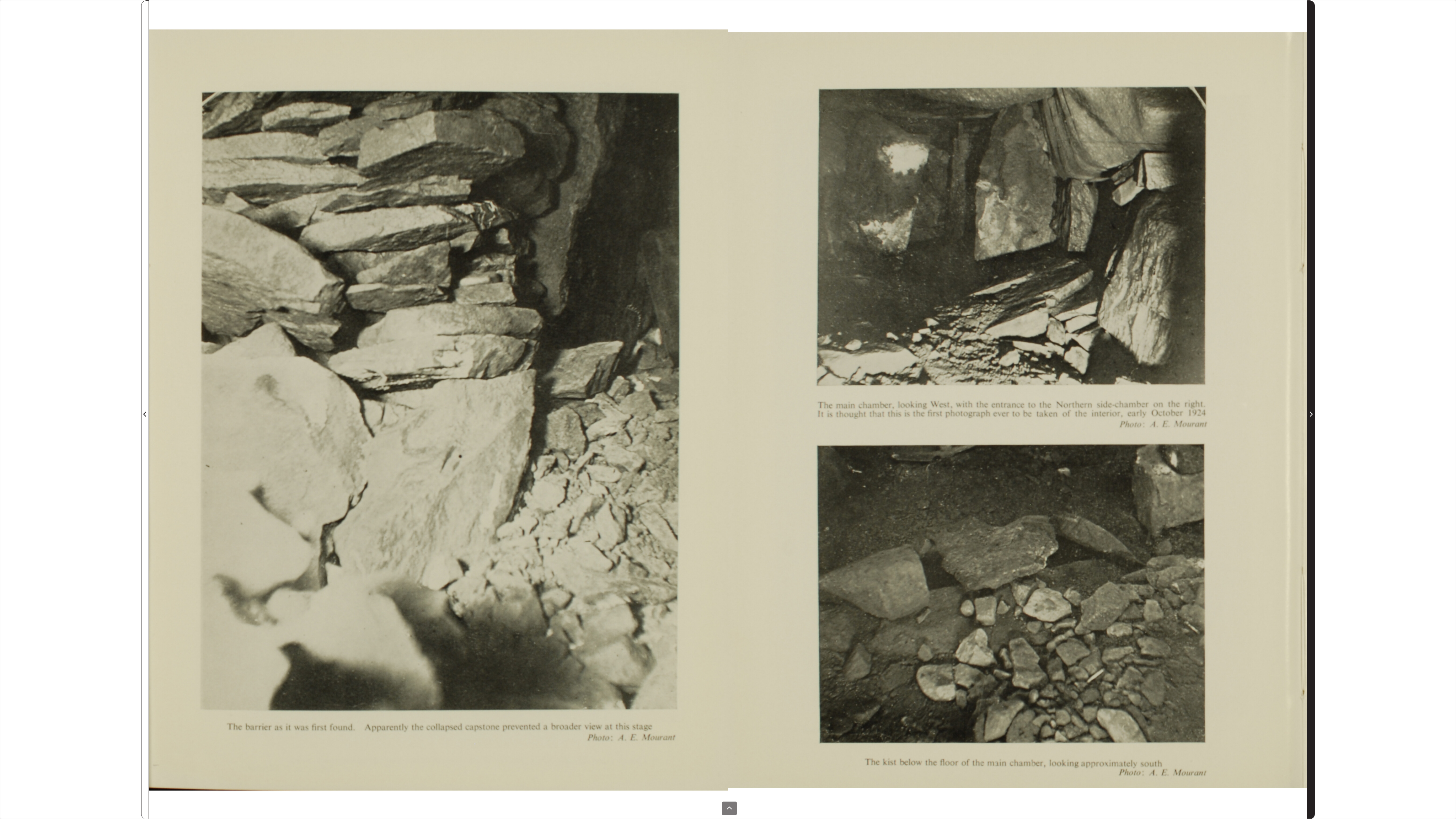
click at [823, 417] on icon "Next Page" at bounding box center [1311, 414] width 4 height 6
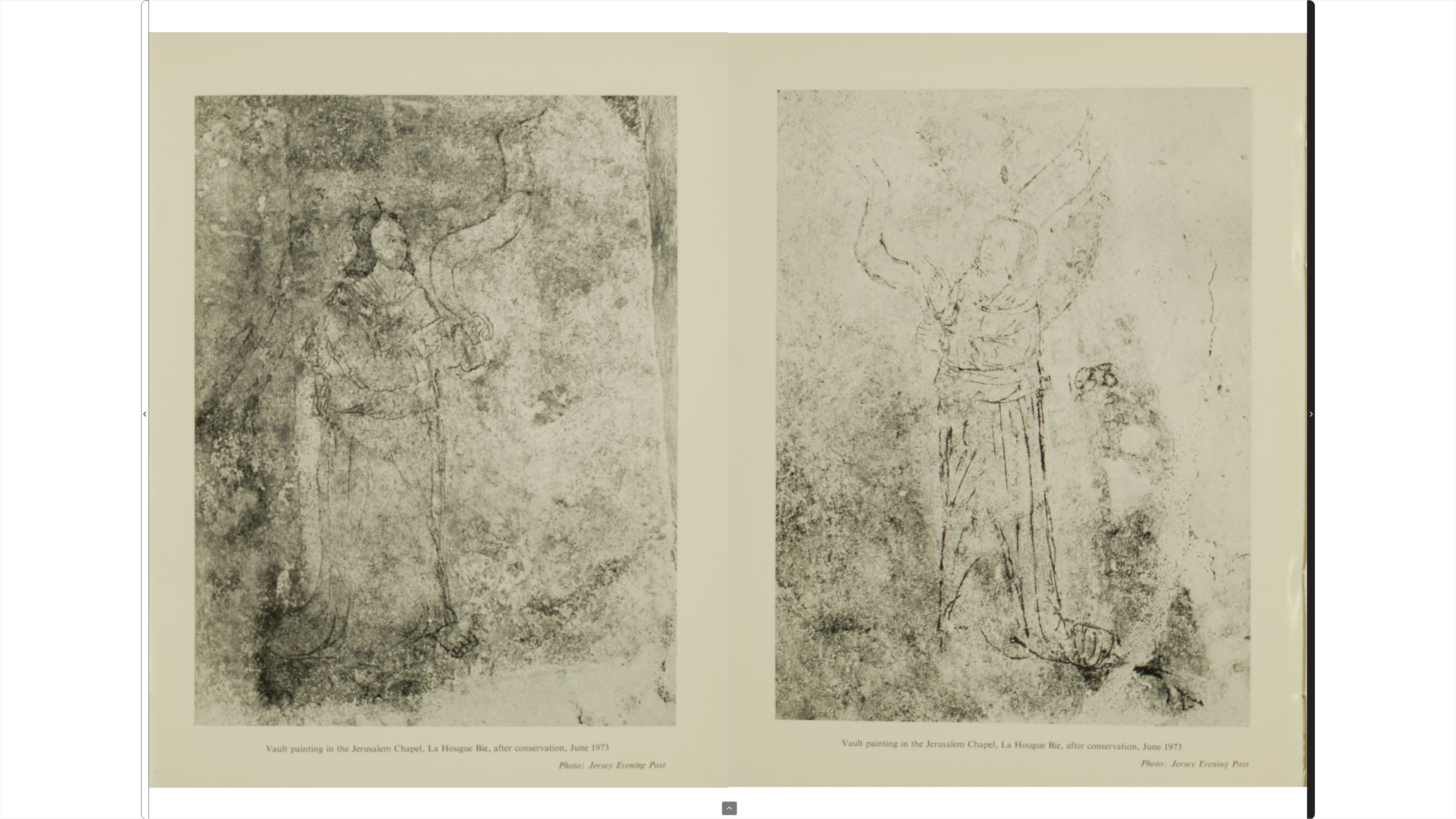
click at [823, 417] on icon "Next Page" at bounding box center [1311, 414] width 4 height 6
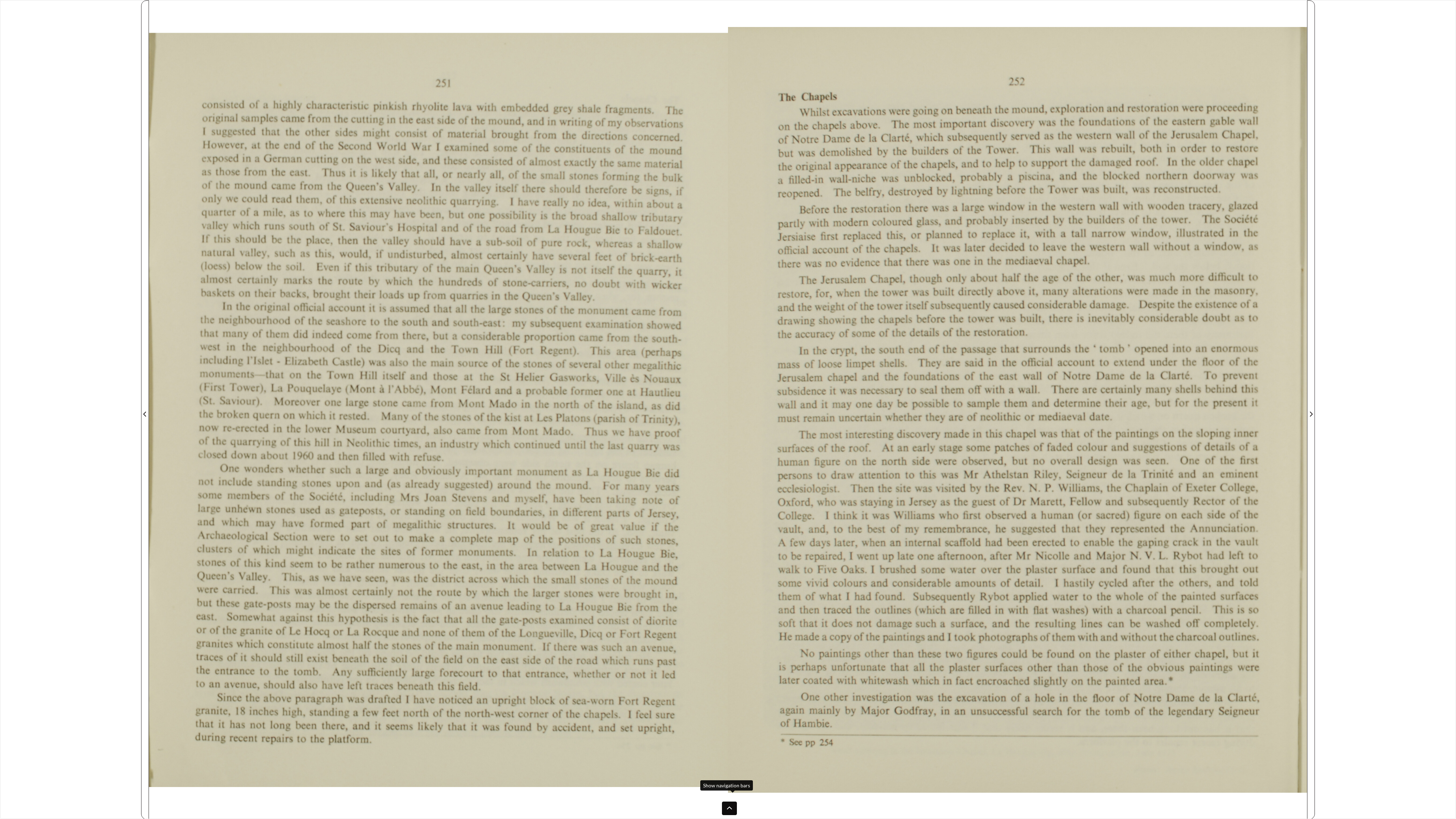
click at [723, 658] on button at bounding box center [729, 809] width 15 height 13
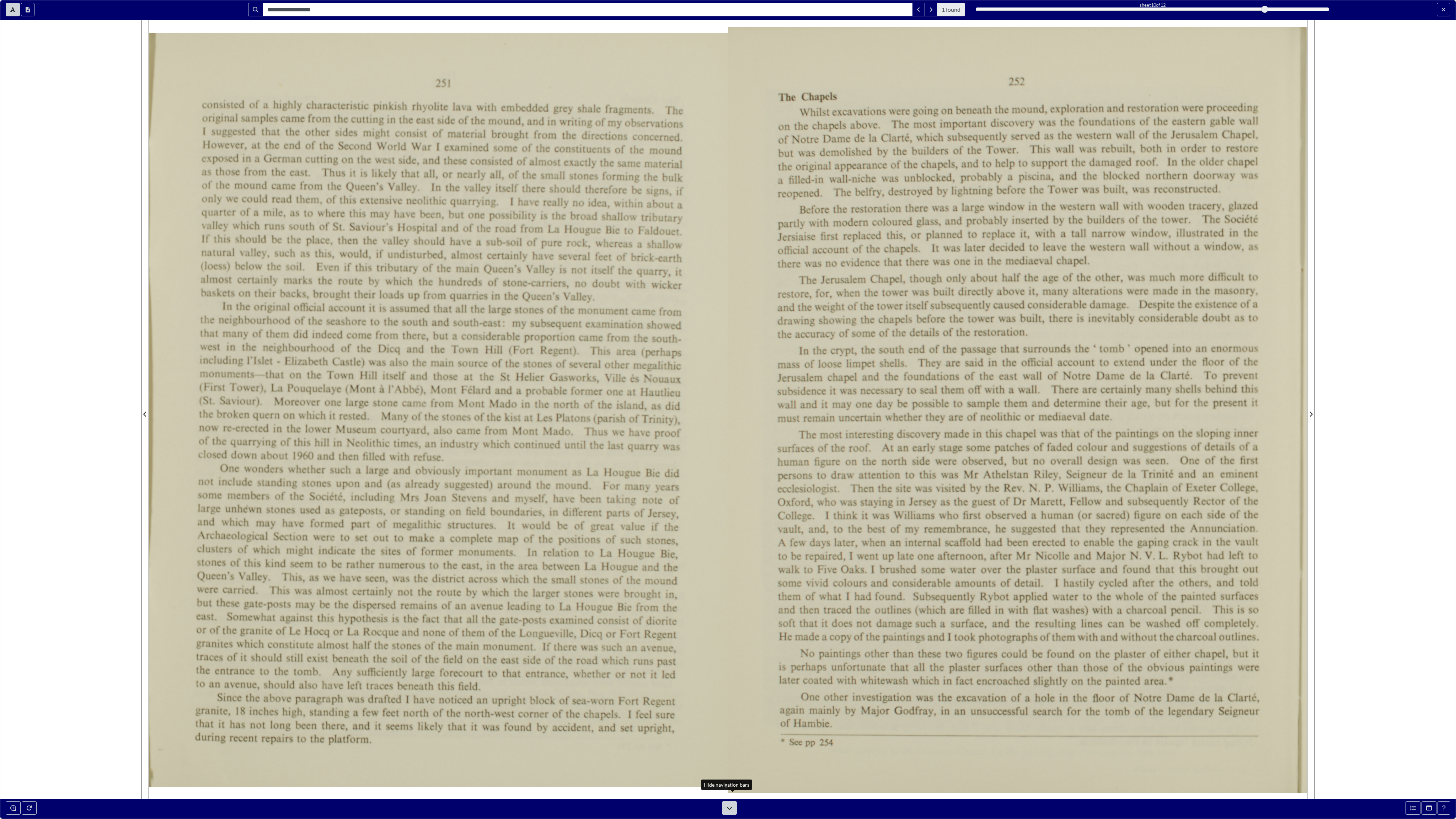
click at [727, 658] on icon at bounding box center [729, 808] width 6 height 6
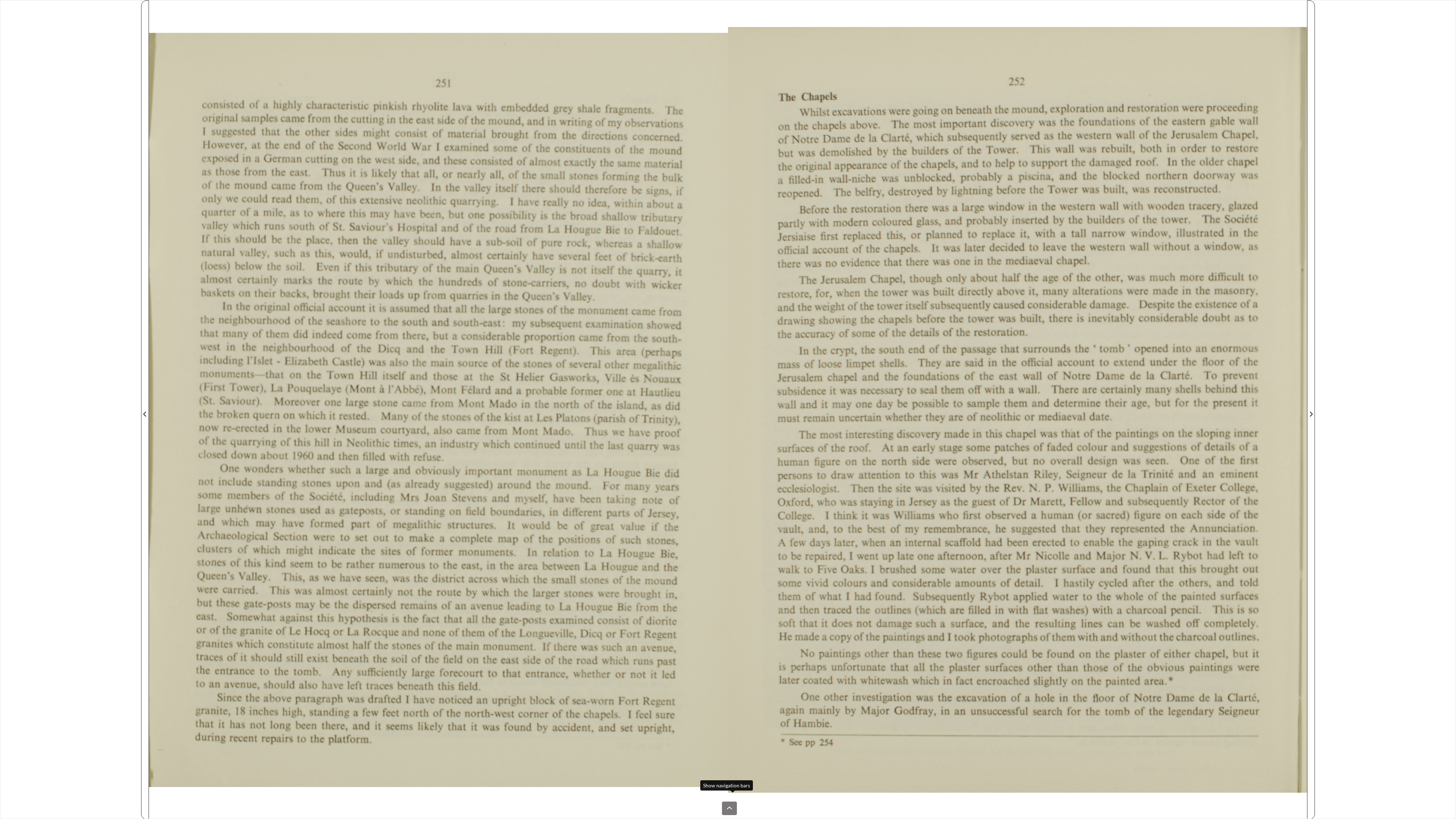
click at [727, 658] on icon at bounding box center [729, 808] width 6 height 6
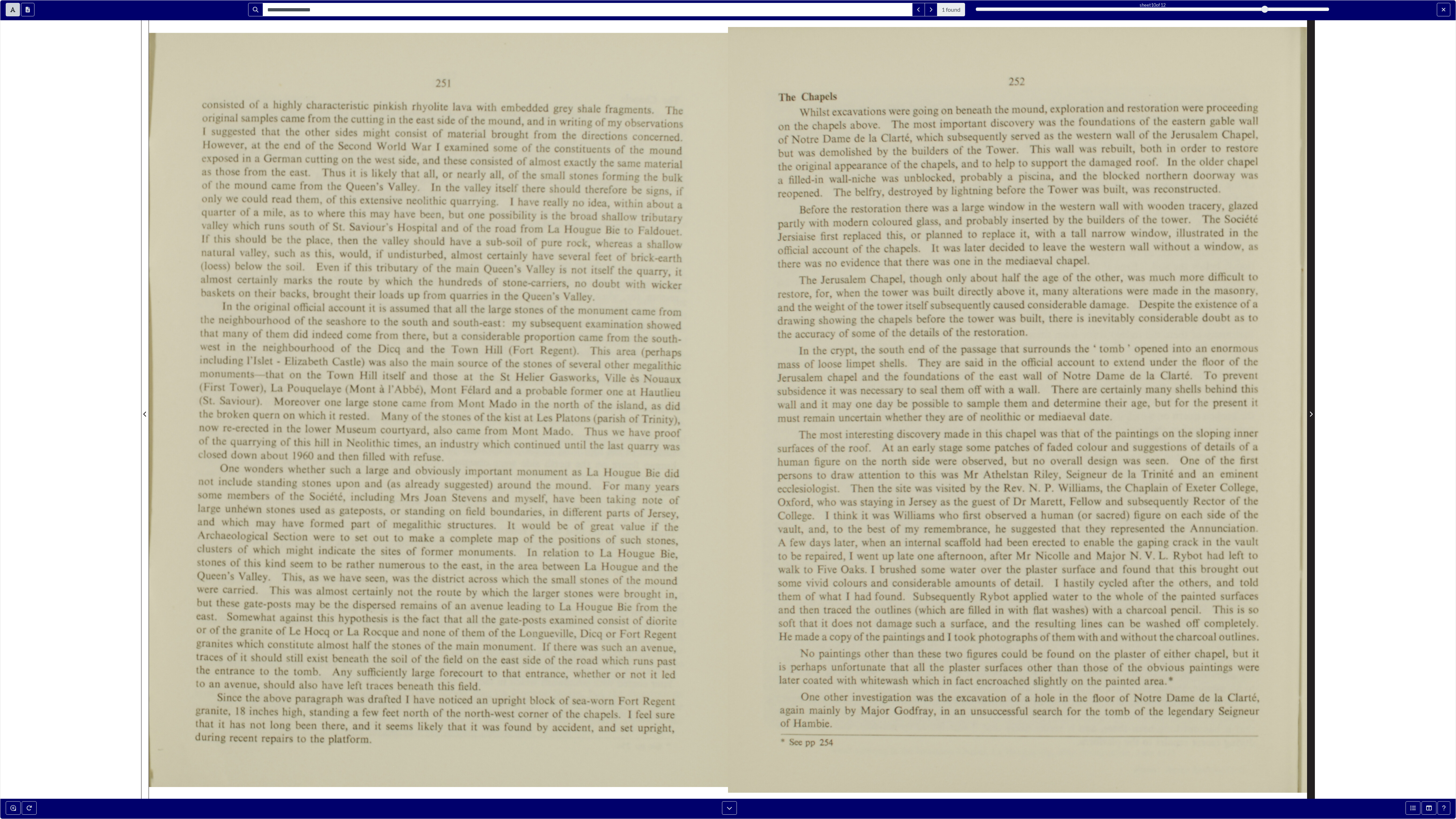
click at [823, 419] on button "Next Page" at bounding box center [1311, 410] width 8 height 819
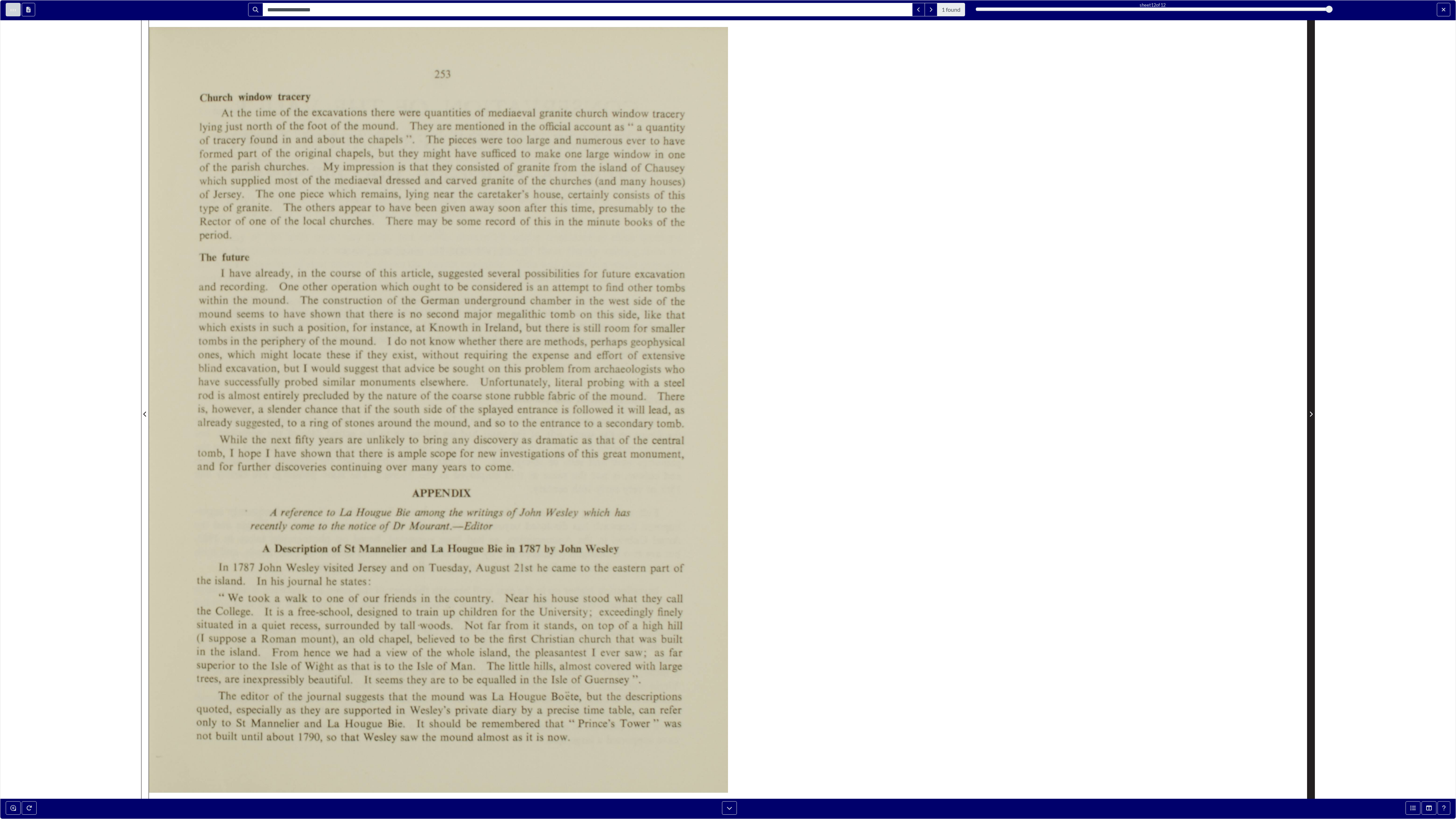
click at [823, 419] on button "Next Page" at bounding box center [1311, 410] width 8 height 819
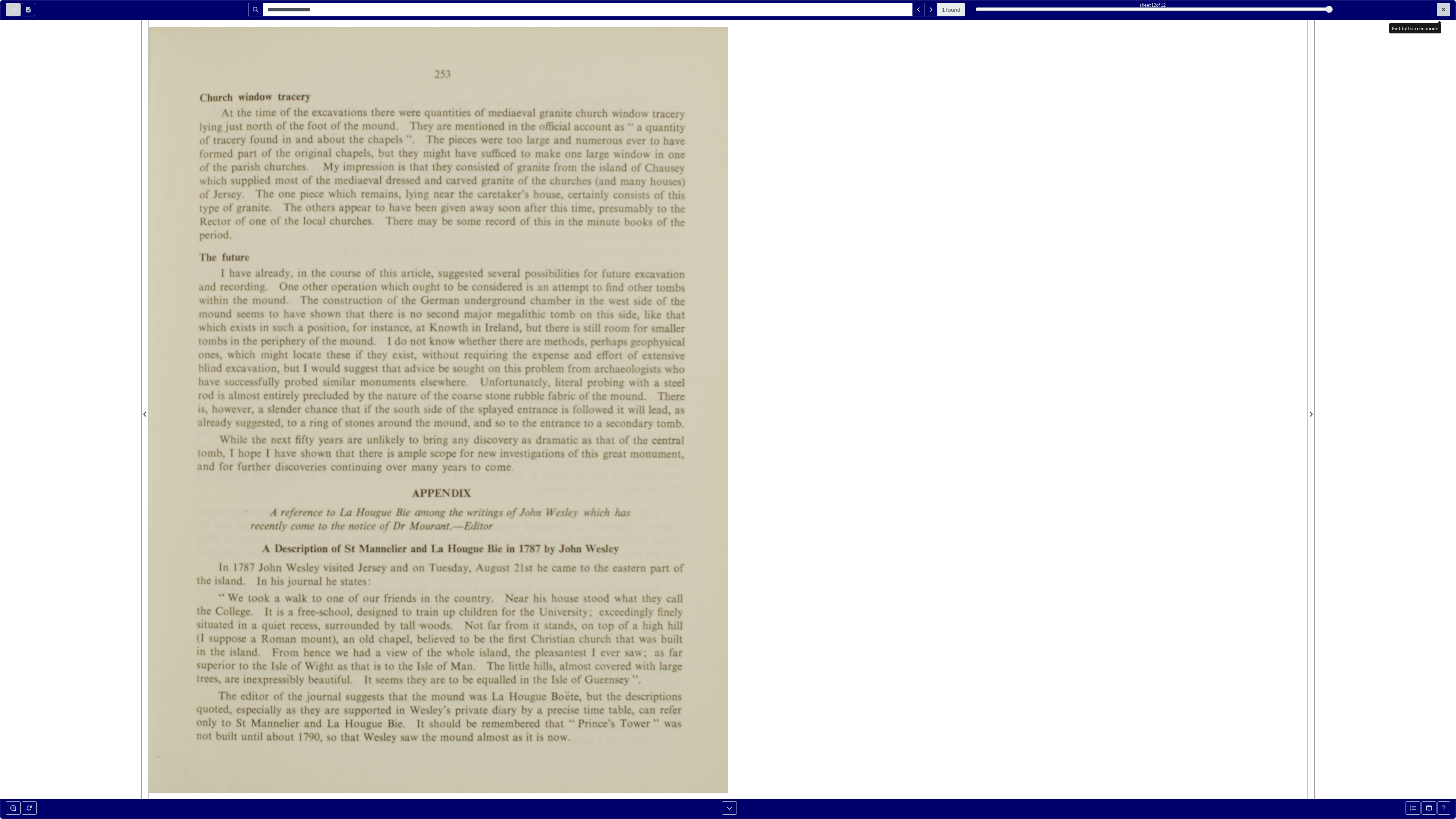
click at [823, 12] on icon "Exit full screen mode" at bounding box center [1443, 9] width 4 height 6
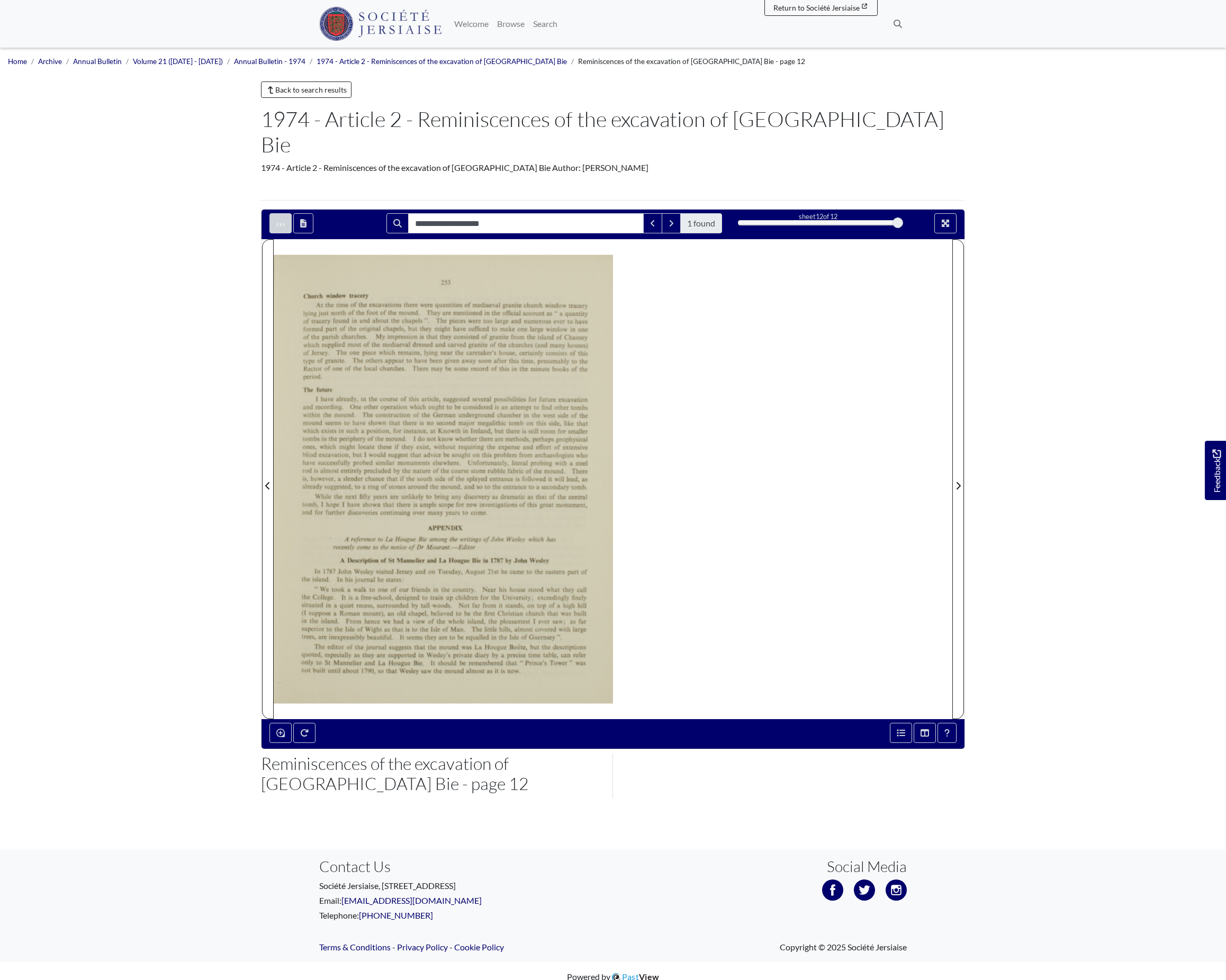
click at [839, 162] on div "1974 - Article 2 - Reminiscences of the excavation of [GEOGRAPHIC_DATA] Bie Aut…" at bounding box center [613, 168] width 704 height 13
click at [944, 220] on icon "Full screen mode" at bounding box center [946, 224] width 7 height 7
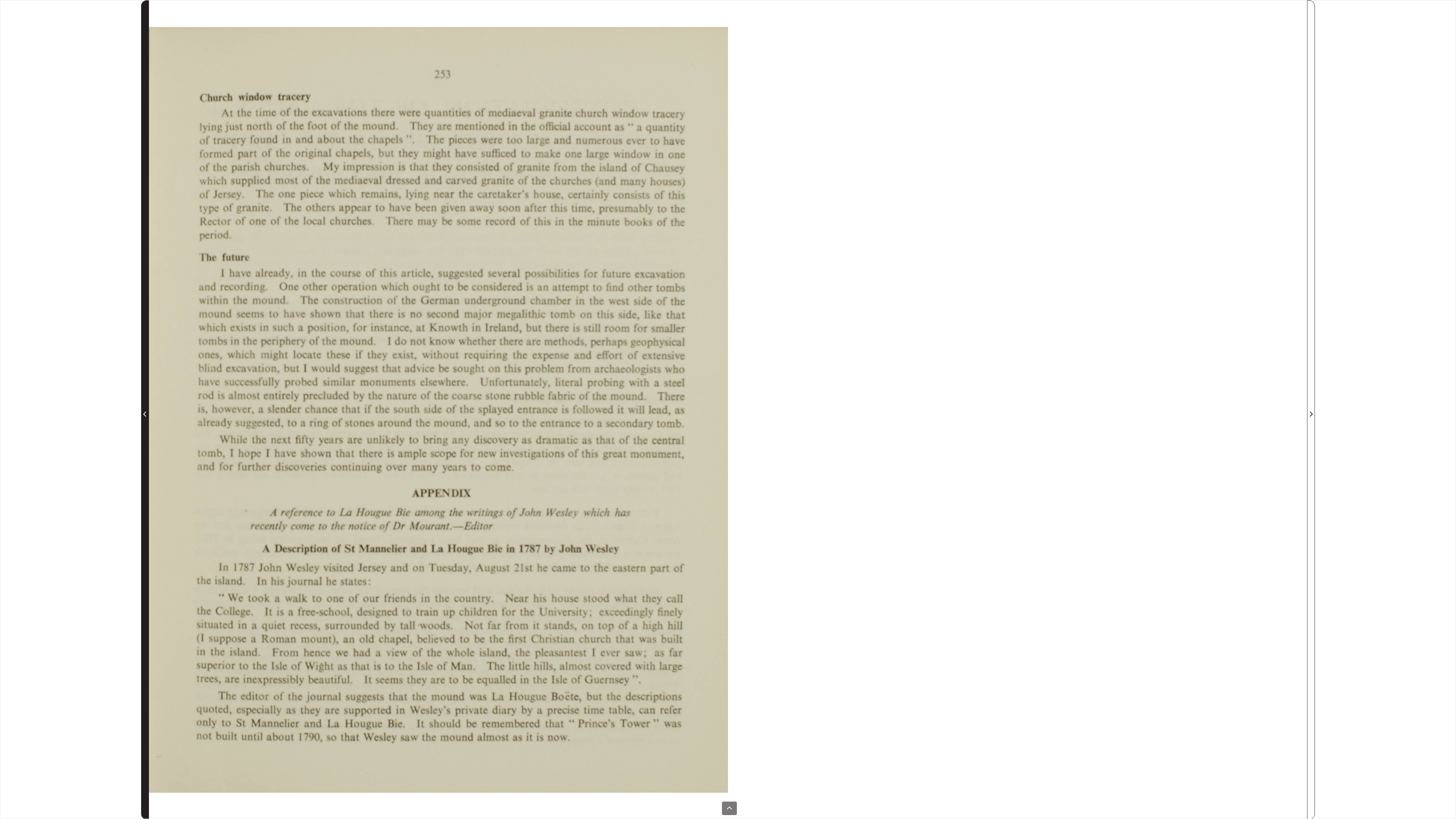
click at [146, 412] on icon "Previous Page" at bounding box center [145, 414] width 4 height 6
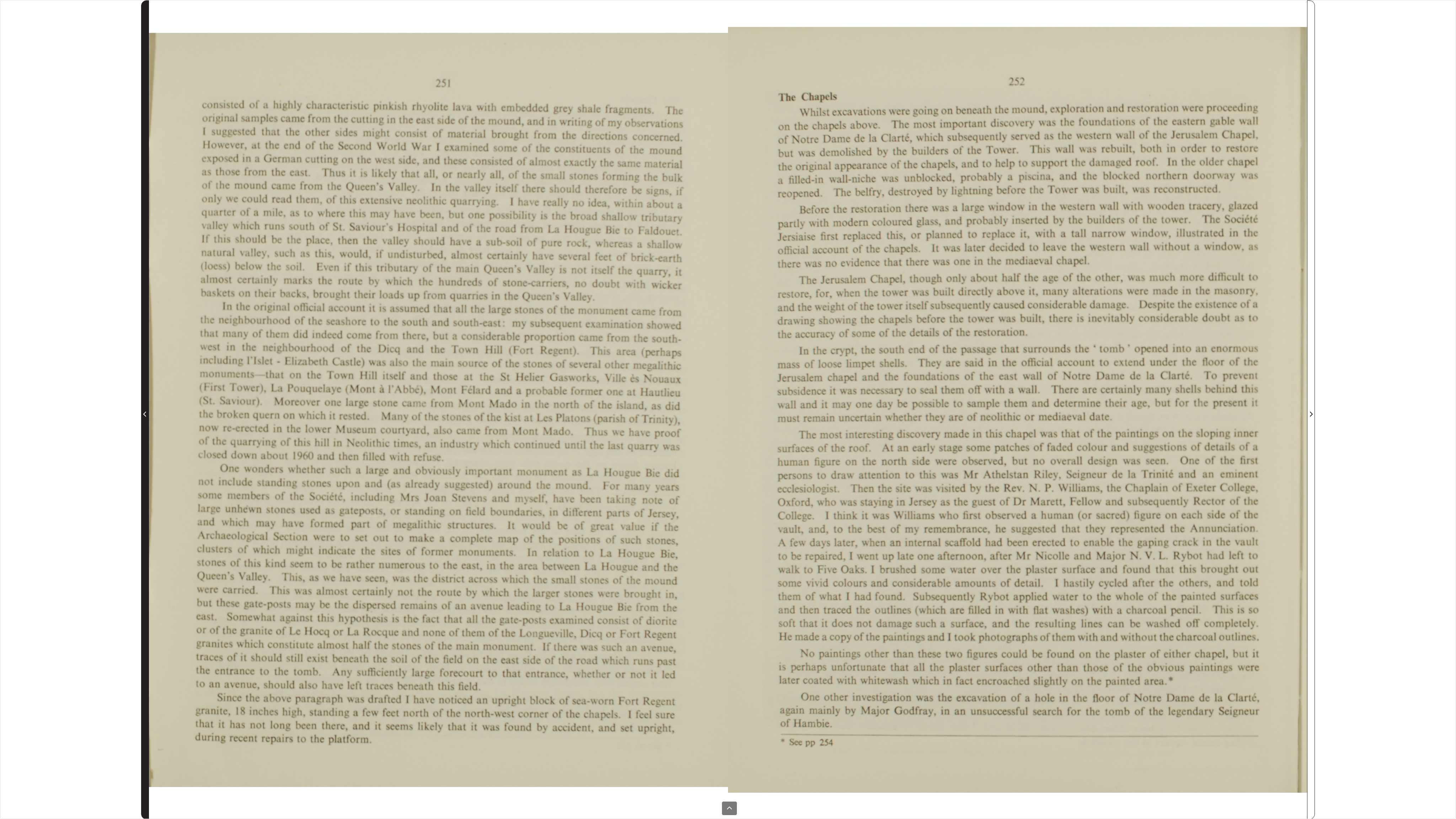
click at [146, 412] on icon "Previous Page" at bounding box center [145, 414] width 4 height 6
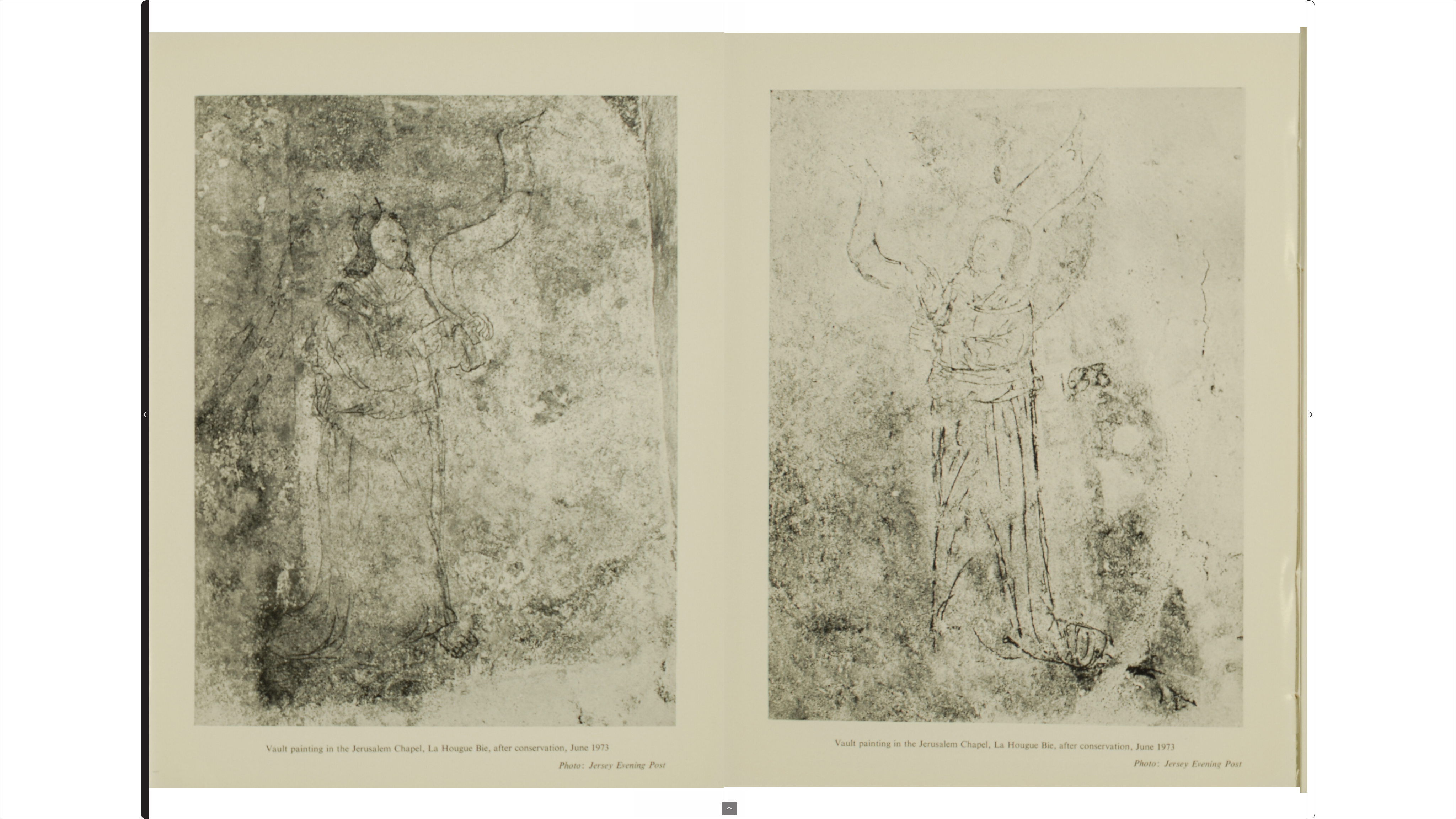
click at [146, 412] on icon "Previous Page" at bounding box center [145, 414] width 4 height 6
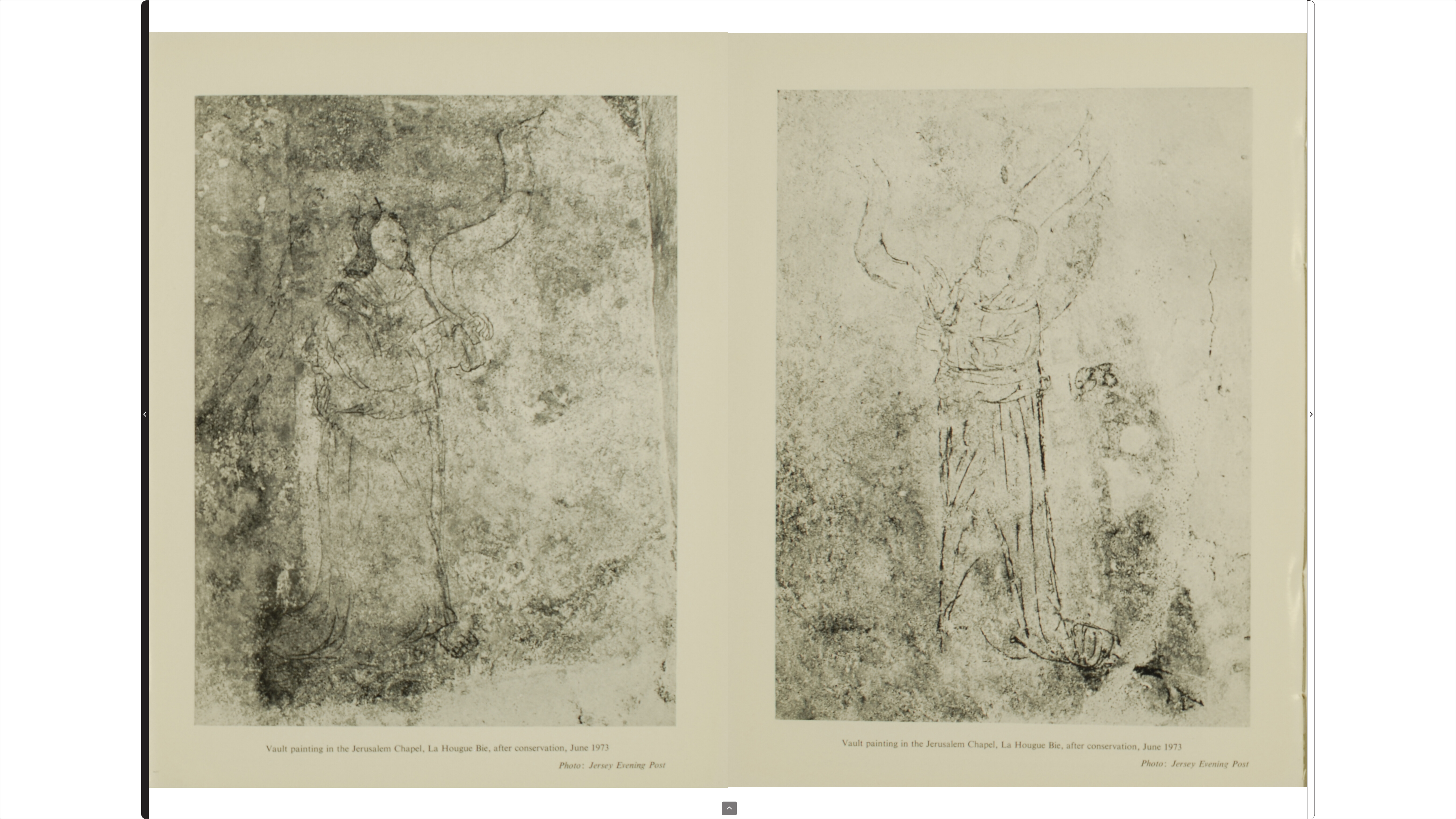
click at [146, 412] on icon "Previous Page" at bounding box center [145, 414] width 4 height 6
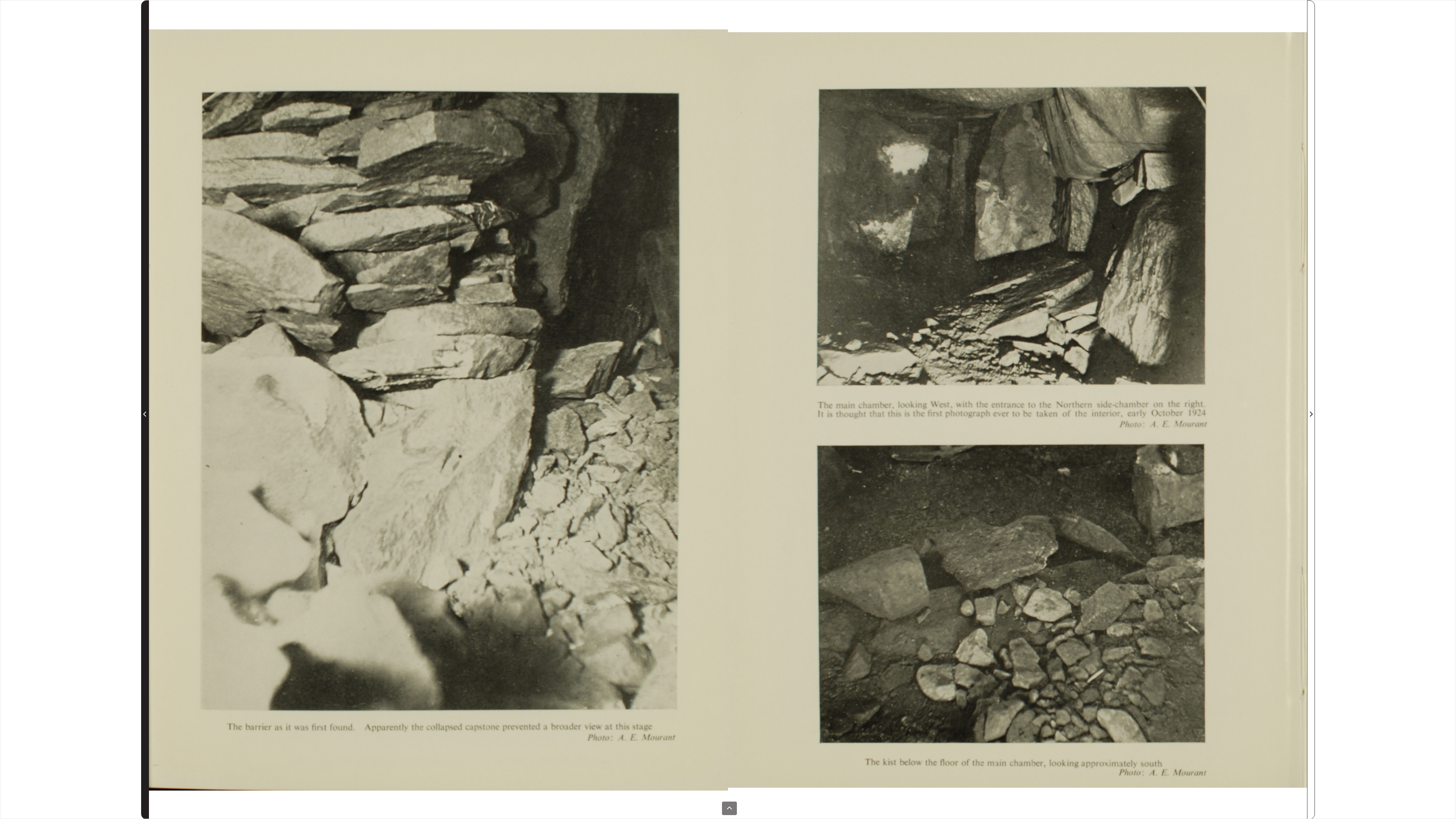
click at [146, 412] on icon "Previous Page" at bounding box center [145, 414] width 4 height 6
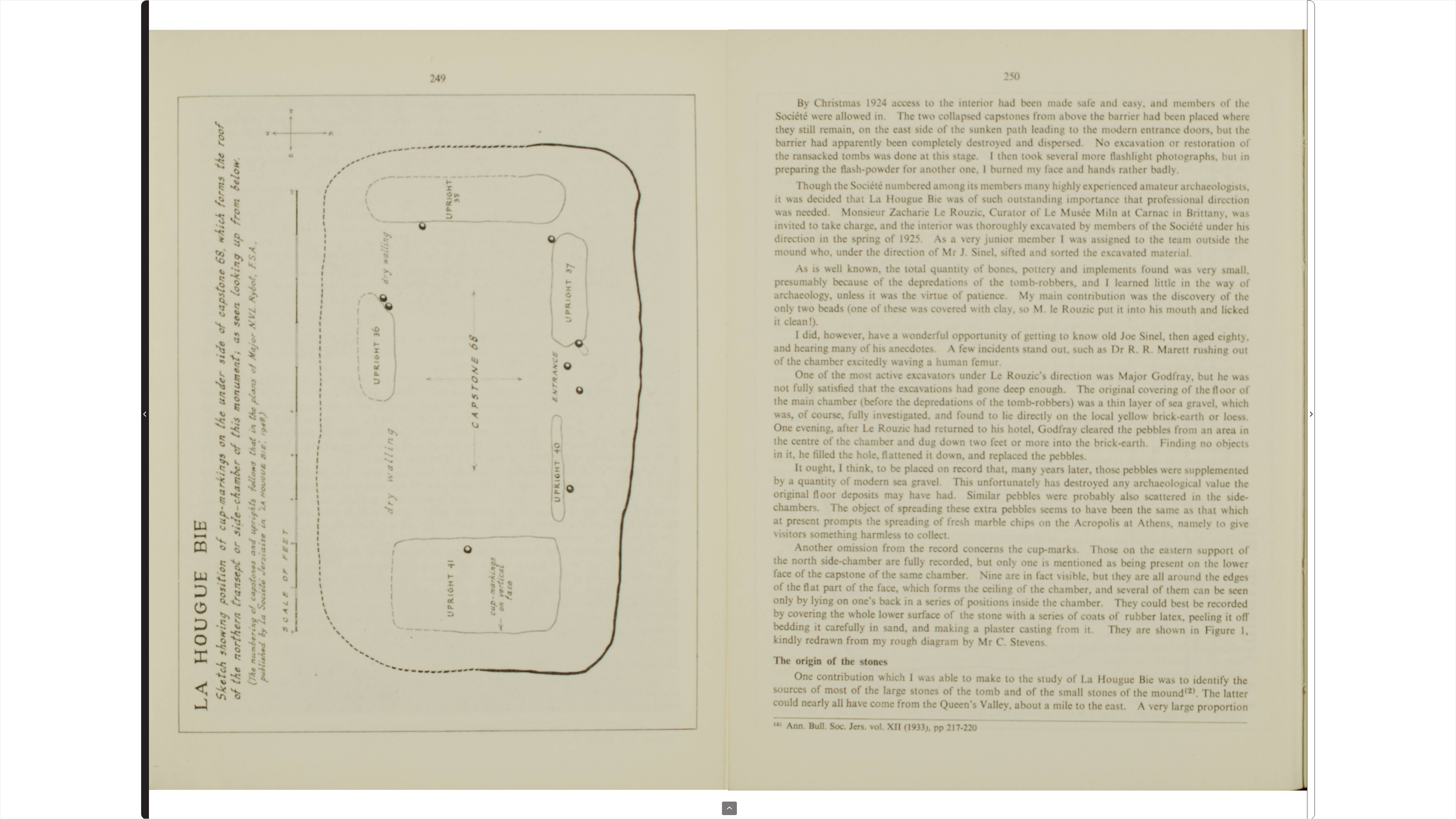
click at [146, 412] on icon "Previous Page" at bounding box center [145, 414] width 4 height 6
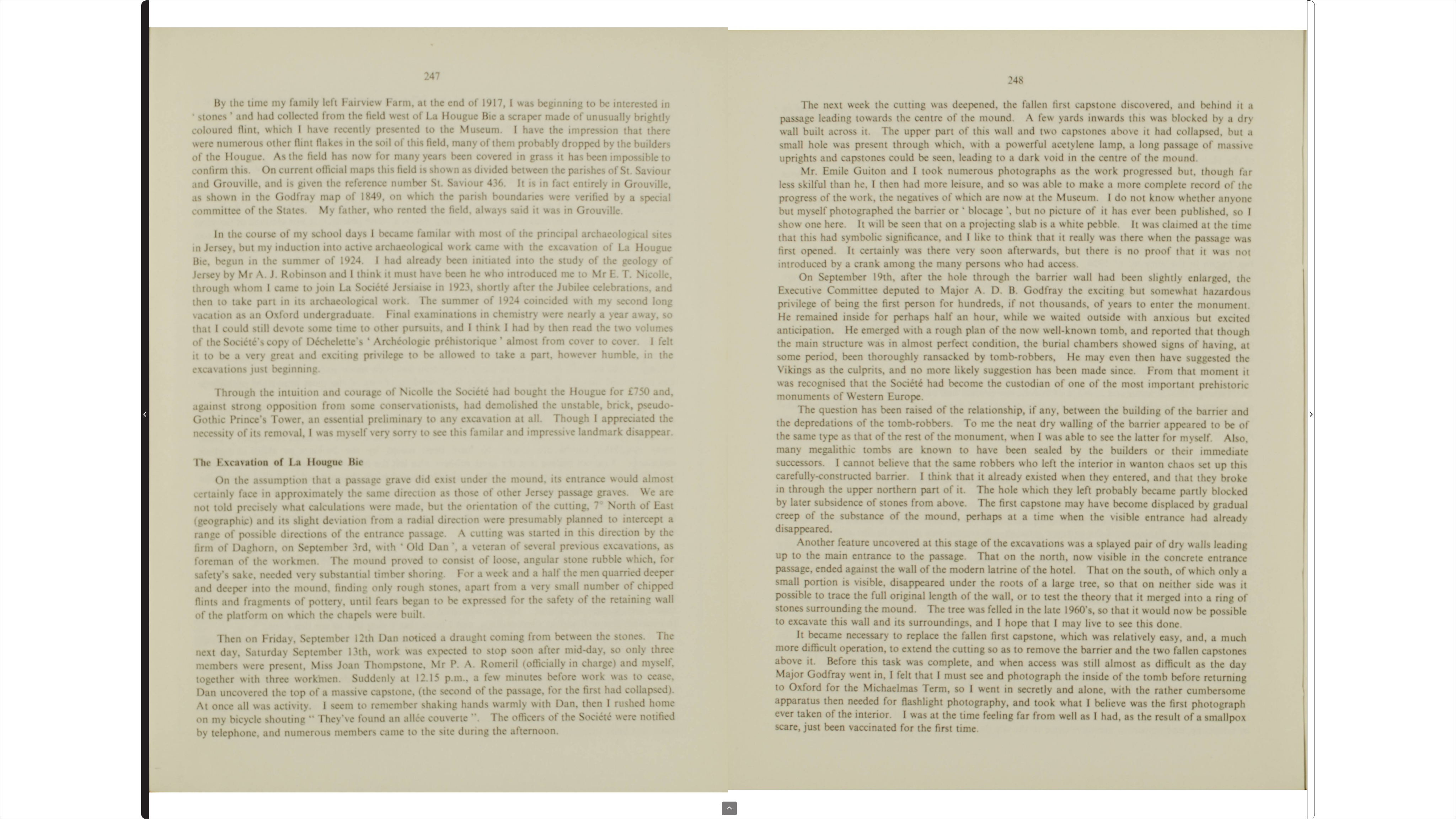
click at [146, 412] on icon "Previous Page" at bounding box center [145, 414] width 4 height 6
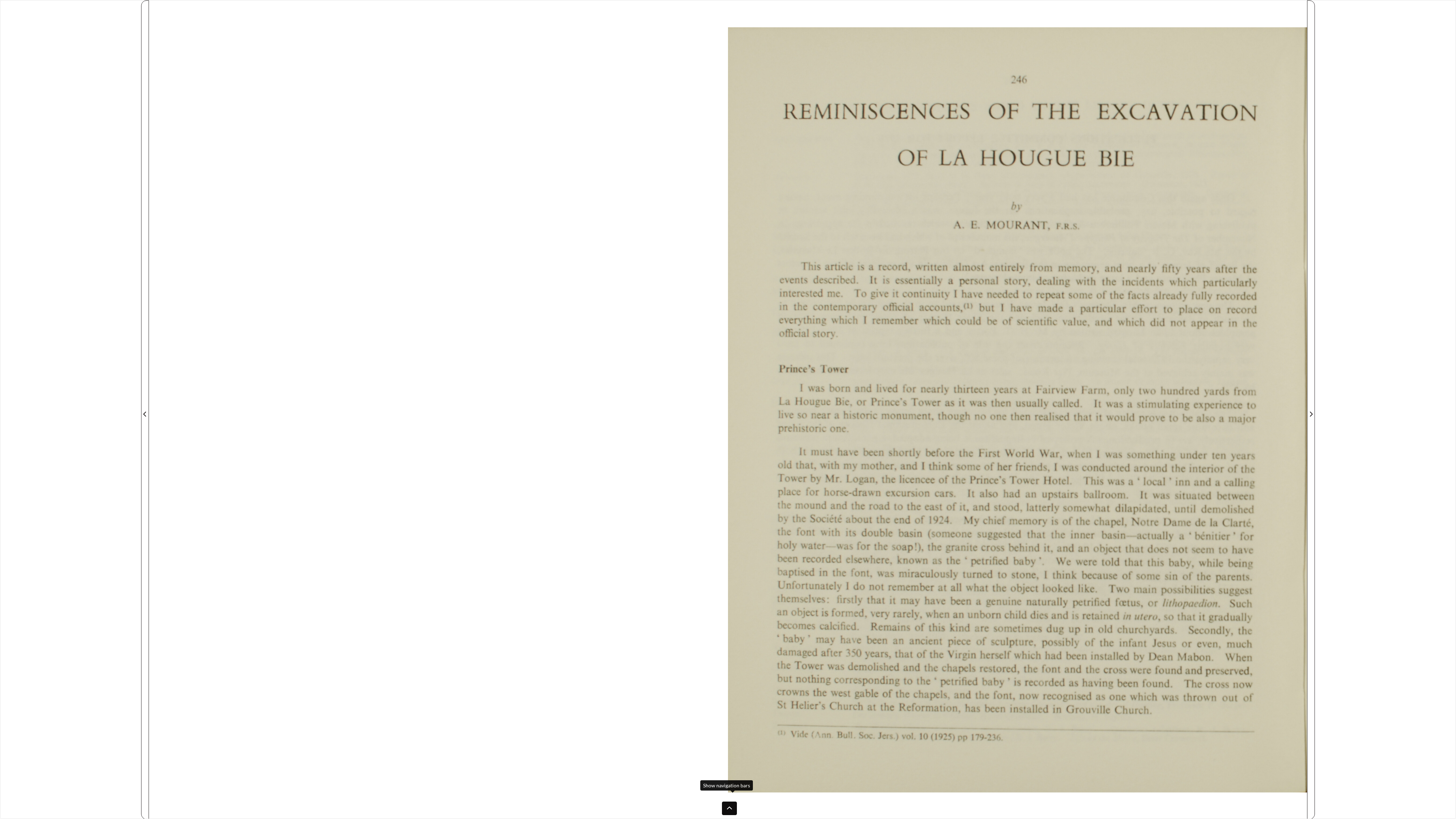
click at [732, 658] on icon at bounding box center [729, 808] width 5 height 3
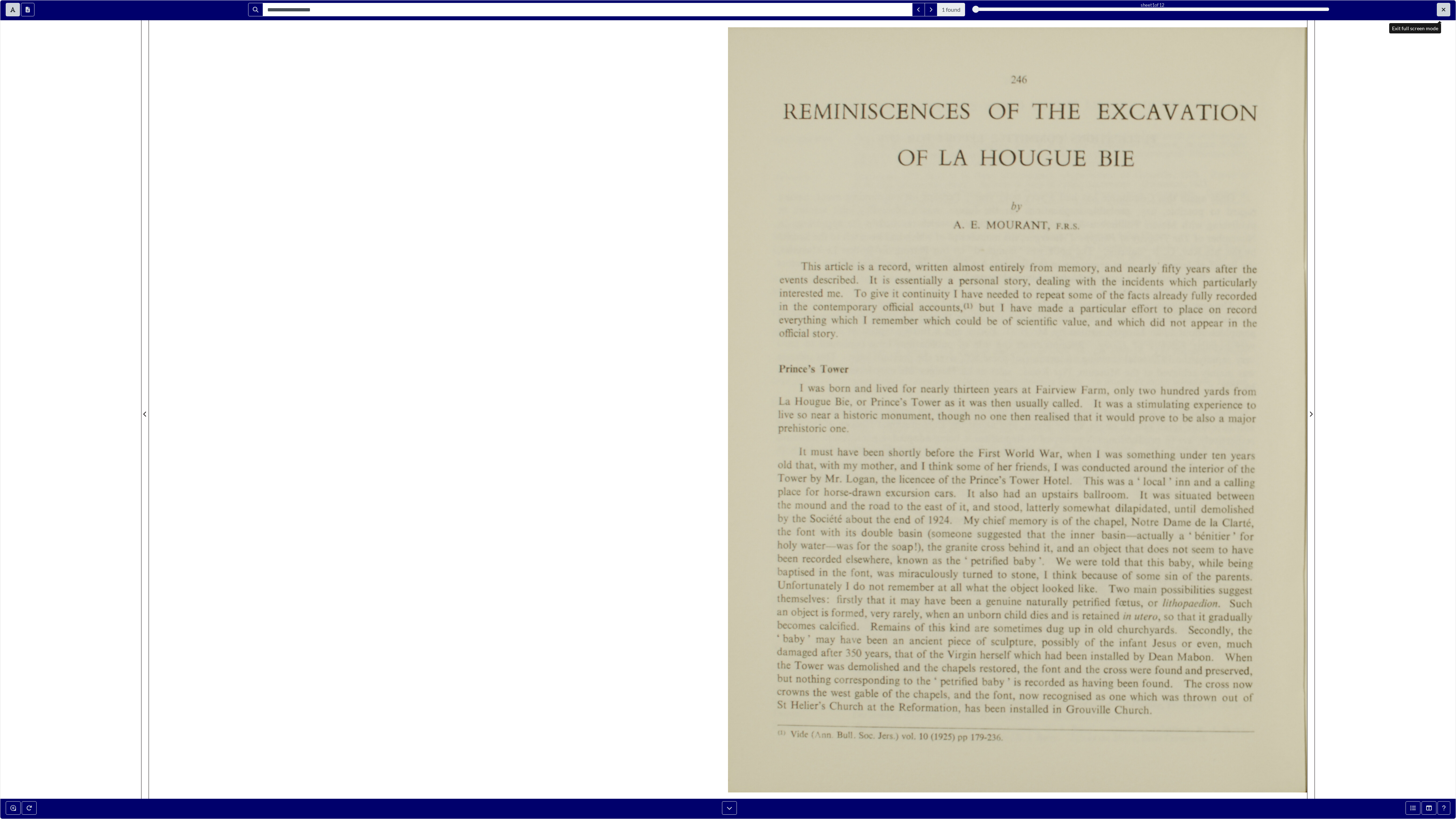
click at [823, 15] on button "Exit full screen mode" at bounding box center [1444, 10] width 13 height 13
